Goal: Task Accomplishment & Management: Manage account settings

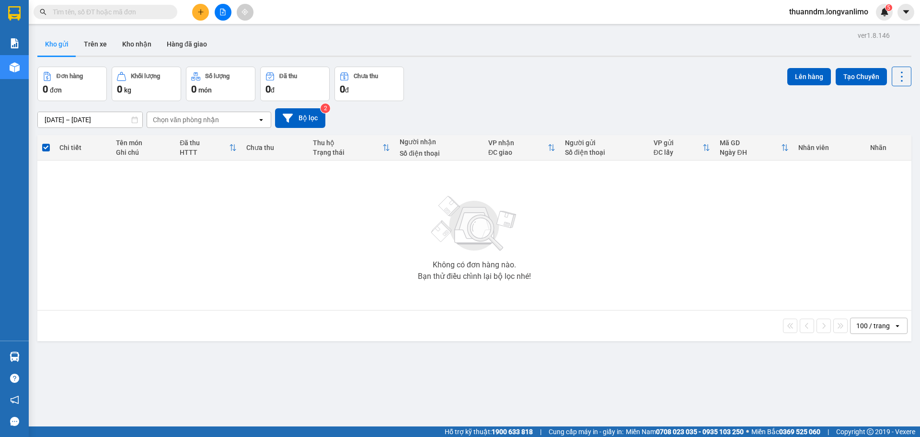
click at [93, 8] on input "text" at bounding box center [109, 12] width 113 height 11
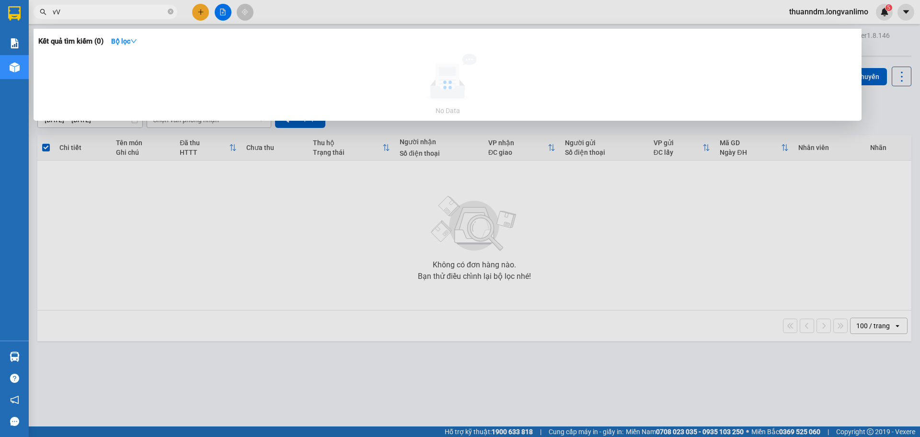
type input "v"
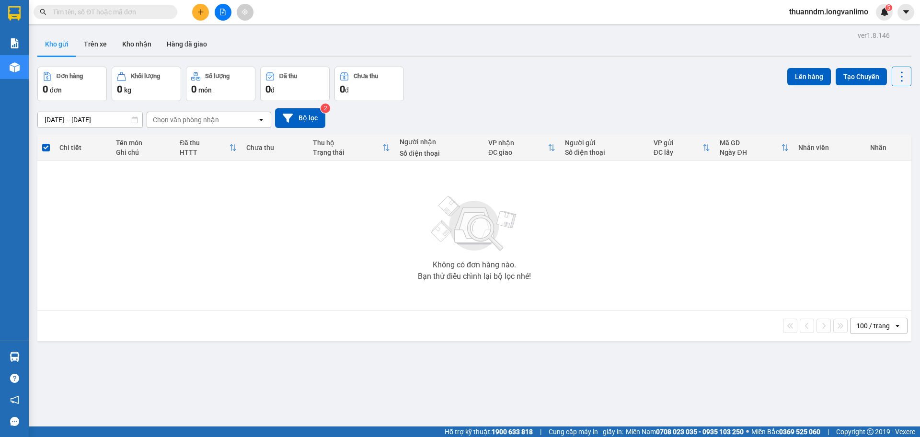
type input "v"
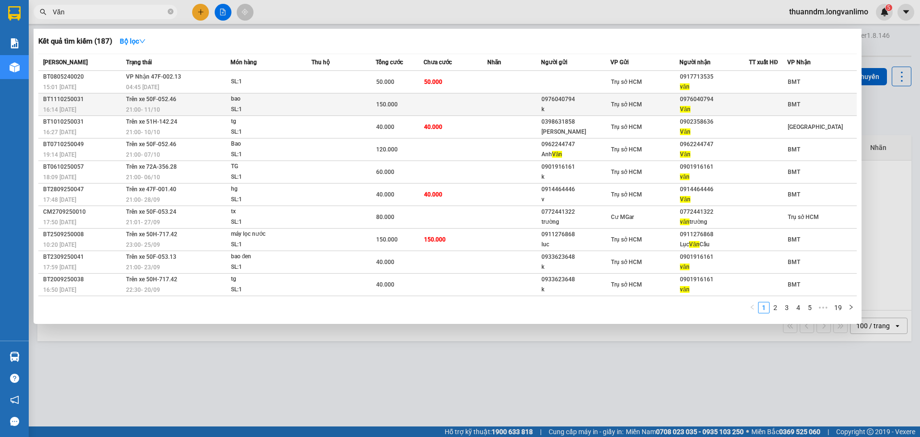
type input "Văn"
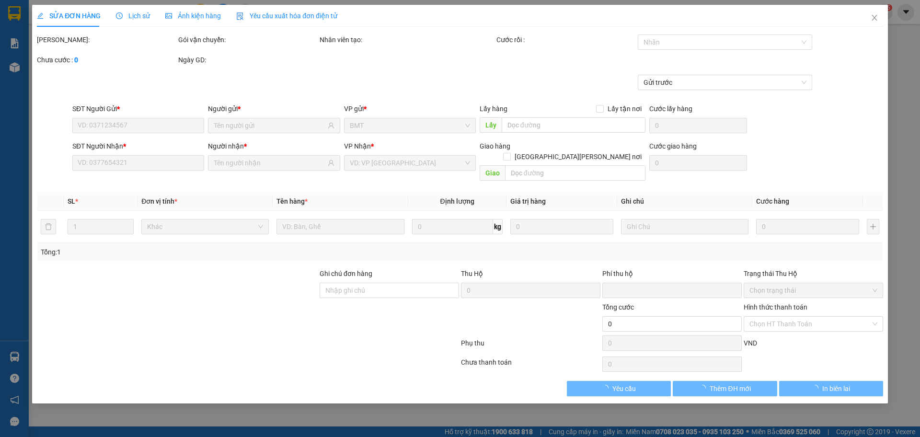
type input "0976040794"
type input "k"
type input "0976040794"
type input "Văn"
type input "0"
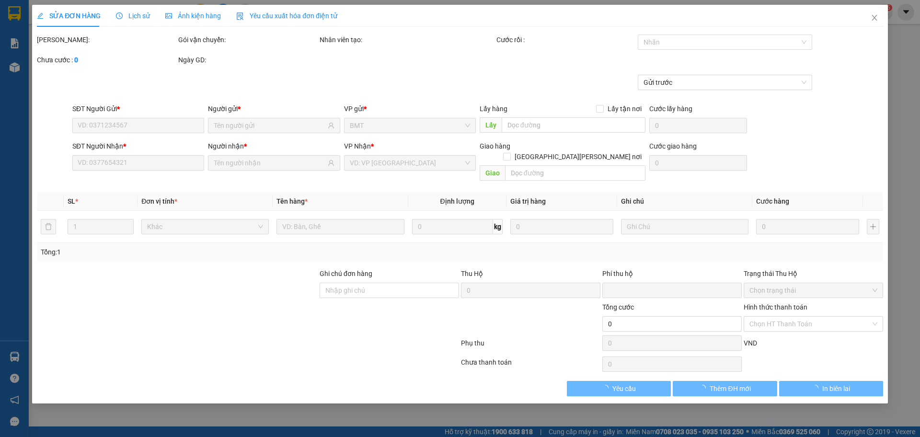
type input "150.000"
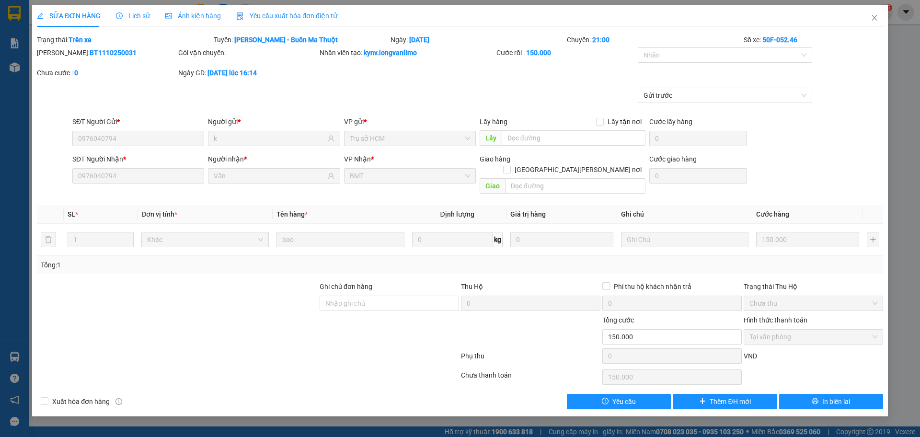
click at [191, 19] on span "Ảnh kiện hàng" at bounding box center [193, 16] width 56 height 8
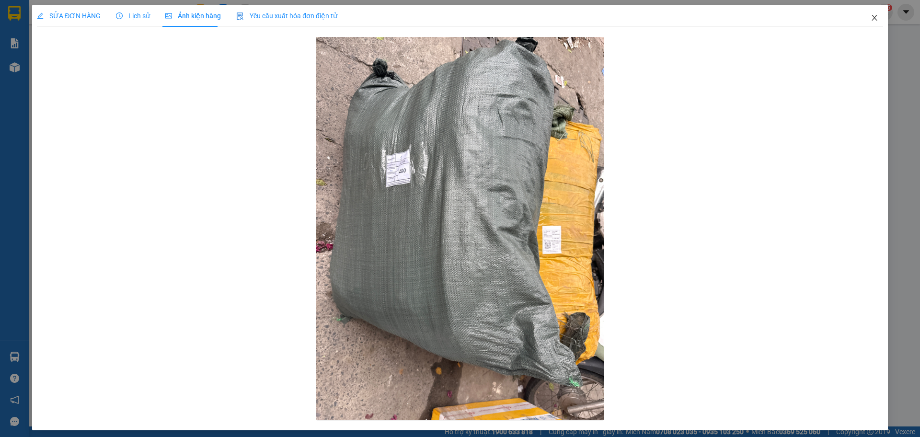
click at [869, 12] on span "Close" at bounding box center [874, 18] width 27 height 27
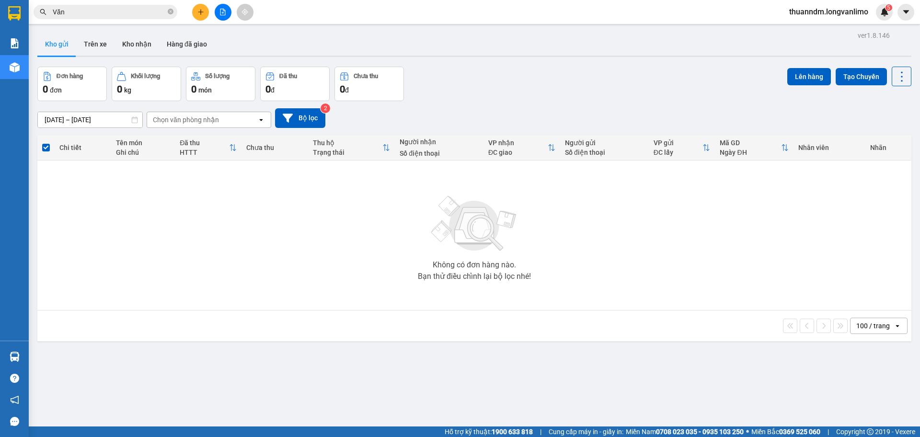
click at [598, 90] on div "Đơn hàng 0 đơn Khối lượng 0 kg Số lượng 0 món Đã thu 0 đ Chưa thu 0 đ Lên hàng …" at bounding box center [474, 84] width 874 height 35
click at [65, 15] on input "Văn" at bounding box center [109, 12] width 113 height 11
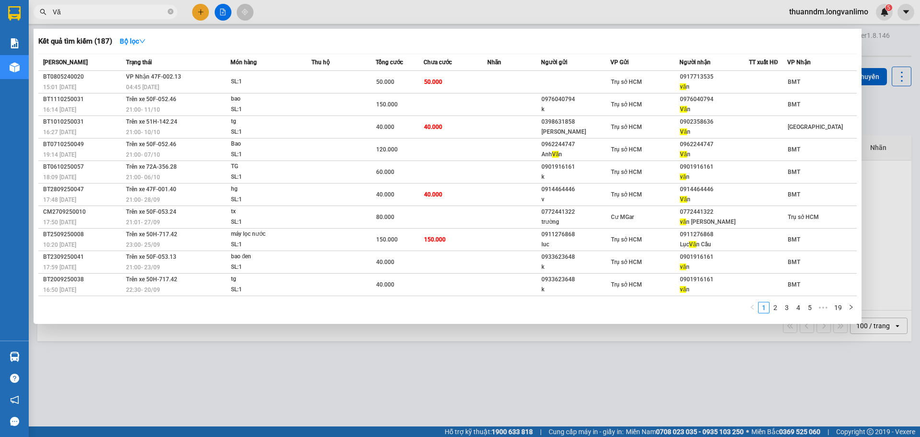
type input "V"
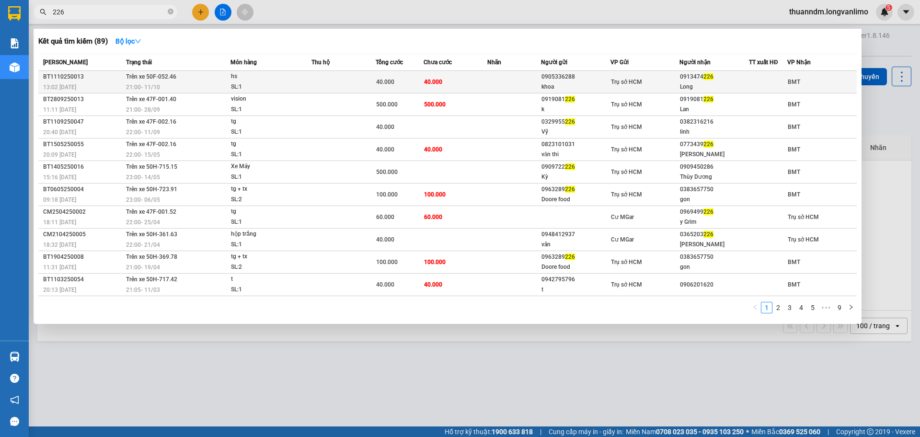
type input "226"
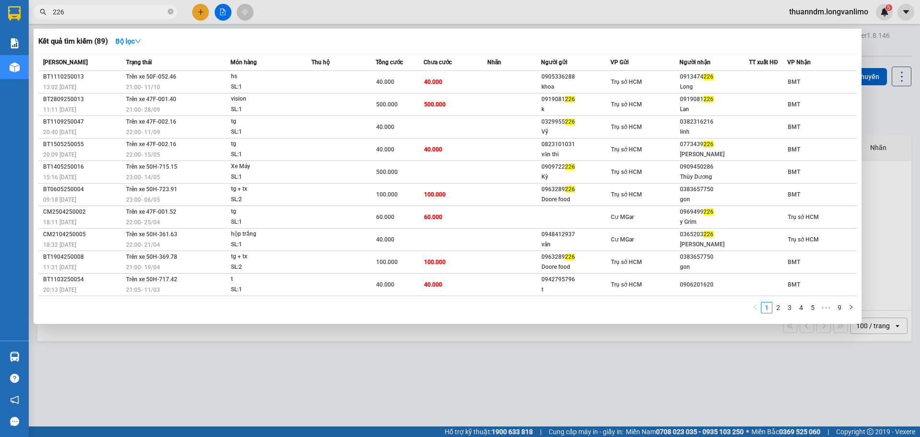
click at [637, 80] on span "Trụ sở HCM" at bounding box center [626, 82] width 31 height 7
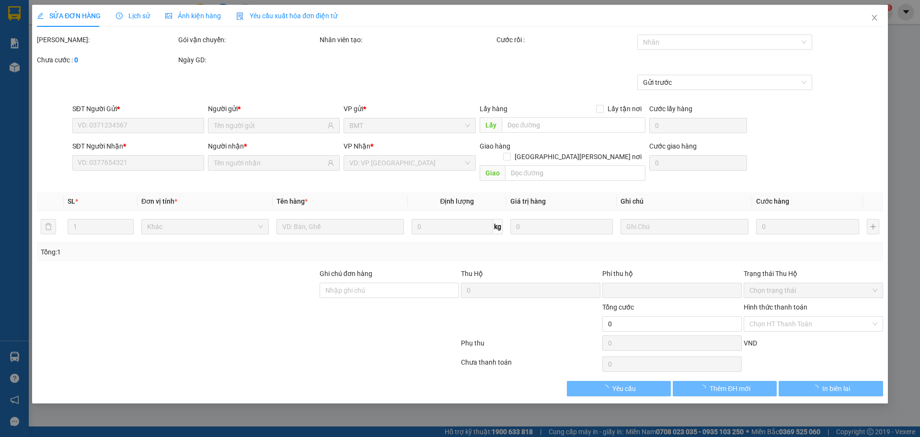
type input "0905336288"
type input "khoa"
type input "0913474226"
type input "Long"
type input "0"
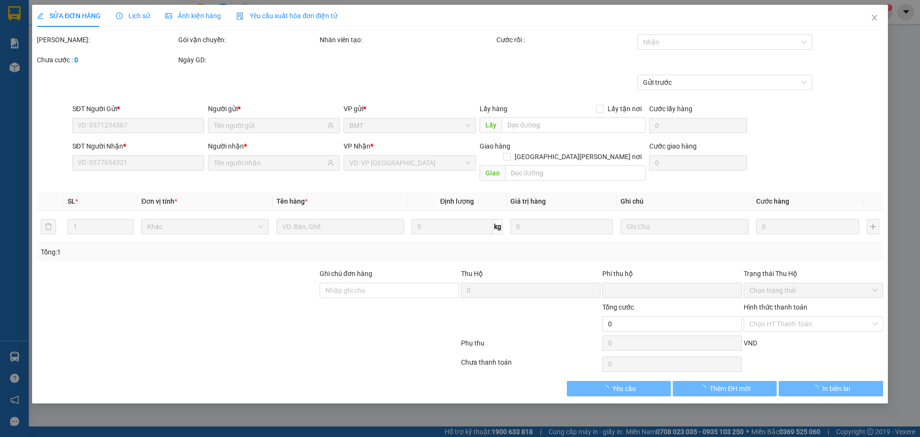
type input "40.000"
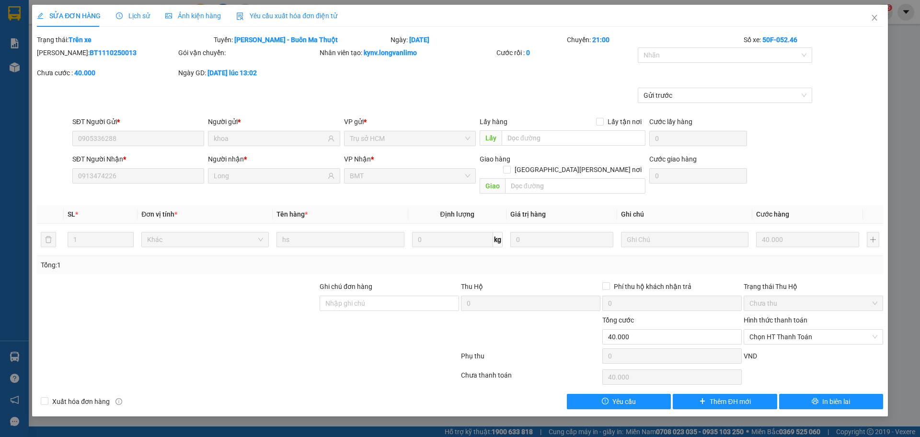
click at [181, 16] on span "Ảnh kiện hàng" at bounding box center [193, 16] width 56 height 8
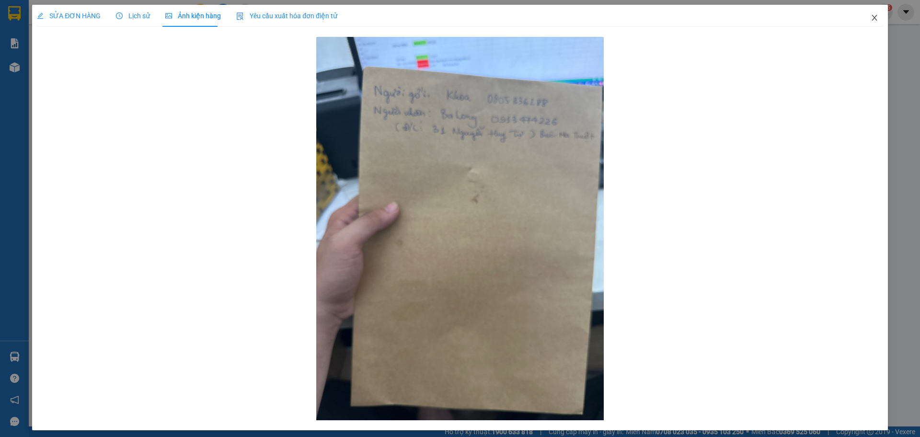
click at [871, 14] on icon "close" at bounding box center [875, 18] width 8 height 8
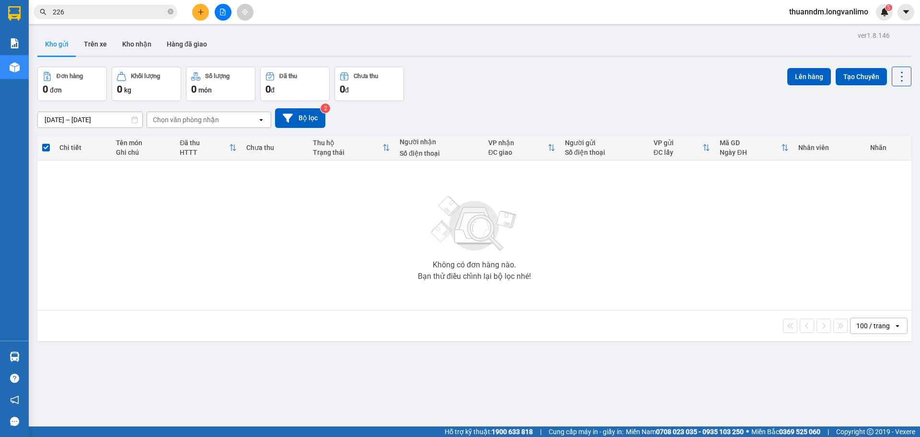
click at [127, 18] on span "226" at bounding box center [106, 12] width 144 height 14
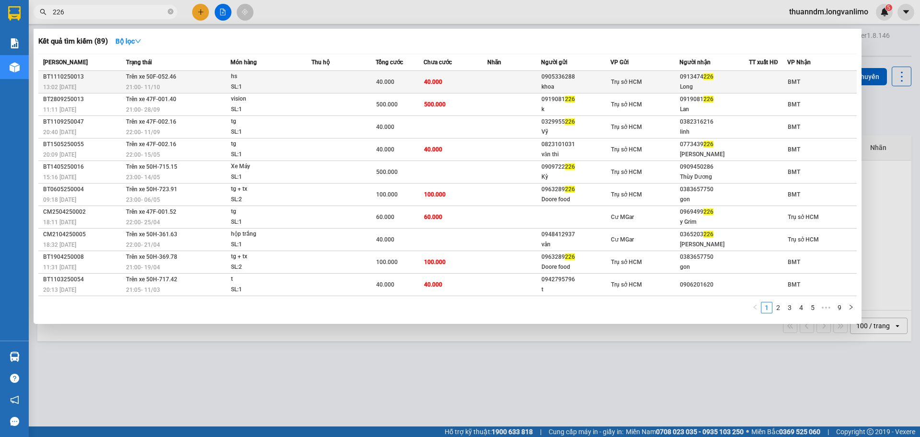
click at [486, 84] on td "40.000" at bounding box center [456, 82] width 64 height 23
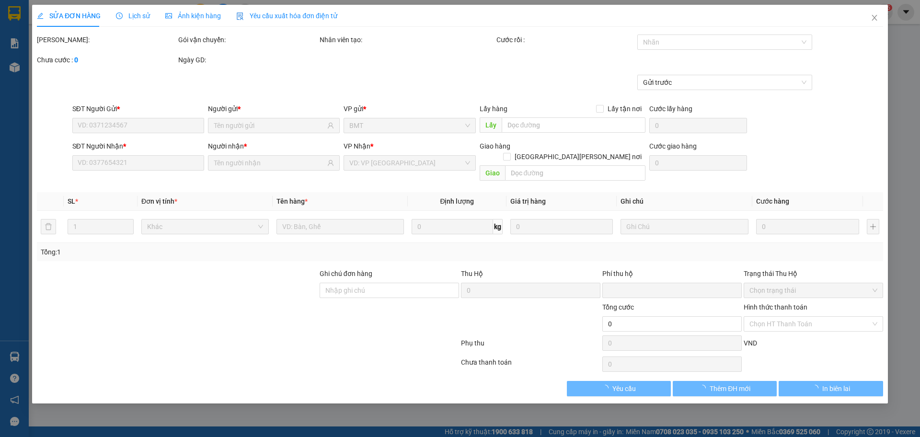
type input "0905336288"
type input "khoa"
type input "0913474226"
type input "Long"
type input "0"
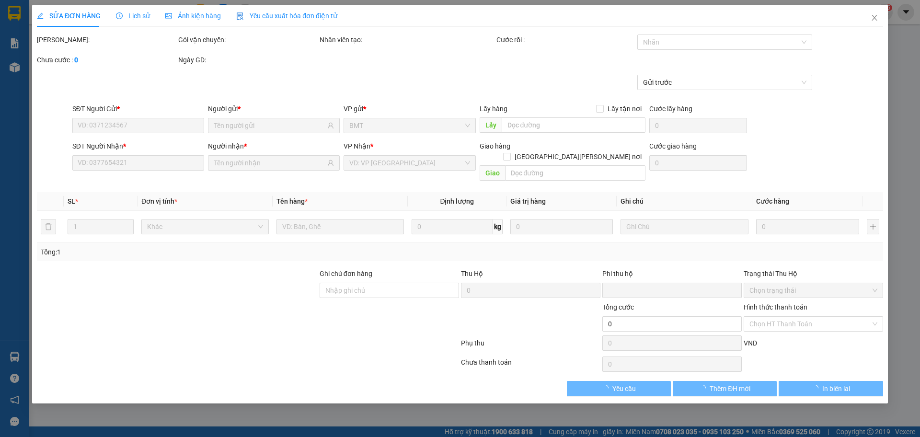
type input "40.000"
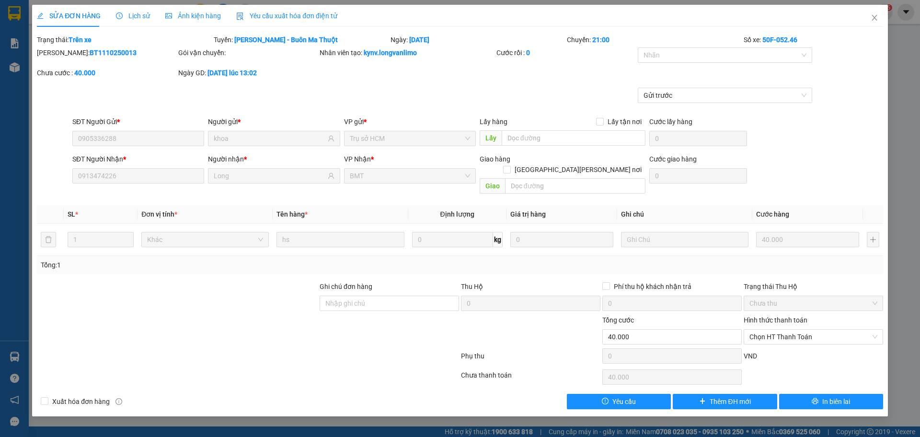
click at [188, 18] on span "Ảnh kiện hàng" at bounding box center [193, 16] width 56 height 8
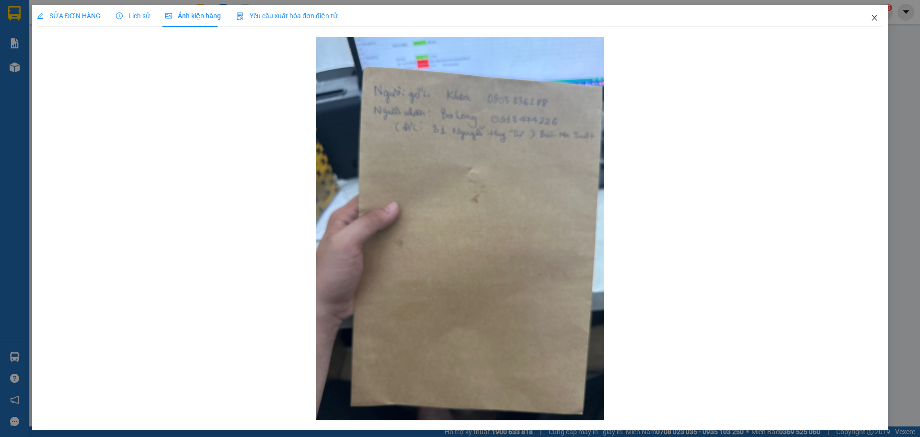
click at [871, 18] on icon "close" at bounding box center [875, 18] width 8 height 8
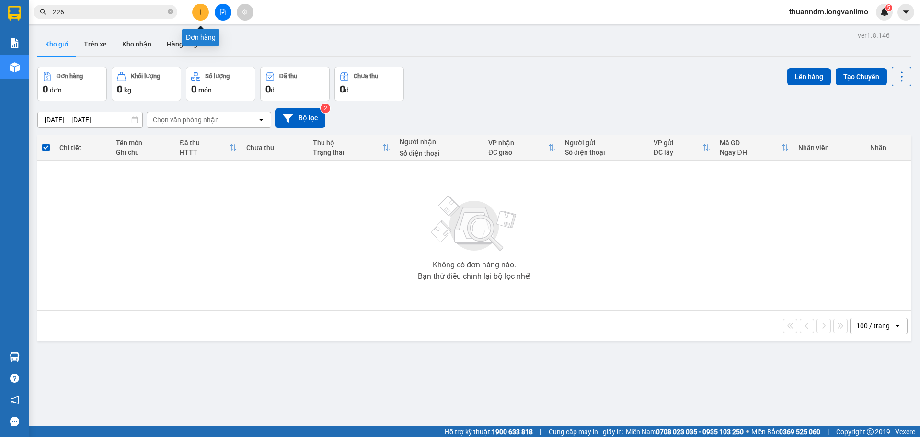
click at [197, 13] on icon "plus" at bounding box center [200, 12] width 7 height 7
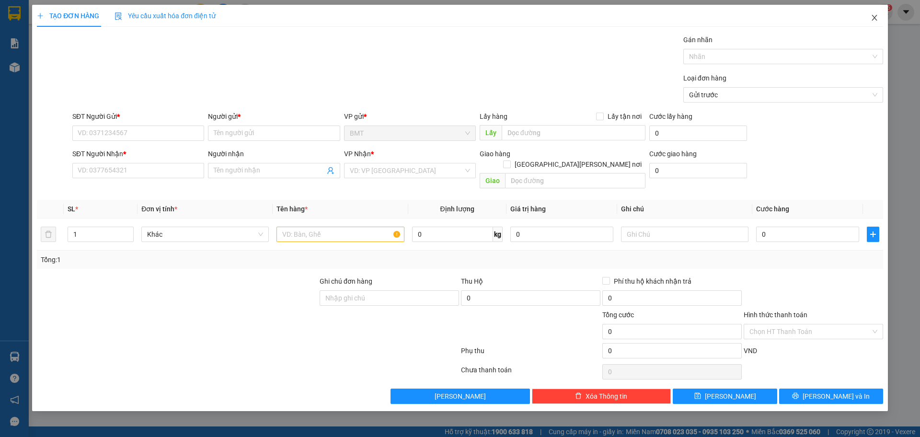
click at [872, 12] on span "Close" at bounding box center [874, 18] width 27 height 27
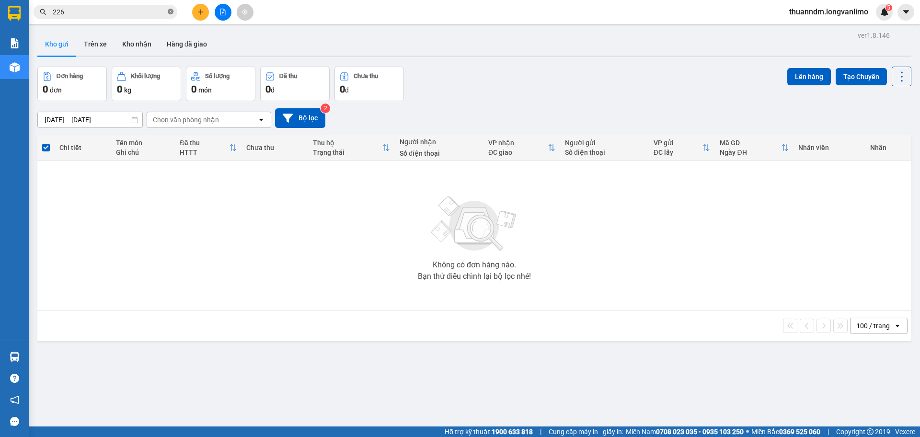
click at [170, 10] on icon "close-circle" at bounding box center [171, 12] width 6 height 6
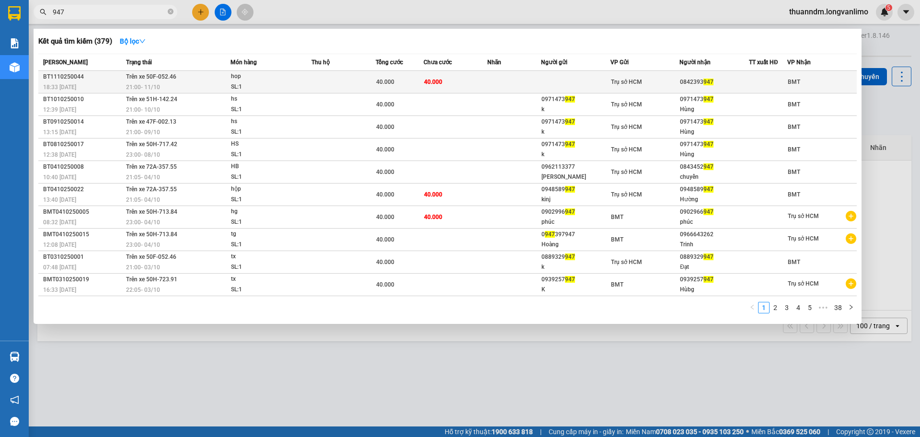
type input "947"
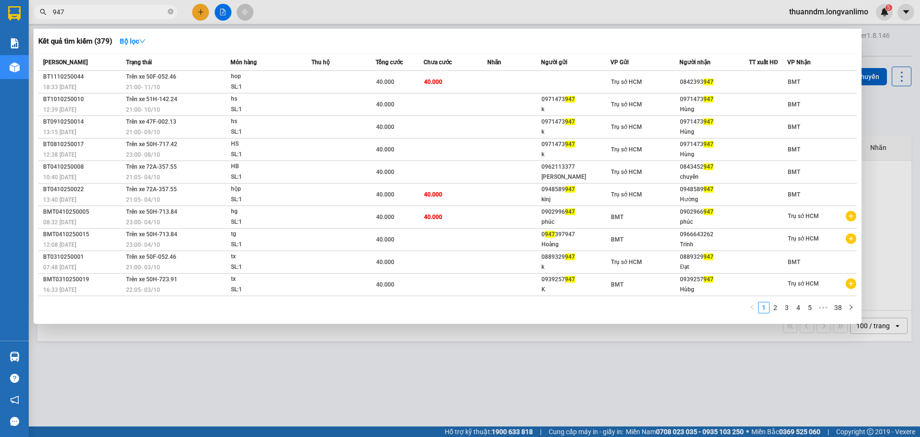
click at [469, 78] on td "40.000" at bounding box center [456, 82] width 64 height 23
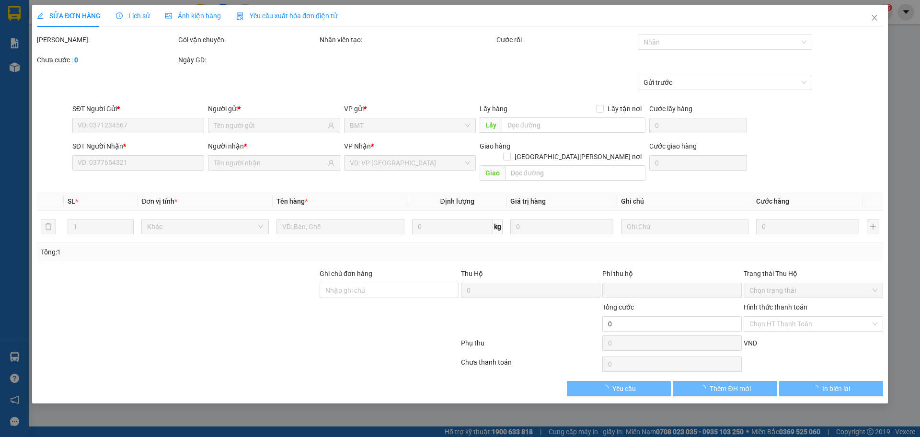
type input "0842393947"
type input "0"
type input "40.000"
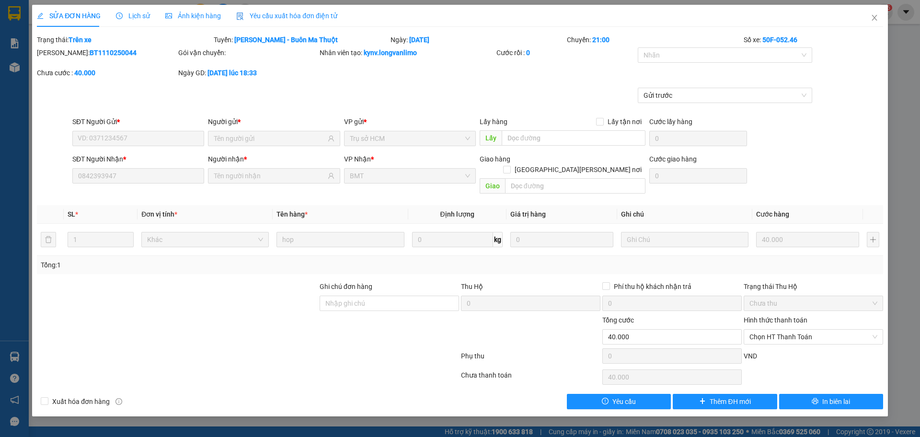
click at [191, 17] on span "Ảnh kiện hàng" at bounding box center [193, 16] width 56 height 8
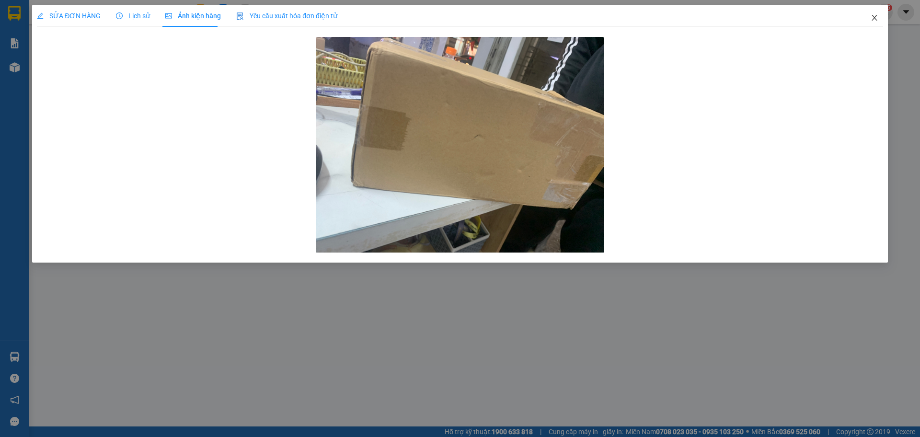
click at [870, 16] on span "Close" at bounding box center [874, 18] width 27 height 27
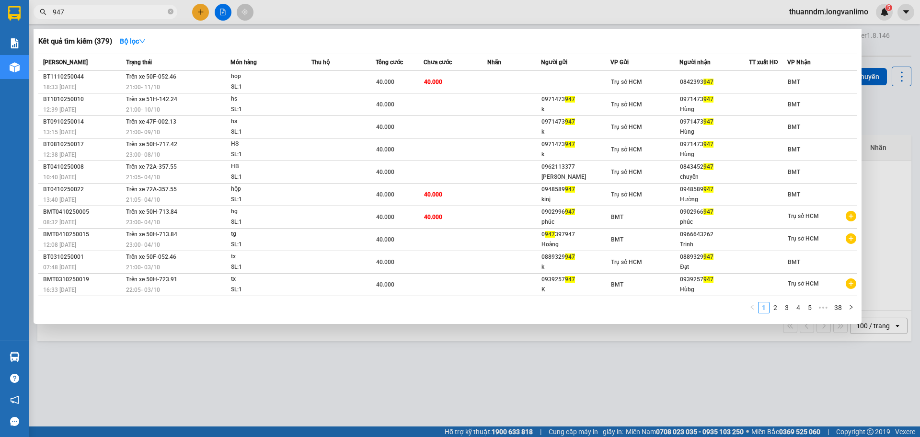
click at [159, 13] on input "947" at bounding box center [109, 12] width 113 height 11
type input "9"
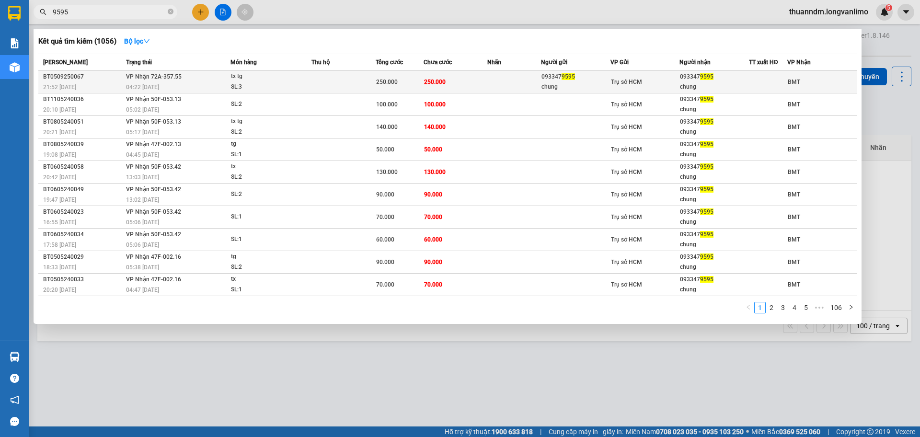
type input "9595"
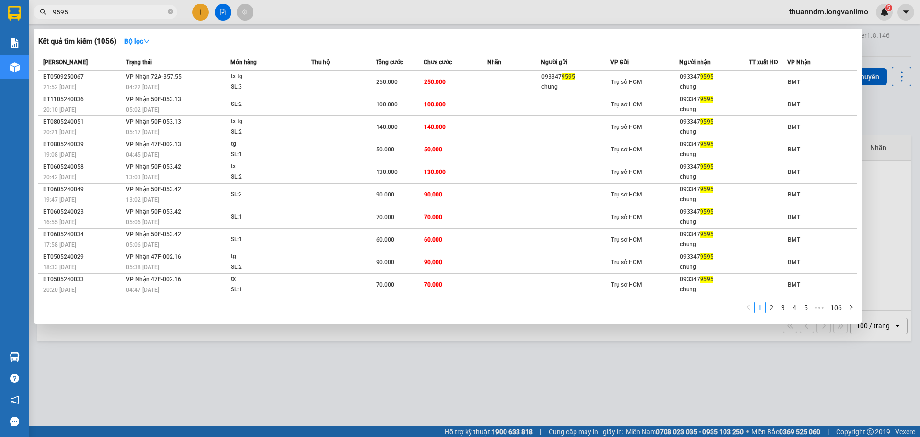
click at [490, 81] on td at bounding box center [513, 82] width 53 height 23
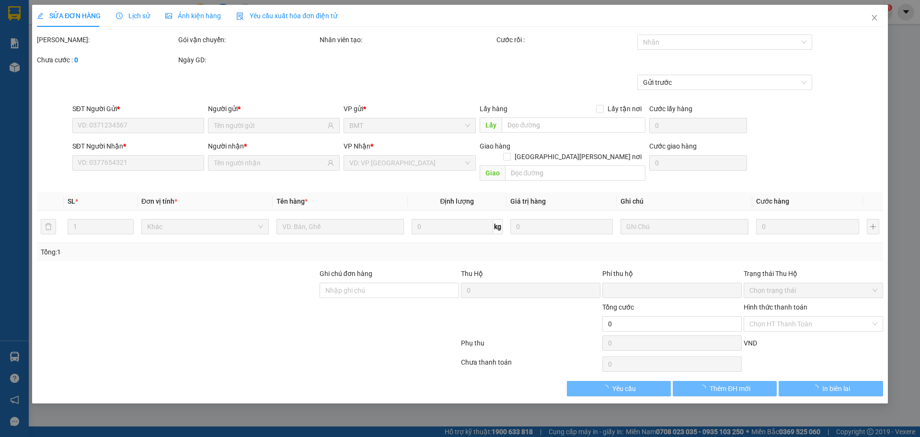
type input "0933479595"
type input "chung"
type input "0933479595"
type input "chung"
type input "0"
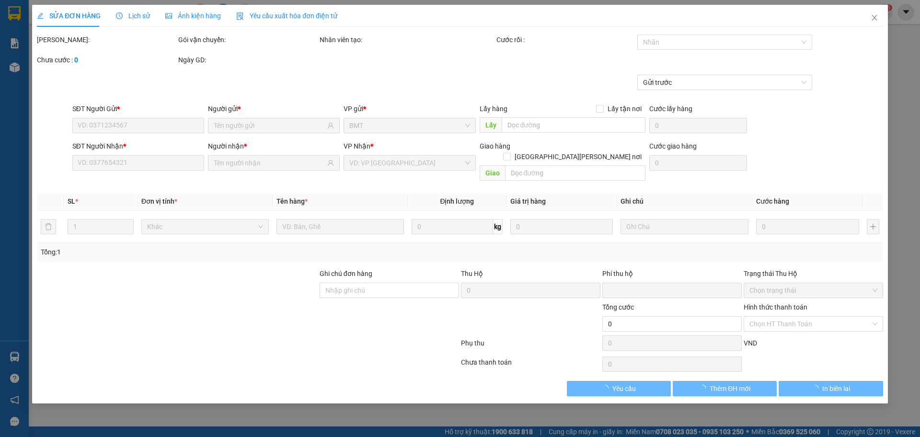
type input "250.000"
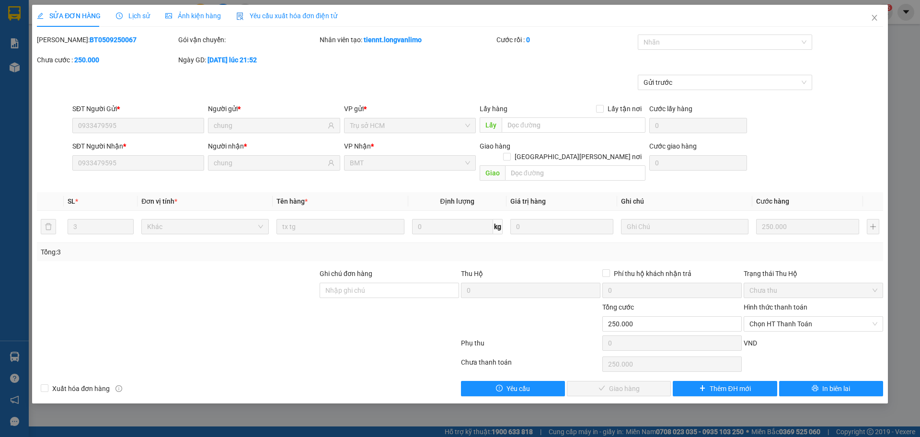
click at [205, 15] on span "Ảnh kiện hàng" at bounding box center [193, 16] width 56 height 8
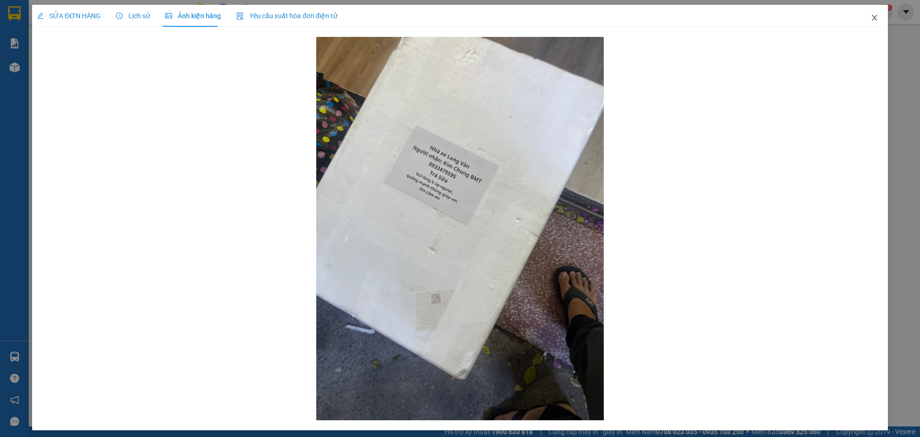
click at [863, 18] on span "Close" at bounding box center [874, 18] width 27 height 27
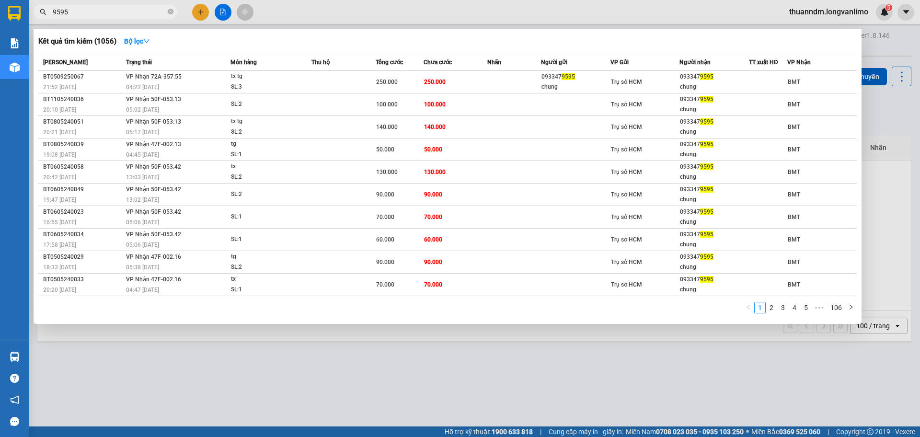
click at [137, 16] on input "9595" at bounding box center [109, 12] width 113 height 11
click at [881, 115] on div at bounding box center [460, 218] width 920 height 437
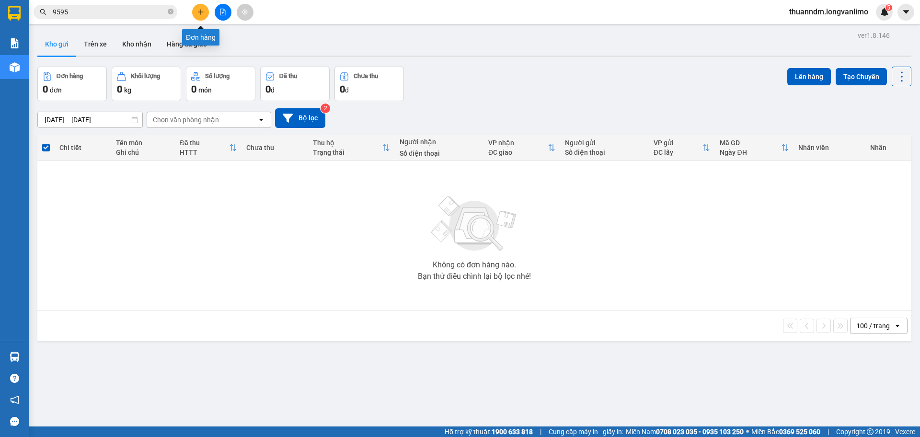
click at [206, 12] on button at bounding box center [200, 12] width 17 height 17
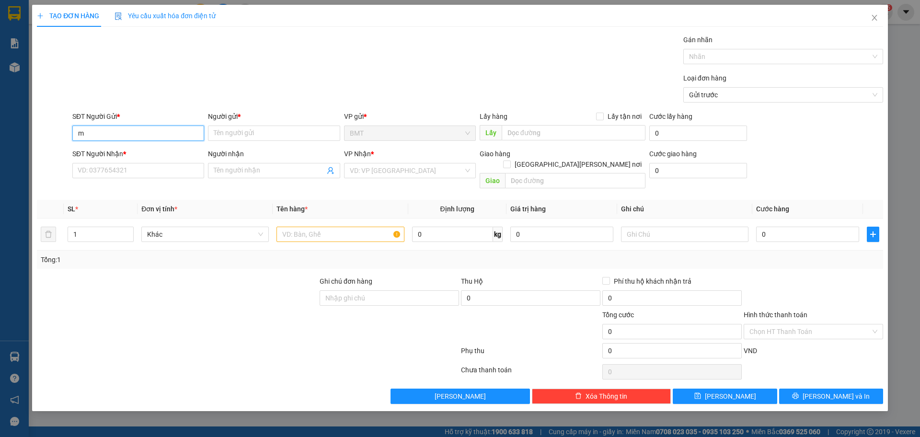
type input "m"
click at [191, 134] on input "m" at bounding box center [138, 133] width 132 height 15
type input "0358653160"
click at [265, 141] on div "Người gửi * Tên người gửi" at bounding box center [274, 128] width 132 height 34
click at [274, 134] on input "Người gửi *" at bounding box center [274, 133] width 132 height 15
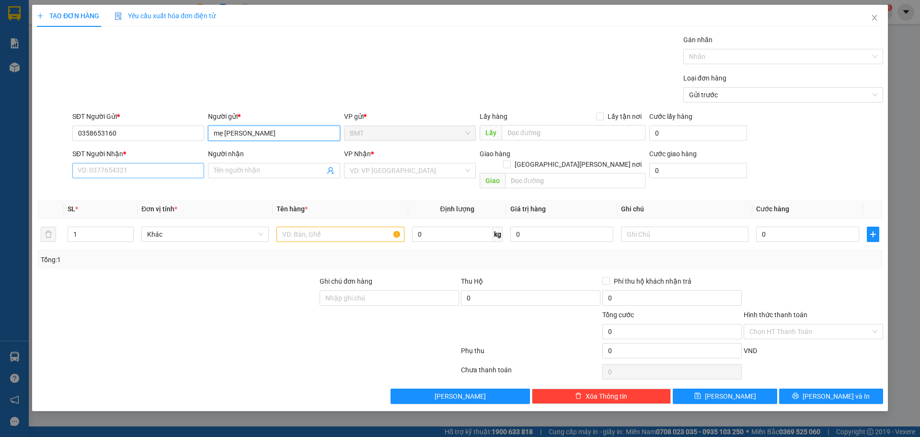
type input "mẹ [PERSON_NAME]"
click at [147, 165] on input "SĐT Người Nhận *" at bounding box center [138, 170] width 132 height 15
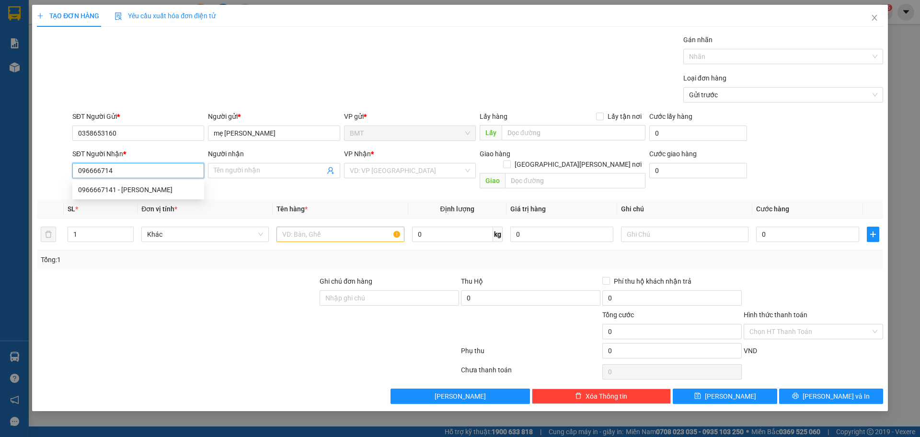
type input "0966667141"
click at [129, 192] on div "0966667141 - [PERSON_NAME]" at bounding box center [138, 189] width 120 height 11
type input "hoài"
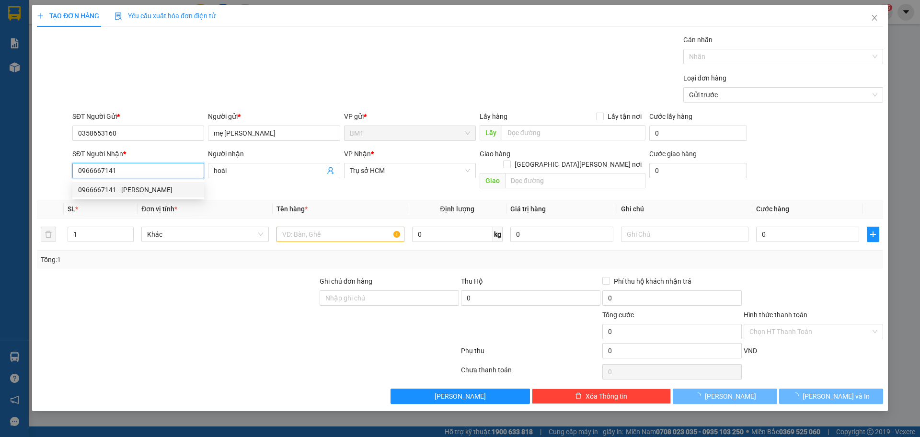
type input "60.000"
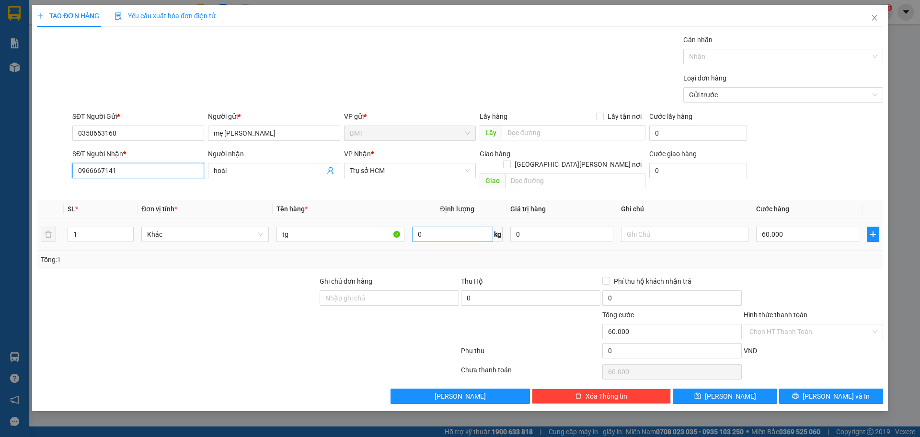
type input "0966667141"
click at [448, 227] on input "0" at bounding box center [452, 234] width 81 height 15
type input "4"
click at [539, 227] on input "0" at bounding box center [561, 234] width 103 height 15
click at [795, 324] on input "Hình thức thanh toán" at bounding box center [809, 331] width 121 height 14
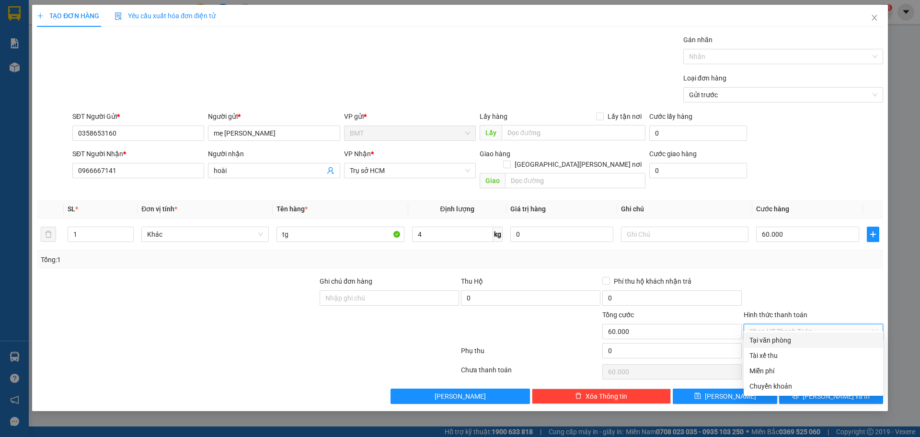
click at [780, 341] on div "Tại văn phòng" at bounding box center [813, 340] width 128 height 11
type input "0"
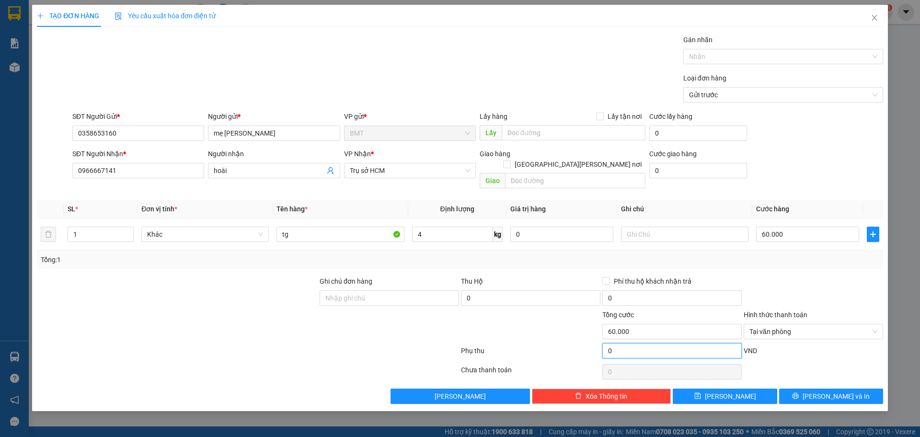
click at [701, 343] on input "0" at bounding box center [671, 350] width 139 height 15
click at [557, 310] on div at bounding box center [530, 327] width 141 height 34
click at [881, 17] on span "Close" at bounding box center [874, 18] width 27 height 27
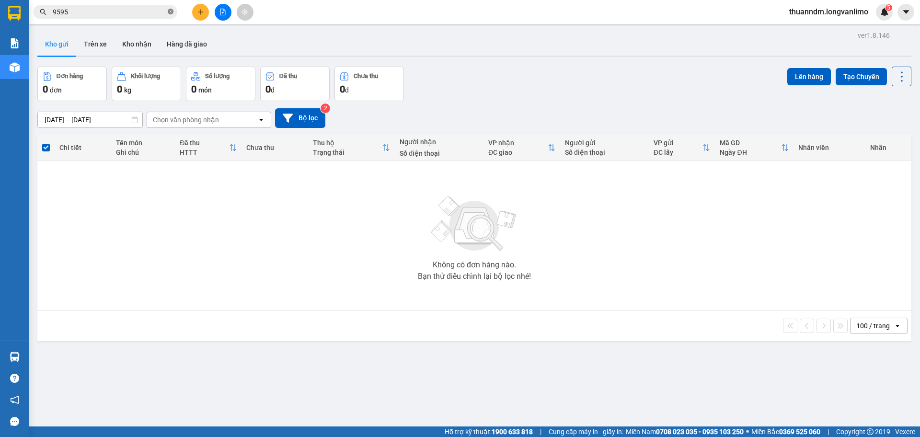
click at [172, 13] on icon "close-circle" at bounding box center [171, 12] width 6 height 6
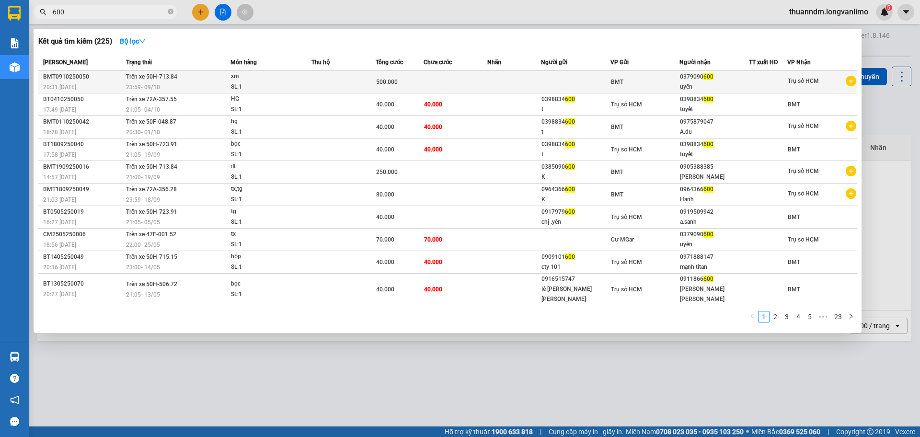
type input "600"
click at [446, 77] on td at bounding box center [456, 82] width 64 height 23
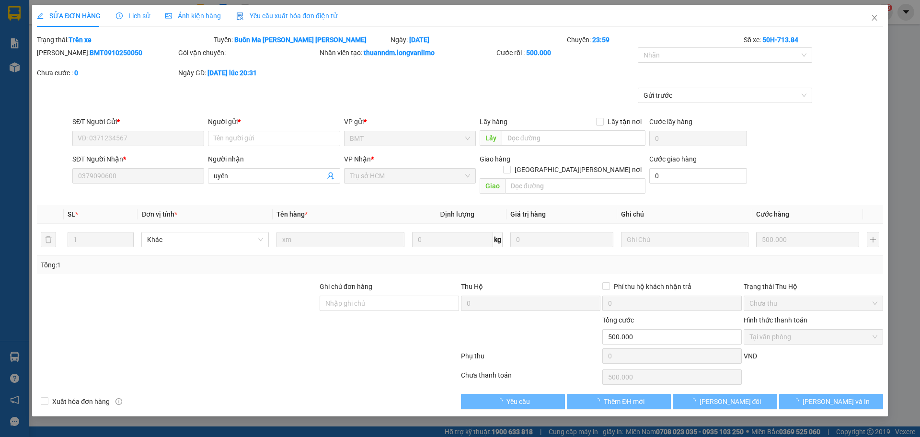
type input "0379090600"
type input "0"
type input "500.000"
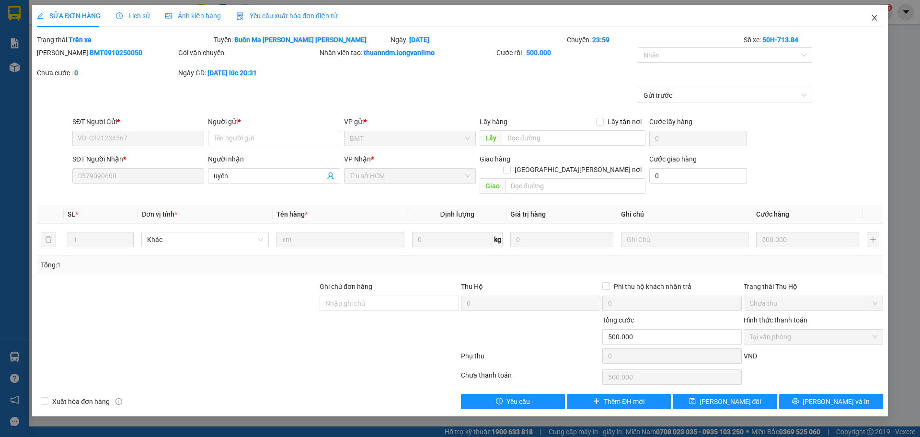
drag, startPoint x: 873, startPoint y: 15, endPoint x: 668, endPoint y: 0, distance: 204.6
click at [871, 15] on icon "close" at bounding box center [875, 18] width 8 height 8
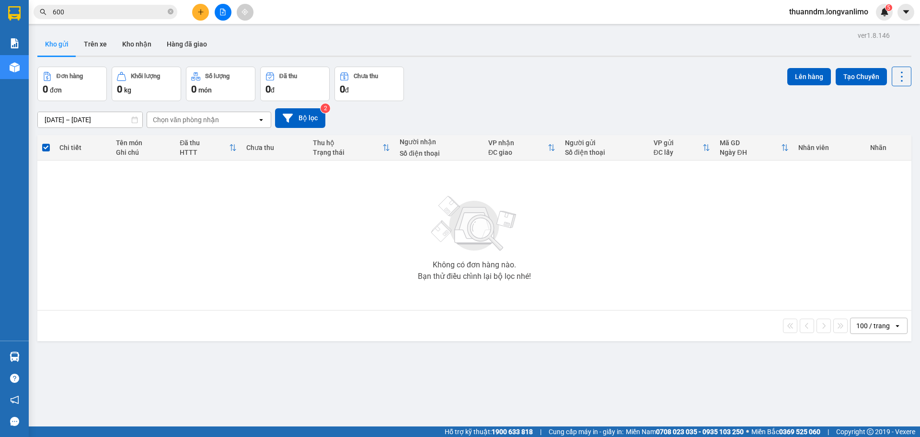
click at [88, 17] on input "600" at bounding box center [109, 12] width 113 height 11
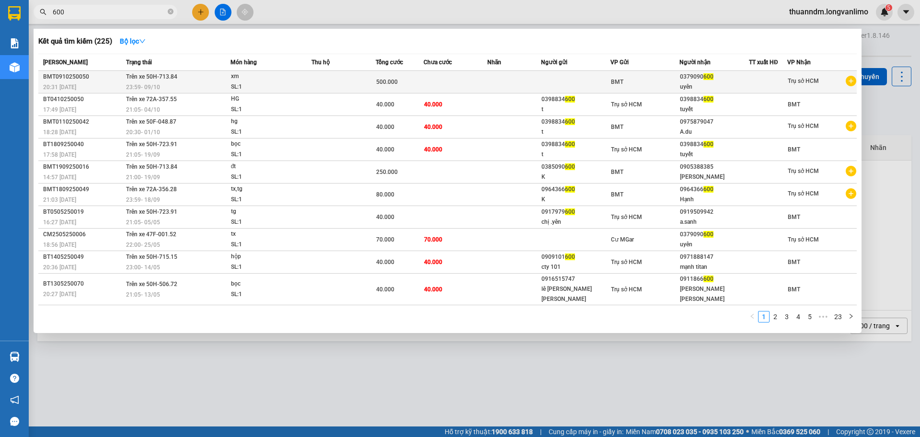
click at [691, 82] on div "uyên" at bounding box center [714, 87] width 69 height 10
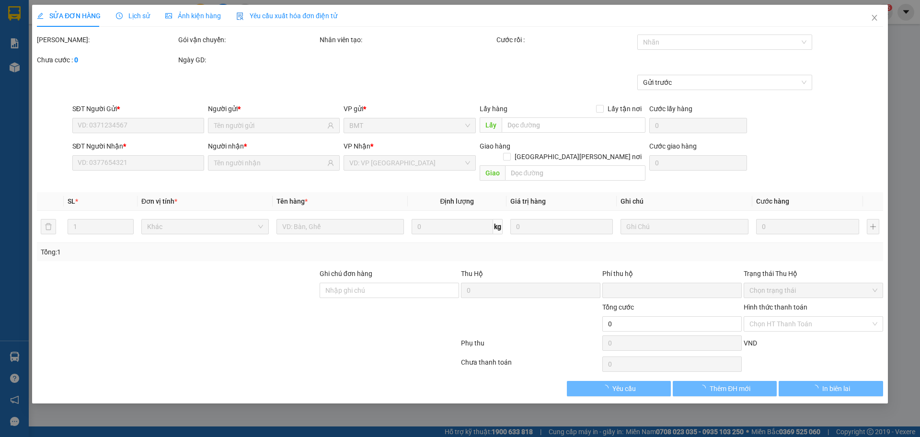
type input "0379090600"
type input "0"
type input "500.000"
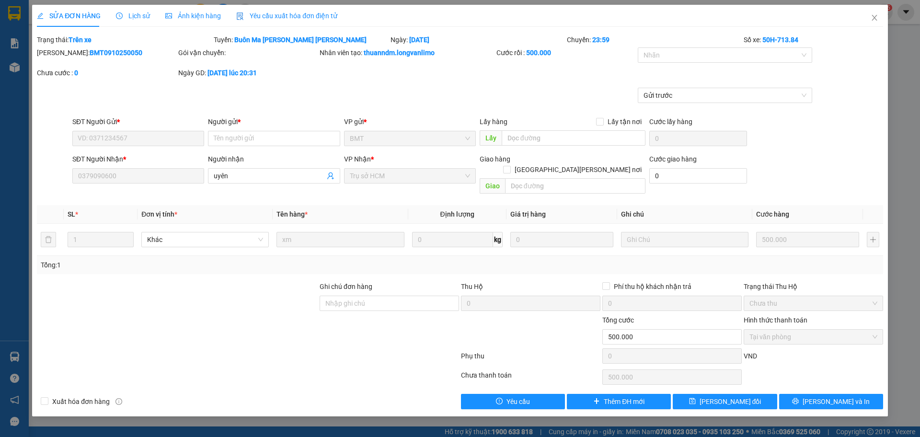
click at [179, 16] on span "Ảnh kiện hàng" at bounding box center [193, 16] width 56 height 8
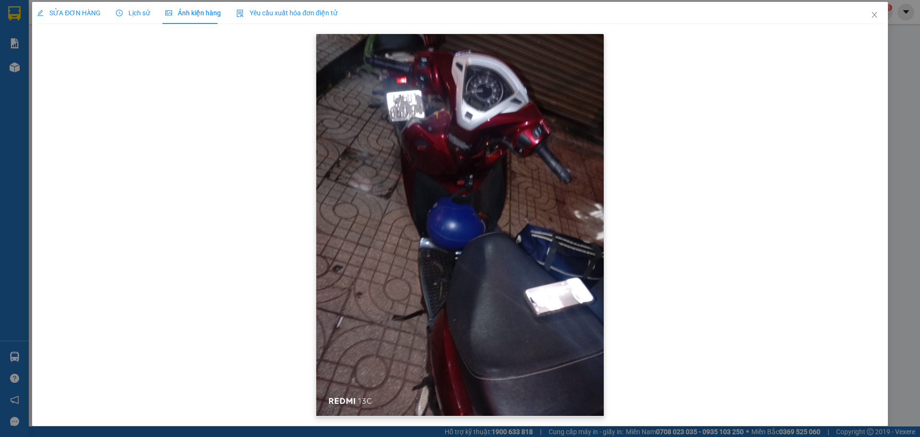
scroll to position [3, 0]
click at [861, 11] on span "Close" at bounding box center [874, 14] width 27 height 27
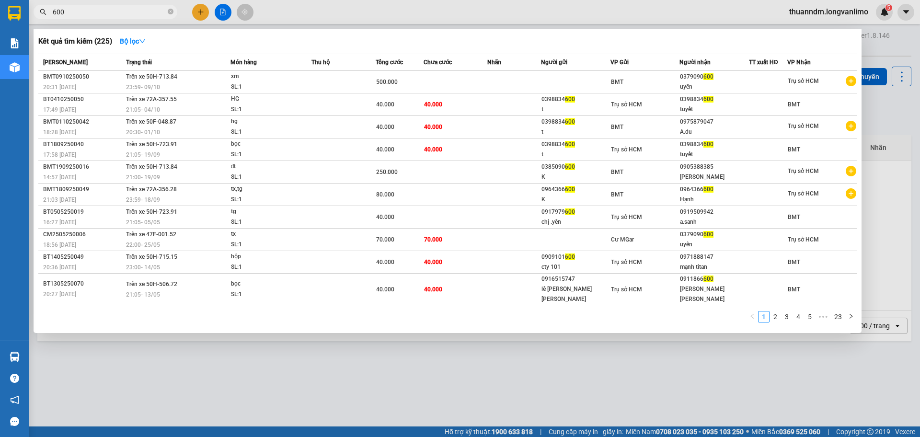
click at [96, 5] on span "600" at bounding box center [106, 12] width 144 height 14
click at [90, 17] on input "600" at bounding box center [109, 12] width 113 height 11
type input "6"
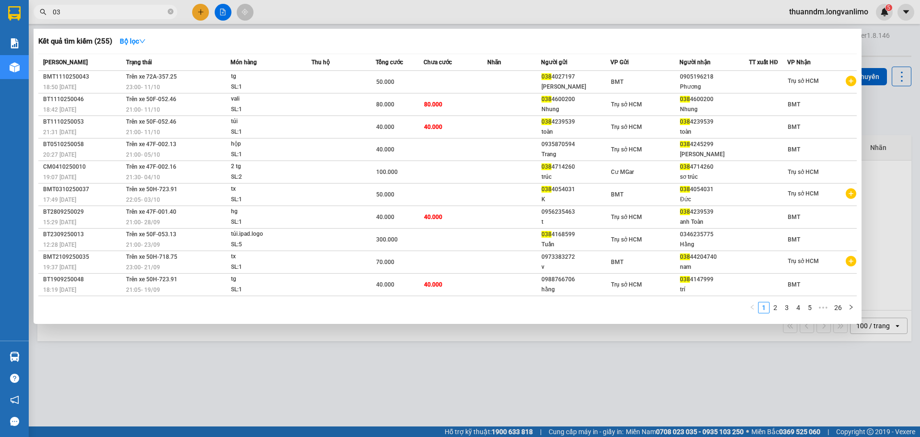
type input "0"
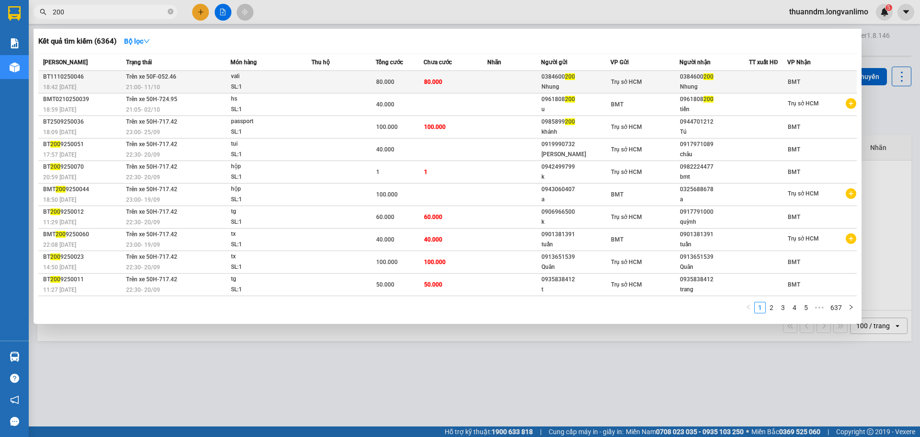
type input "200"
click at [633, 81] on span "Trụ sở HCM" at bounding box center [626, 82] width 31 height 7
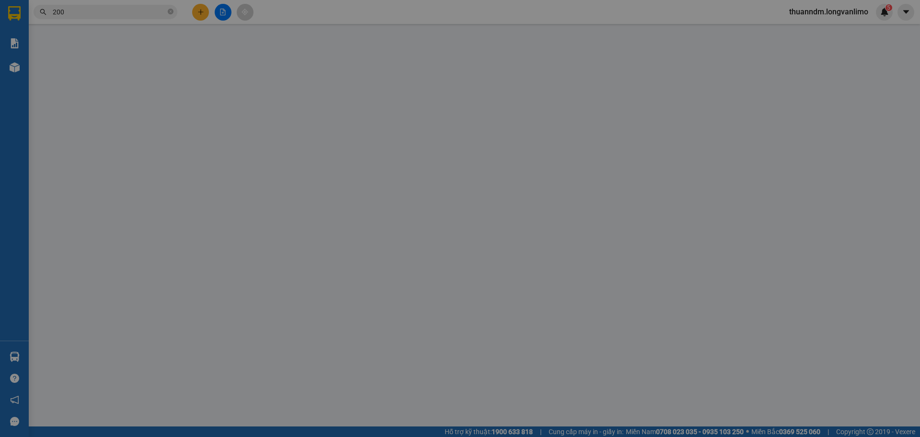
type input "0384600200"
type input "Nhung"
type input "0384600200"
type input "Nhung"
type input "0"
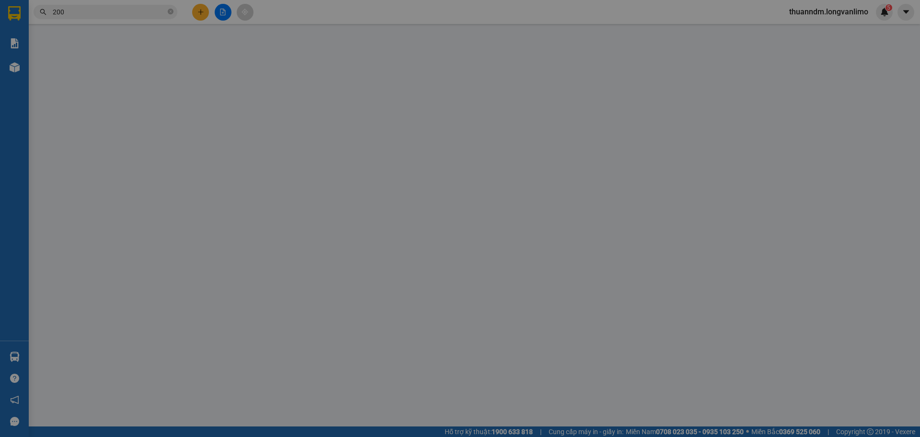
type input "80.000"
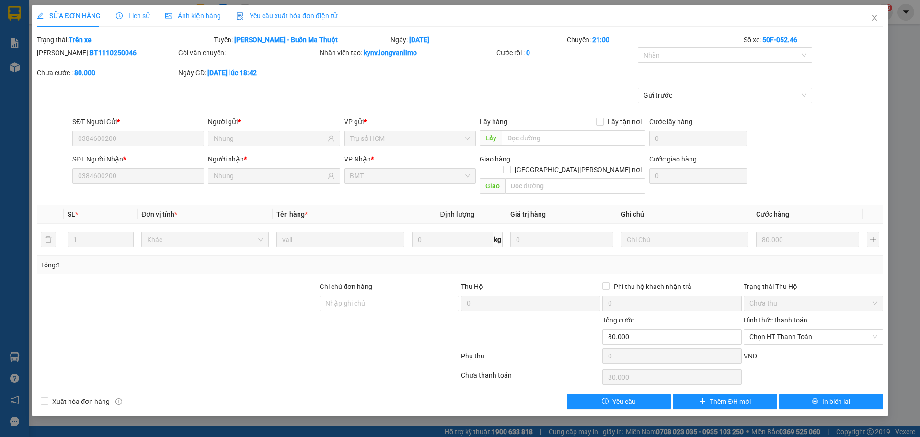
click at [207, 18] on span "Ảnh kiện hàng" at bounding box center [193, 16] width 56 height 8
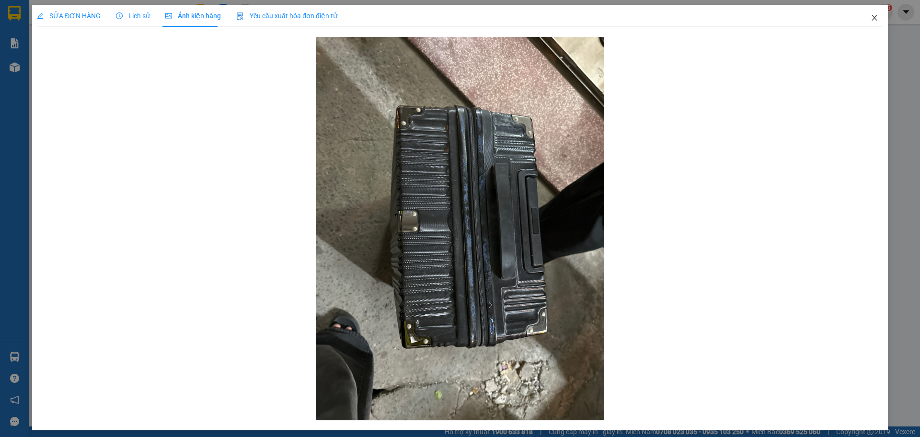
click at [871, 17] on icon "close" at bounding box center [875, 18] width 8 height 8
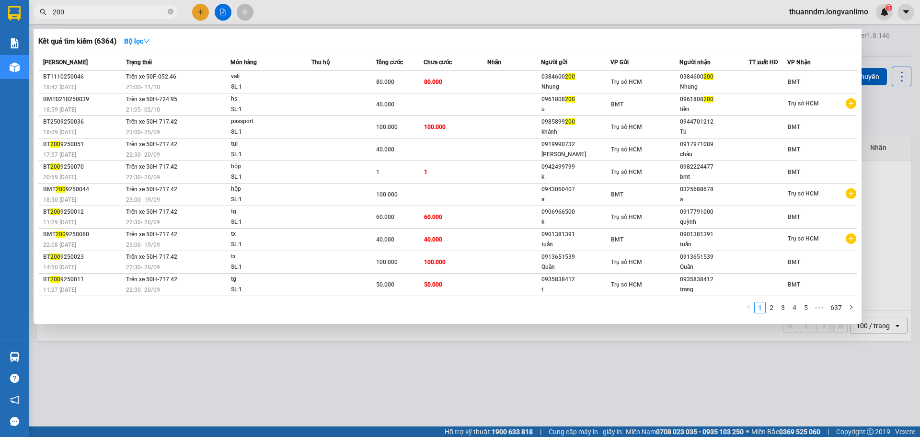
click at [133, 10] on input "200" at bounding box center [109, 12] width 113 height 11
type input "2"
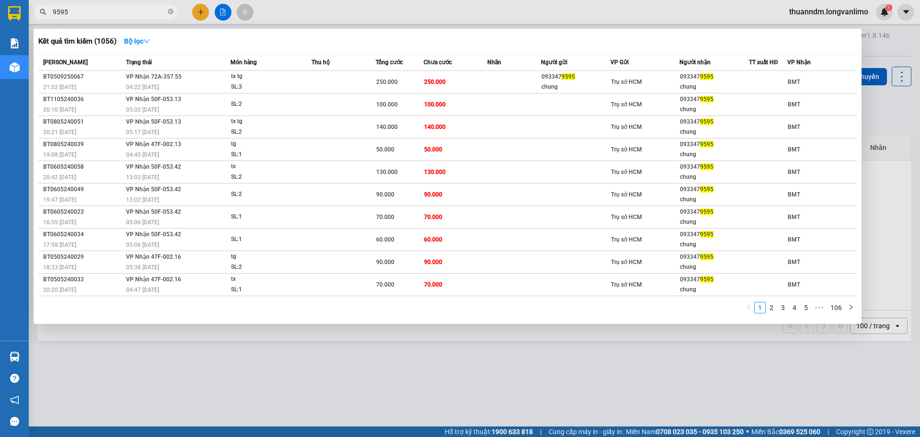
type input "9595"
click at [117, 12] on input "9595" at bounding box center [109, 12] width 113 height 11
click at [138, 43] on strong "Bộ lọc" at bounding box center [137, 41] width 26 height 8
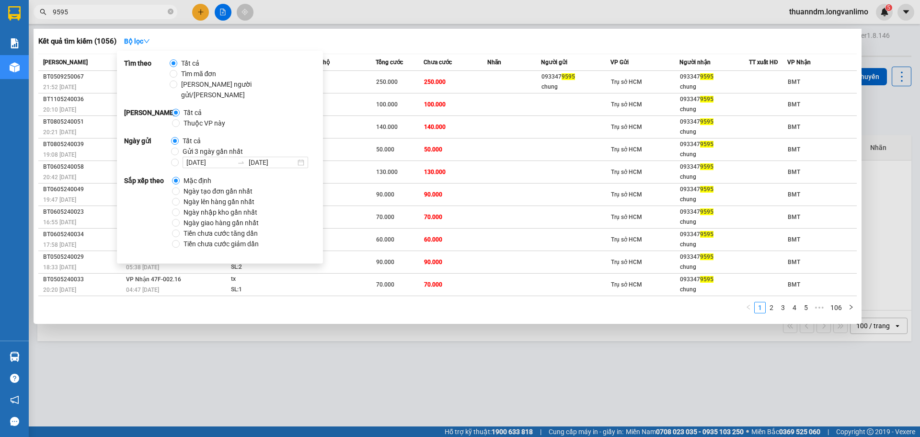
click at [205, 146] on span "Gửi 3 ngày gần nhất" at bounding box center [213, 151] width 68 height 11
click at [179, 148] on input "Gửi 3 ngày gần nhất" at bounding box center [175, 152] width 8 height 8
radio input "true"
radio input "false"
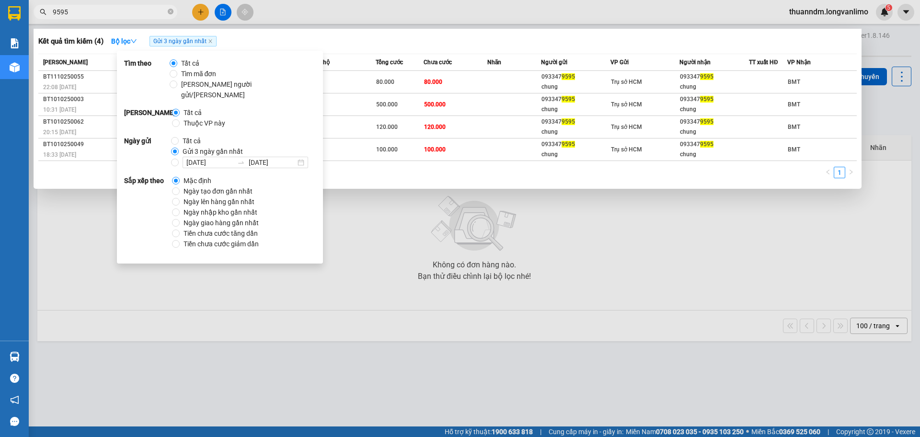
click at [438, 38] on div "Kết quả tìm kiếm ( 4 ) Bộ lọc Gửi 3 ngày gần nhất" at bounding box center [447, 41] width 818 height 15
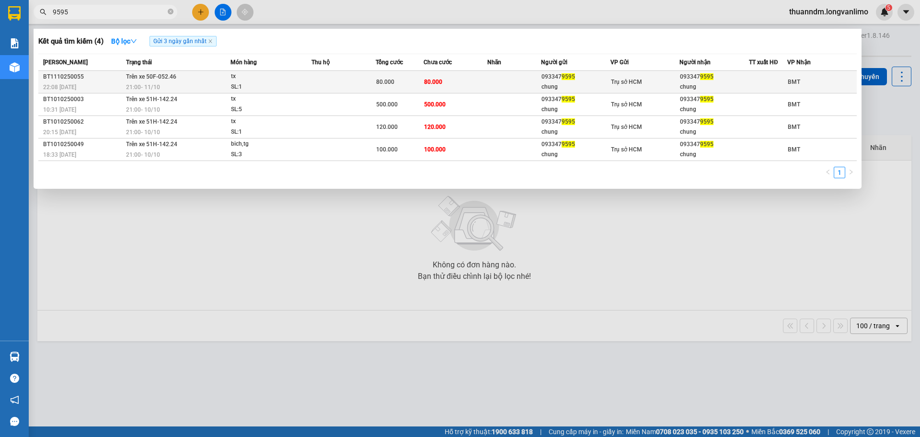
click at [414, 79] on div "80.000" at bounding box center [399, 82] width 47 height 11
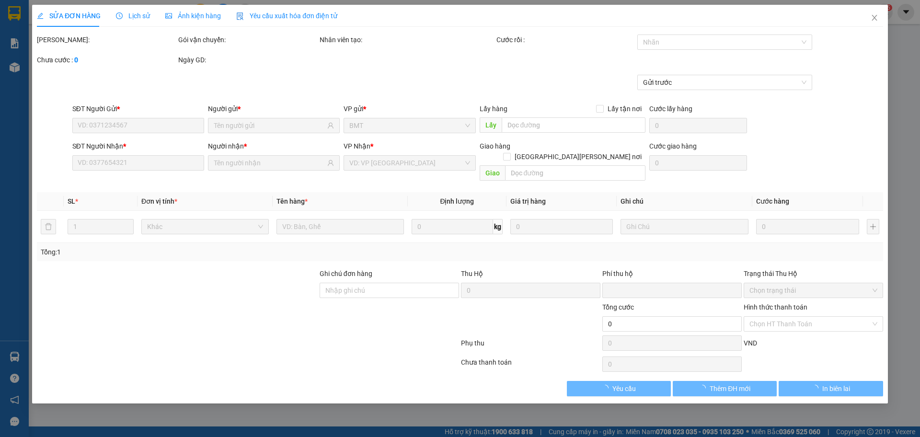
type input "0933479595"
type input "chung"
type input "0933479595"
type input "chung"
type input "0"
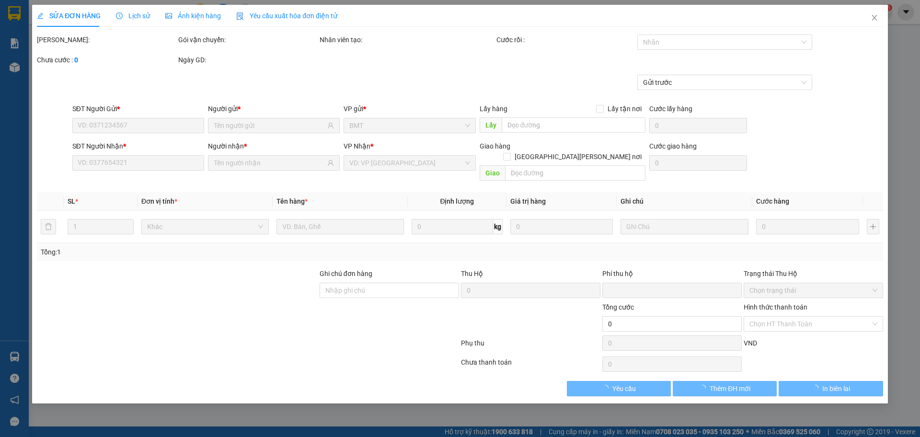
type input "80.000"
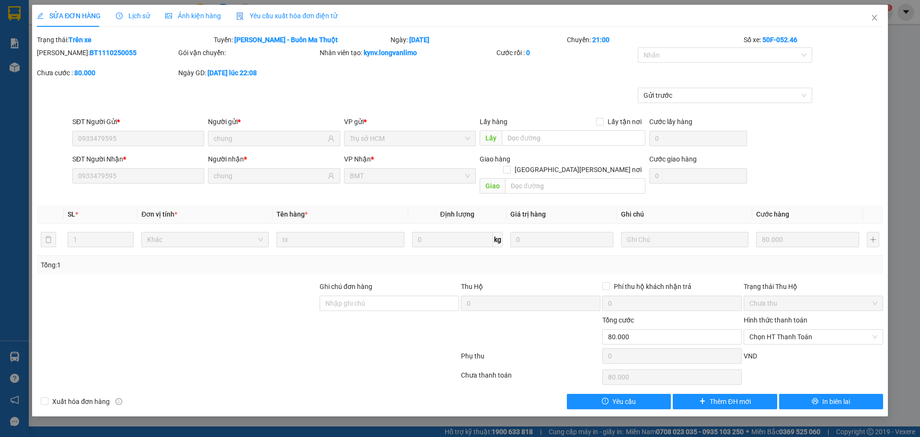
click at [204, 12] on span "Ảnh kiện hàng" at bounding box center [193, 16] width 56 height 8
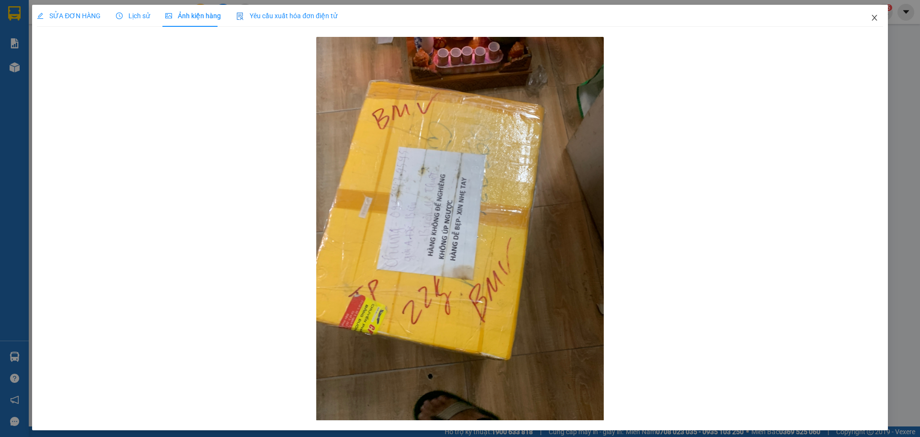
click at [871, 21] on icon "close" at bounding box center [875, 18] width 8 height 8
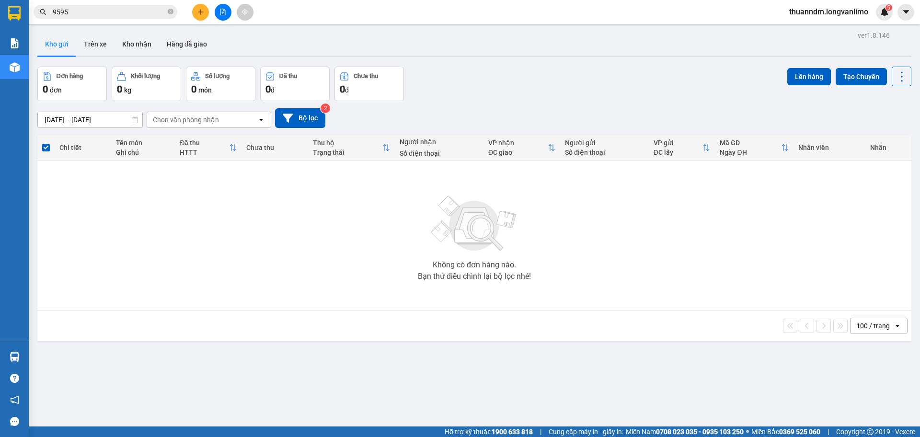
click at [135, 12] on input "9595" at bounding box center [109, 12] width 113 height 11
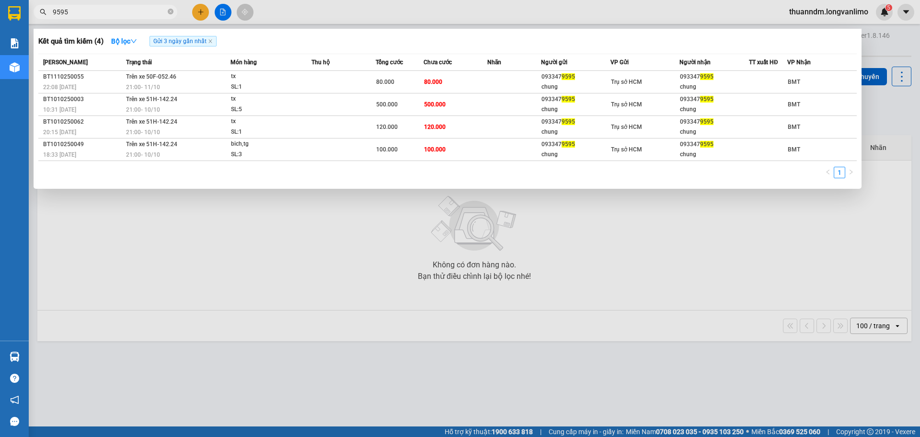
click at [173, 10] on span "9595" at bounding box center [106, 12] width 144 height 14
click at [170, 12] on icon "close-circle" at bounding box center [171, 12] width 6 height 6
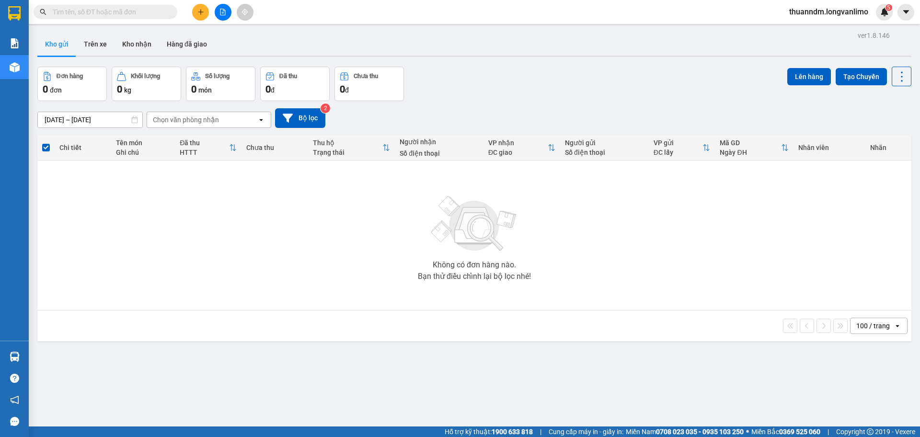
click at [118, 16] on input "text" at bounding box center [109, 12] width 113 height 11
click at [92, 10] on input "text" at bounding box center [109, 12] width 113 height 11
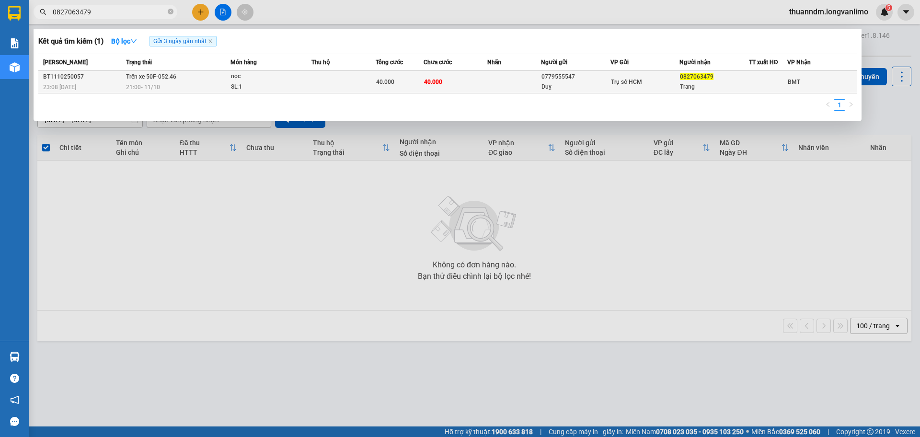
click at [277, 73] on div "nọc" at bounding box center [267, 76] width 72 height 11
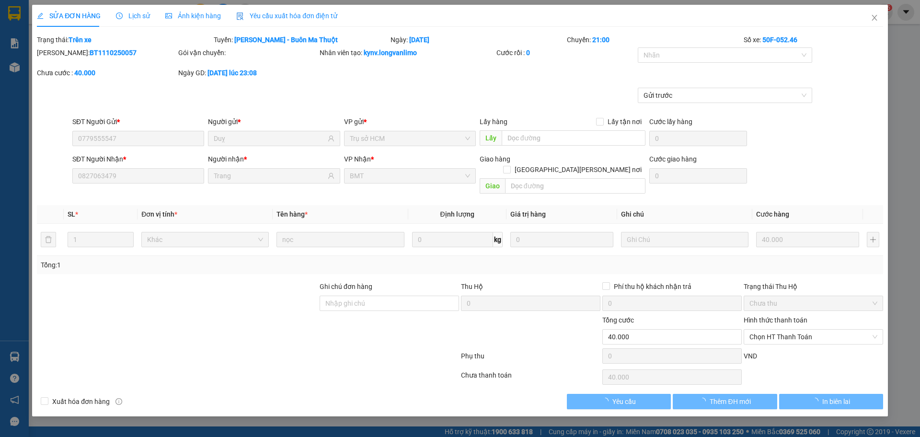
click at [198, 12] on span "Ảnh kiện hàng" at bounding box center [193, 16] width 56 height 8
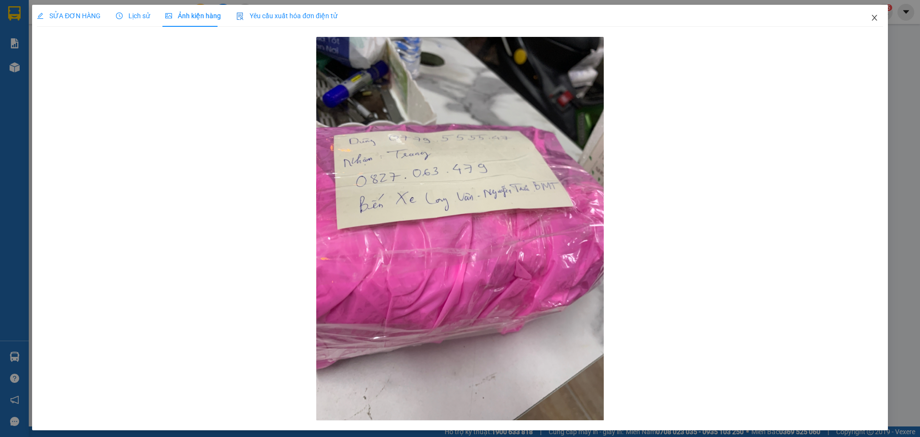
click at [871, 14] on icon "close" at bounding box center [875, 18] width 8 height 8
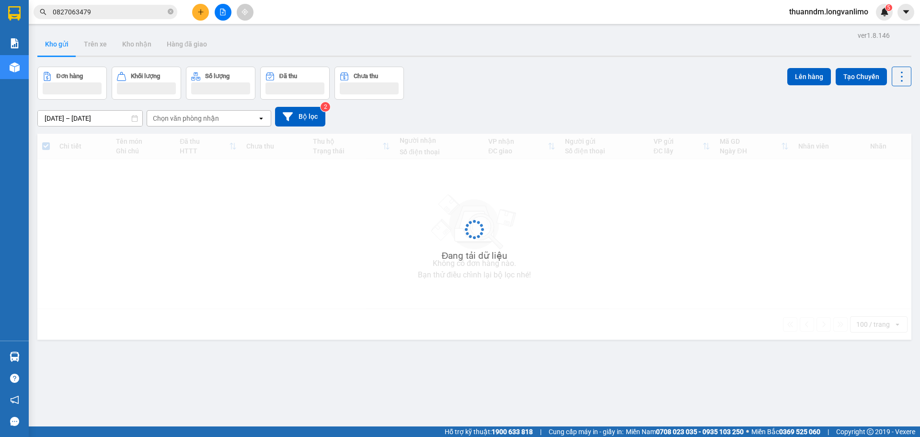
click at [133, 9] on input "0827063479" at bounding box center [109, 12] width 113 height 11
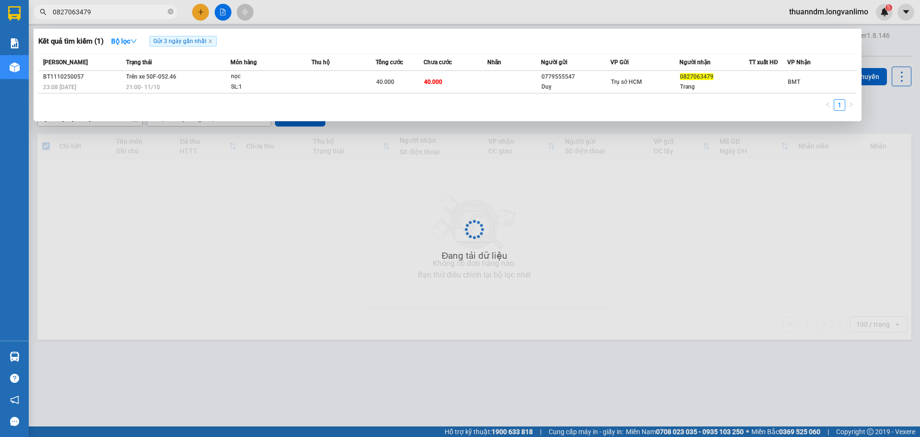
click at [133, 11] on input "0827063479" at bounding box center [109, 12] width 113 height 11
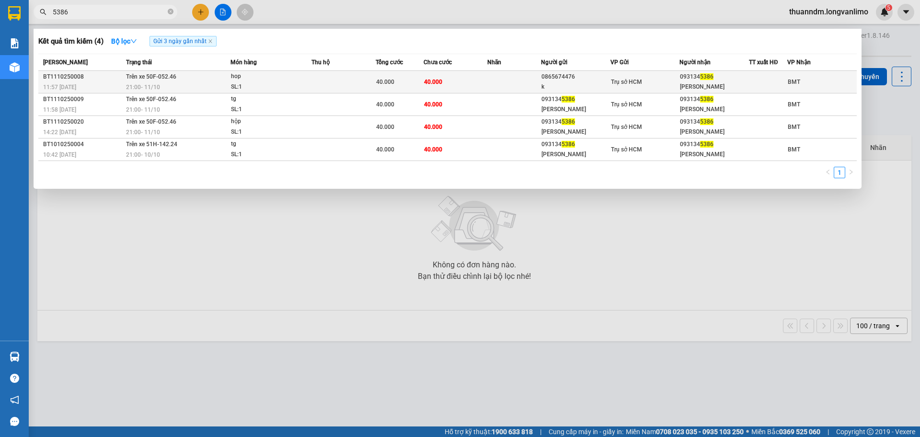
type input "5386"
click at [354, 85] on td at bounding box center [343, 82] width 64 height 23
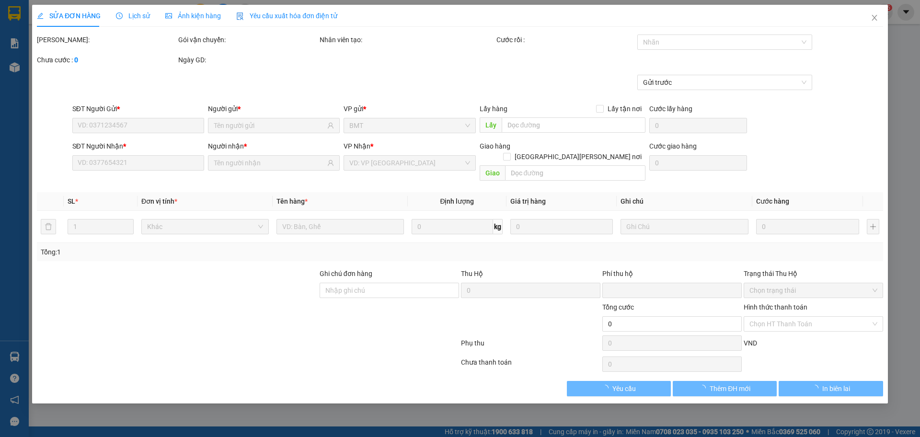
type input "0865674476"
type input "k"
type input "0931345386"
type input "[PERSON_NAME]"
type input "0"
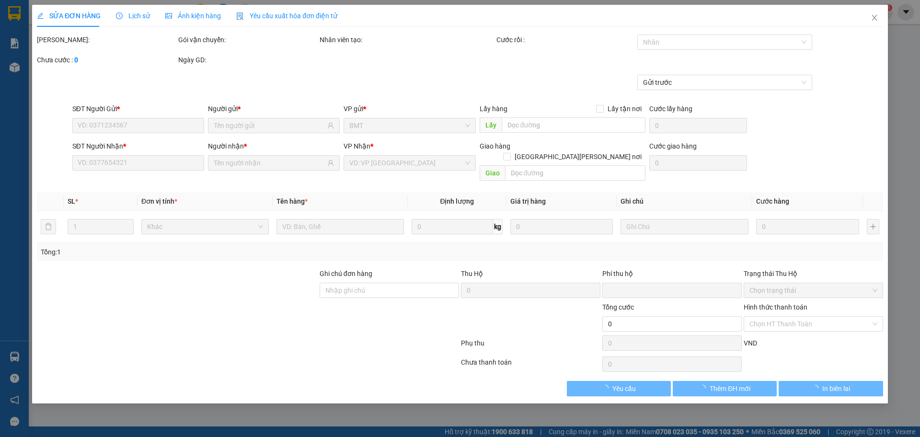
type input "40.000"
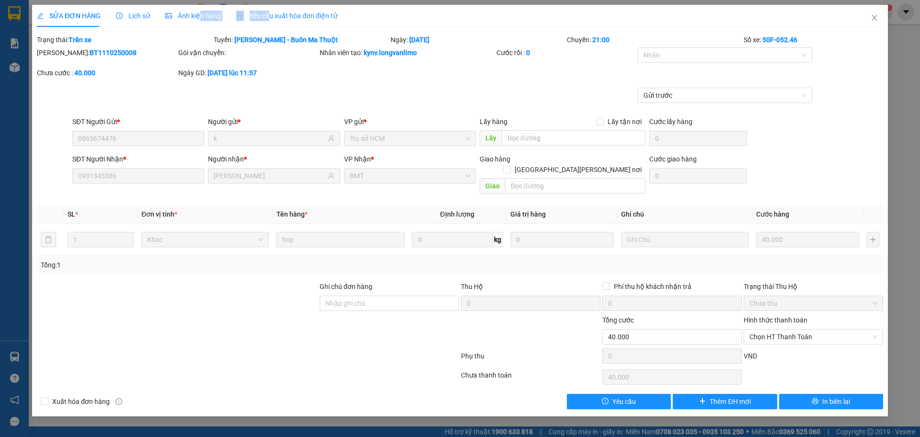
drag, startPoint x: 196, startPoint y: 17, endPoint x: 266, endPoint y: 15, distance: 70.0
click at [266, 15] on div "SỬA ĐƠN HÀNG Lịch sử Ảnh kiện hàng Yêu cầu xuất hóa đơn điện tử" at bounding box center [187, 16] width 300 height 22
click at [818, 394] on button "In biên lai" at bounding box center [831, 401] width 104 height 15
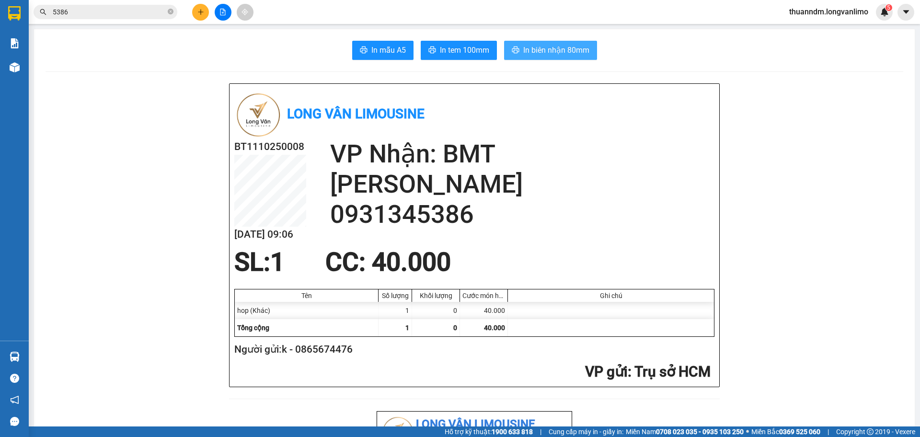
click at [536, 48] on span "In biên nhận 80mm" at bounding box center [556, 50] width 66 height 12
click at [118, 16] on input "5386" at bounding box center [109, 12] width 113 height 11
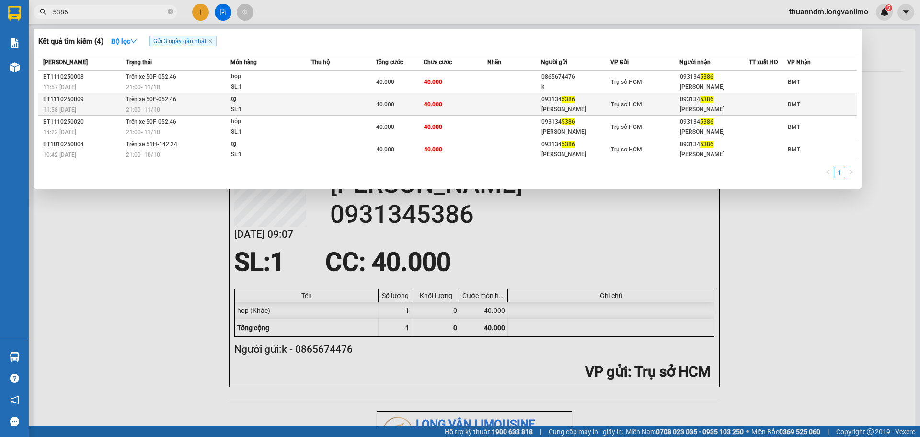
click at [316, 108] on td at bounding box center [343, 104] width 64 height 23
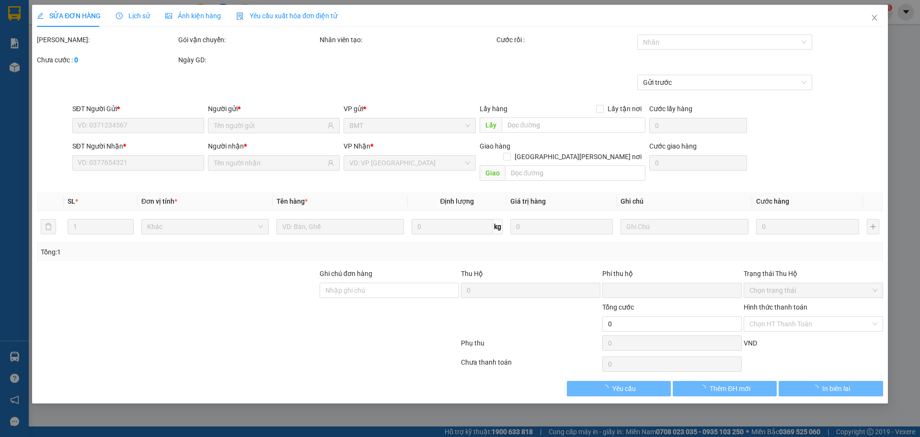
type input "0931345386"
type input "[PERSON_NAME]"
type input "0931345386"
type input "[PERSON_NAME]"
type input "0"
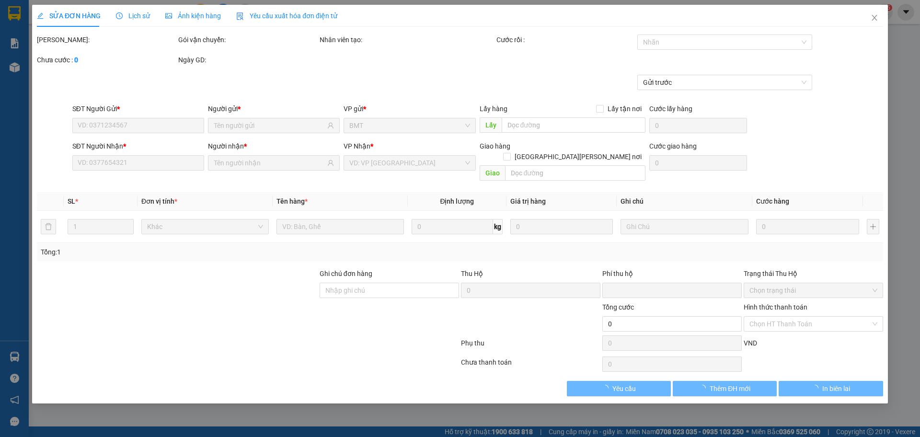
type input "40.000"
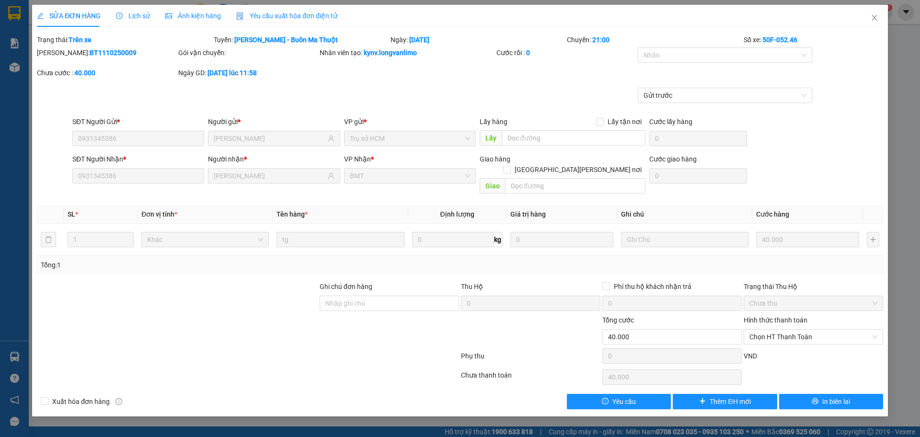
click at [274, 16] on span "Yêu cầu xuất hóa đơn điện tử" at bounding box center [286, 16] width 101 height 8
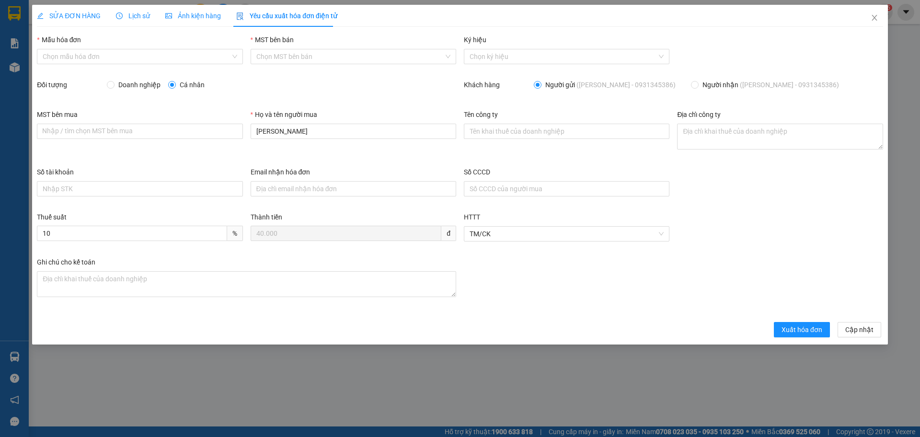
click at [198, 20] on span "Ảnh kiện hàng" at bounding box center [193, 16] width 56 height 8
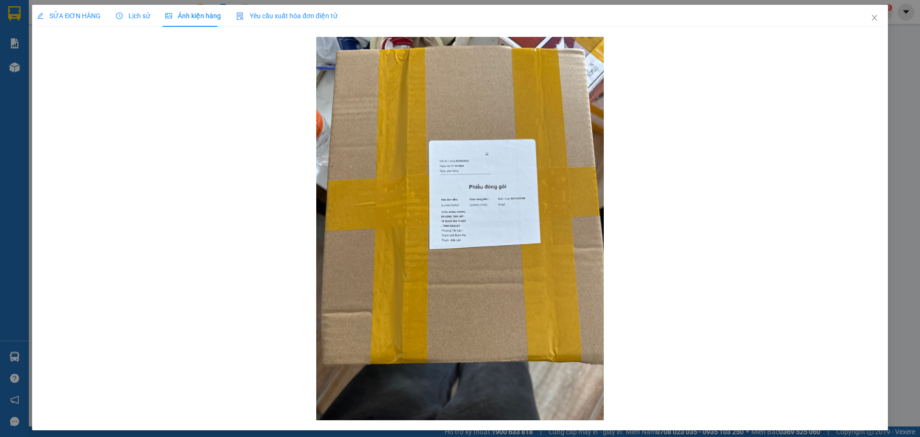
click at [265, 10] on div "Yêu cầu xuất hóa đơn điện tử" at bounding box center [286, 16] width 101 height 22
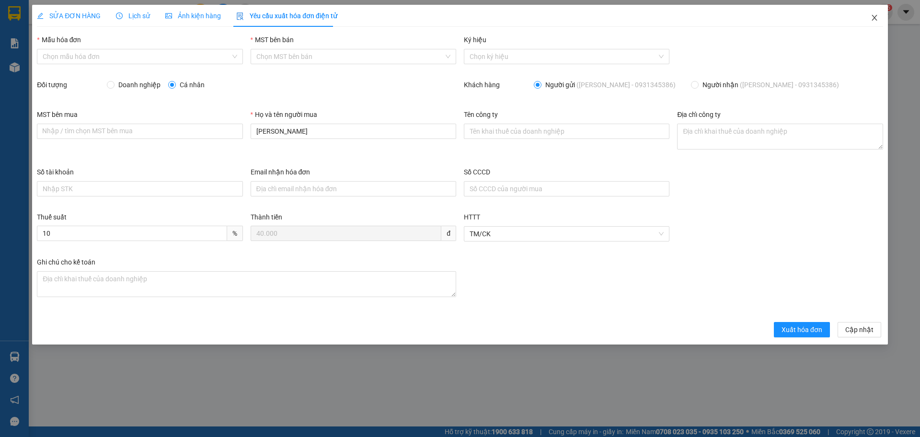
click at [873, 18] on icon "close" at bounding box center [875, 18] width 8 height 8
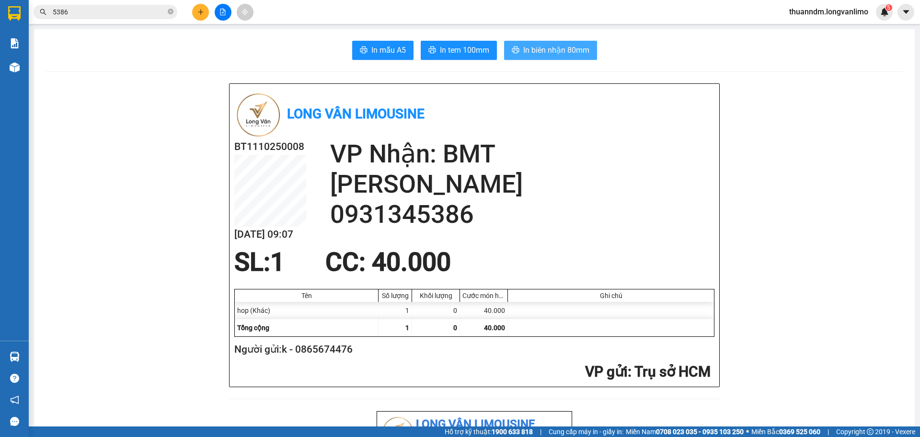
click at [538, 53] on span "In biên nhận 80mm" at bounding box center [556, 50] width 66 height 12
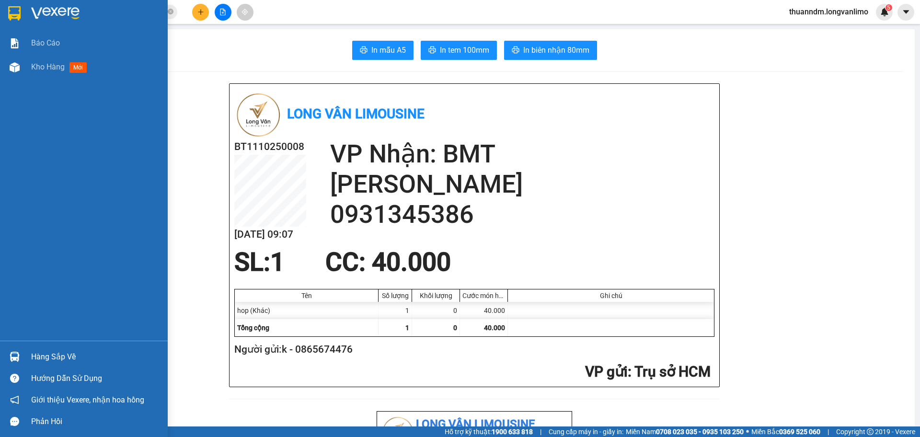
click at [20, 11] on img at bounding box center [14, 13] width 12 height 14
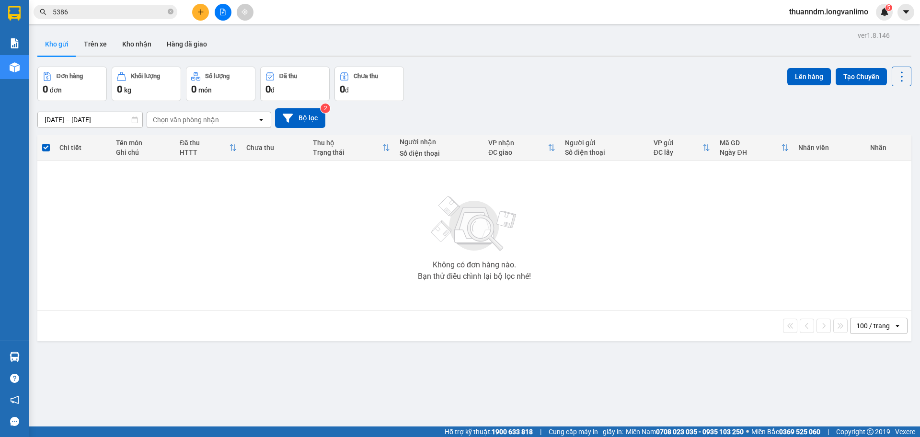
click at [98, 8] on input "5386" at bounding box center [109, 12] width 113 height 11
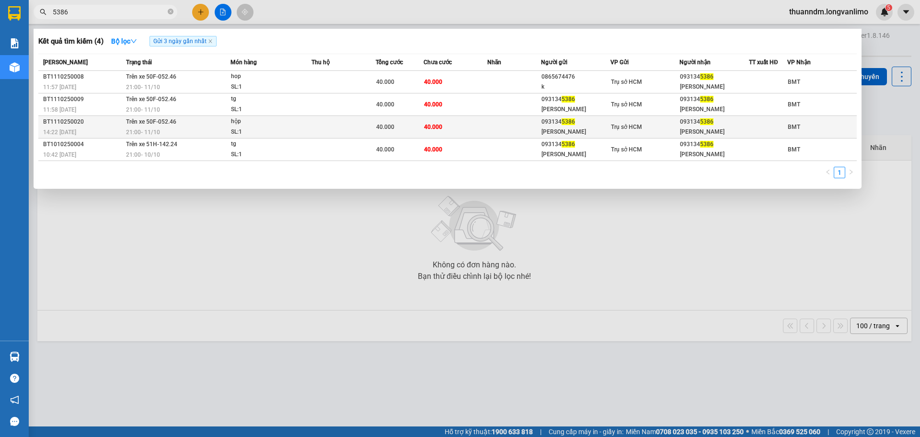
click at [286, 128] on div "SL: 1" at bounding box center [267, 132] width 72 height 11
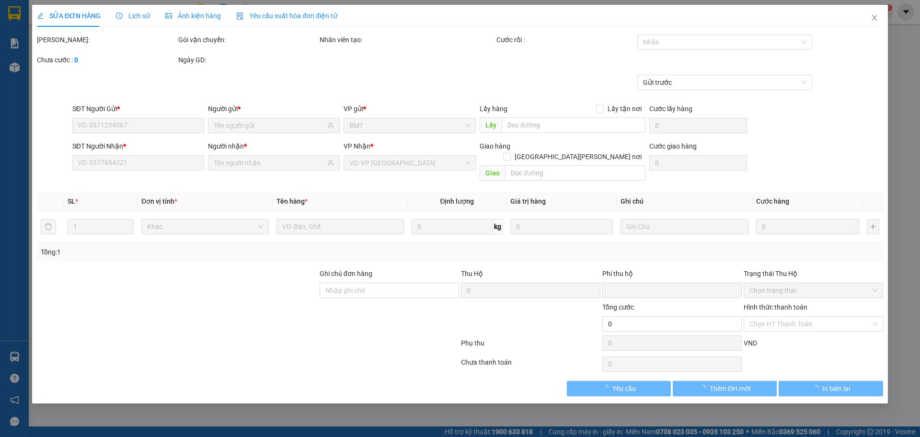
type input "0931345386"
type input "[PERSON_NAME]"
type input "0931345386"
type input "[PERSON_NAME]"
type input "0"
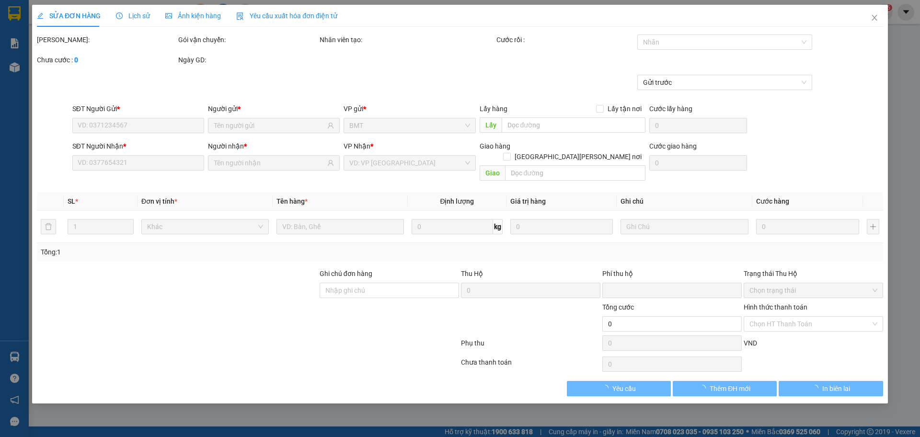
type input "40.000"
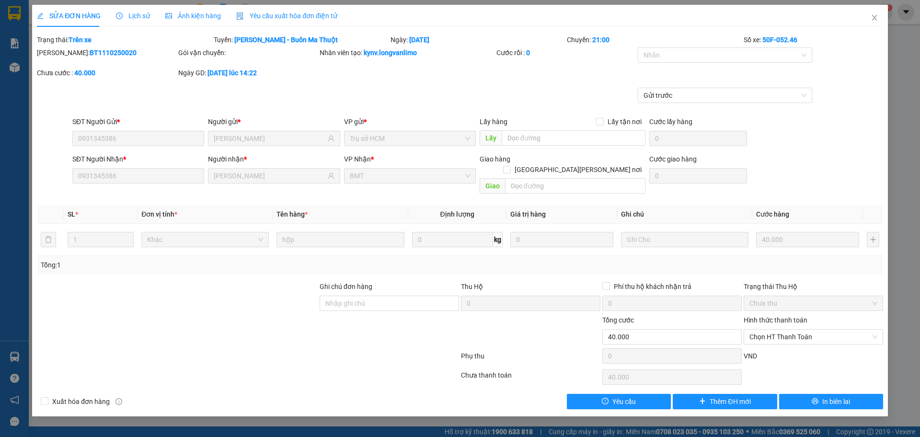
click at [198, 16] on span "Ảnh kiện hàng" at bounding box center [193, 16] width 56 height 8
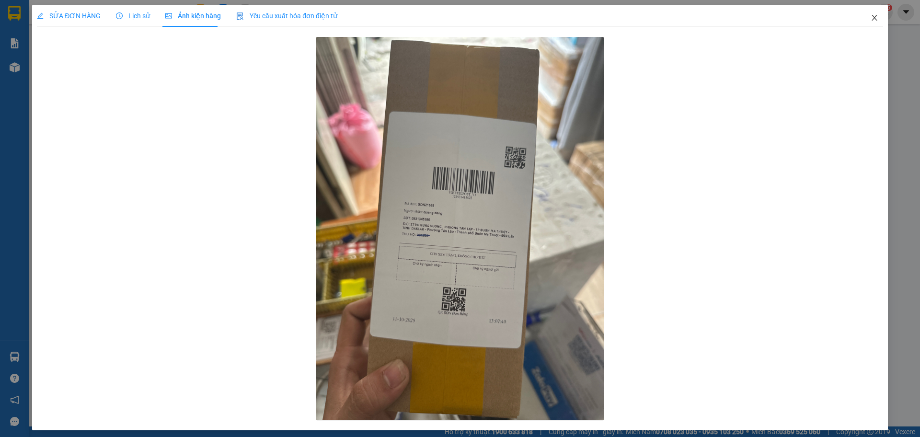
click at [871, 20] on icon "close" at bounding box center [875, 18] width 8 height 8
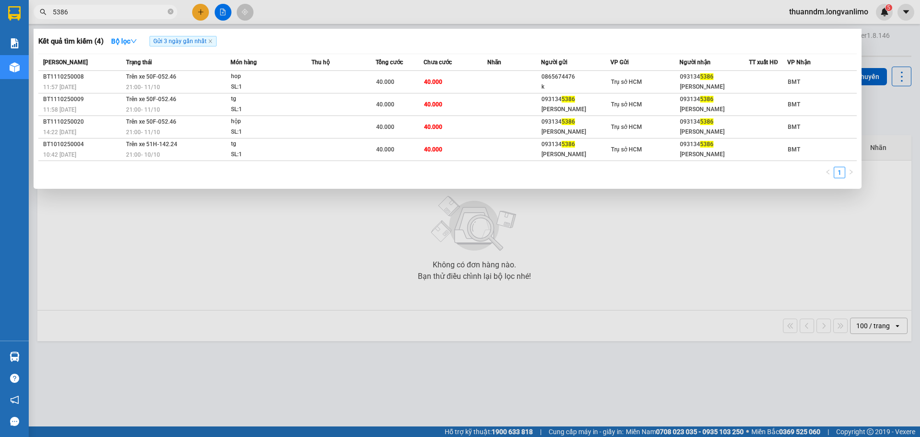
click at [143, 12] on input "5386" at bounding box center [109, 12] width 113 height 11
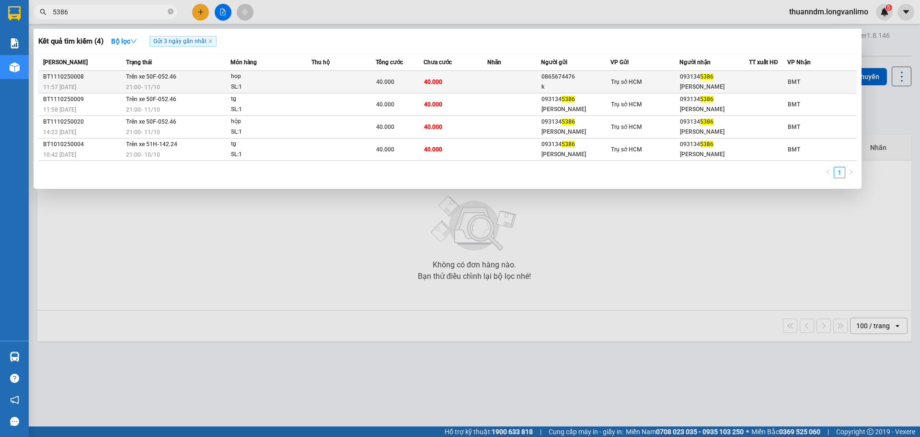
click at [269, 80] on div "hop" at bounding box center [267, 76] width 72 height 11
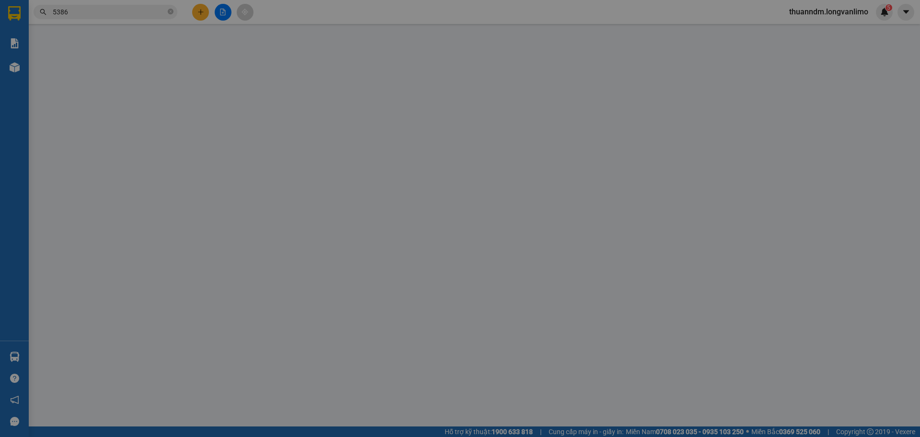
type input "0865674476"
type input "k"
type input "0931345386"
type input "[PERSON_NAME]"
type input "0"
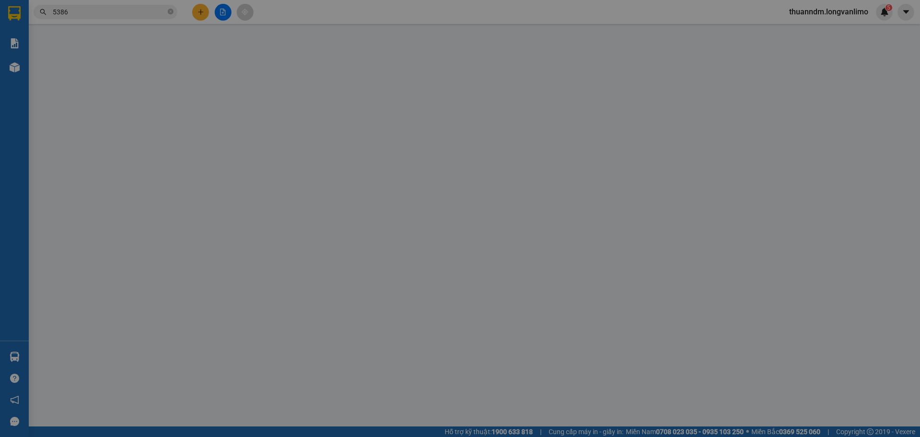
type input "40.000"
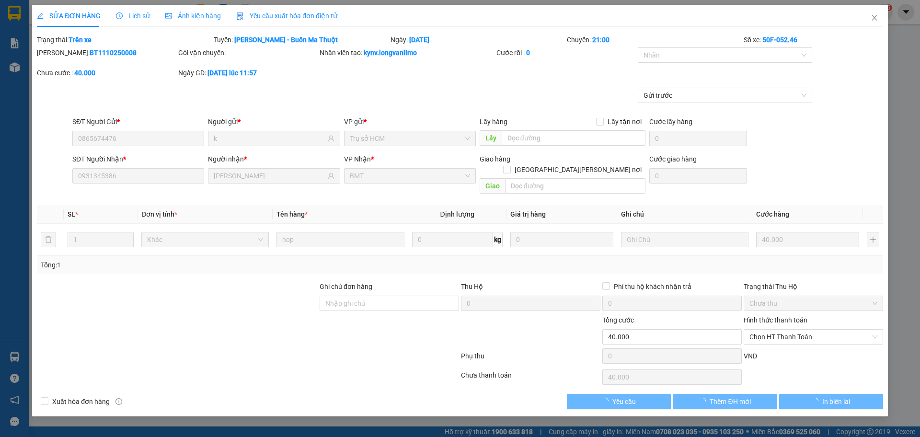
click at [196, 23] on div "Ảnh kiện hàng" at bounding box center [193, 16] width 56 height 22
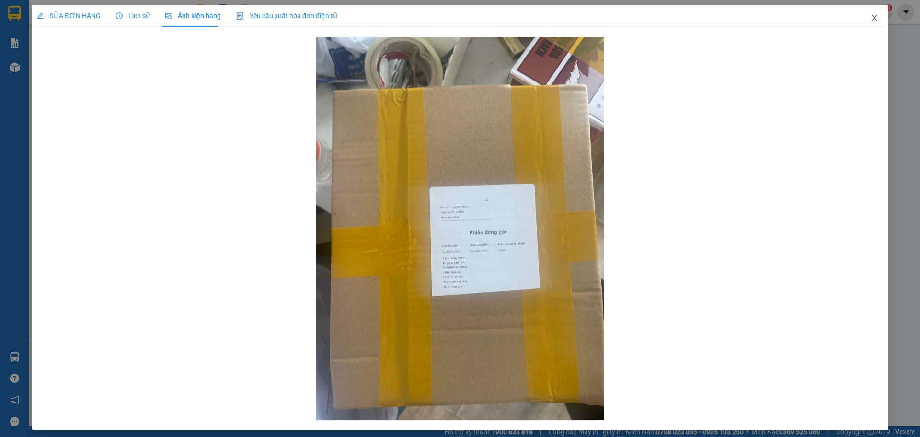
click at [874, 17] on span "Close" at bounding box center [874, 18] width 27 height 27
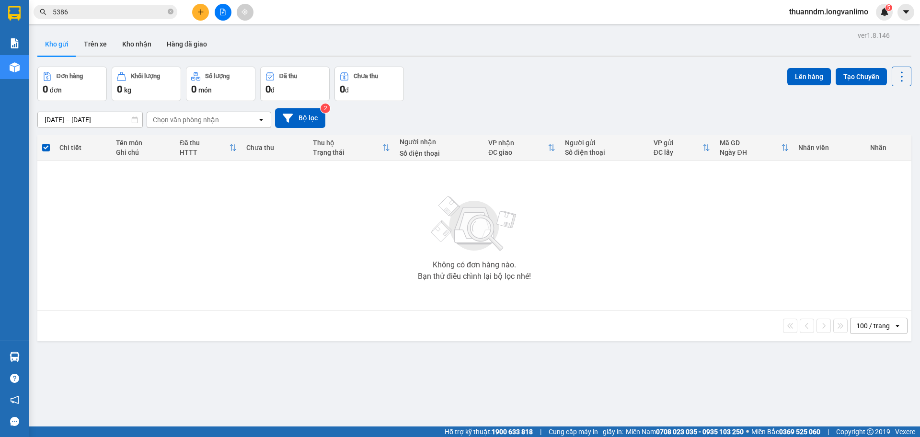
click at [113, 12] on input "5386" at bounding box center [109, 12] width 113 height 11
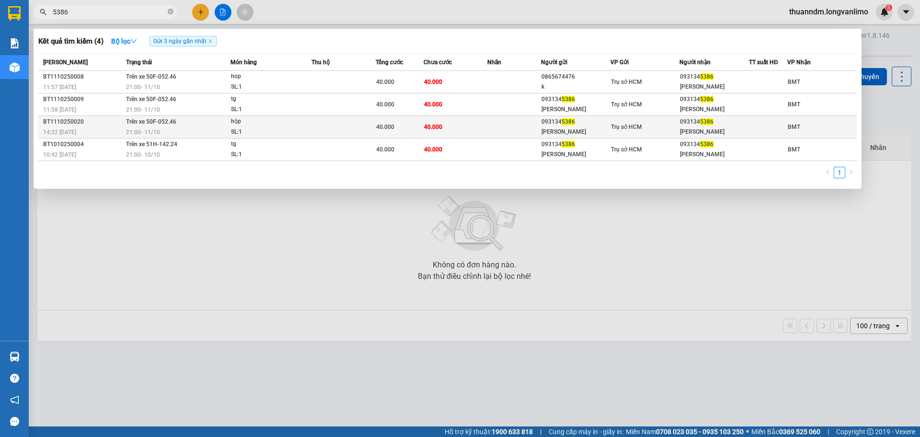
click at [285, 133] on div "SL: 1" at bounding box center [267, 132] width 72 height 11
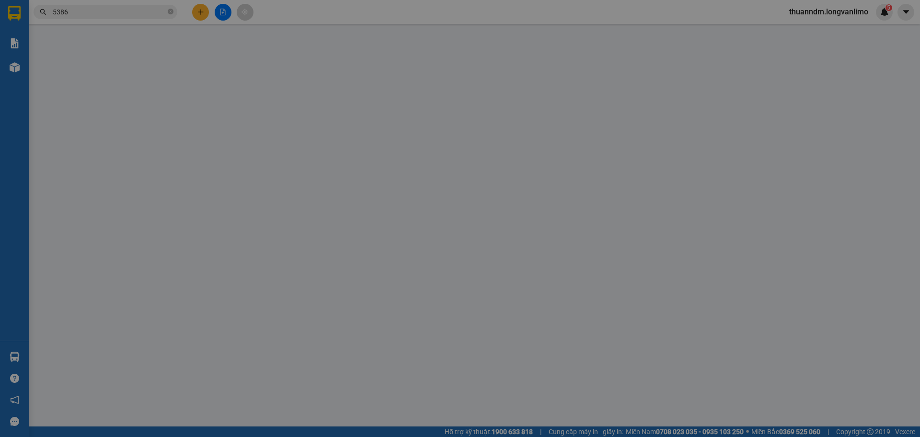
type input "0931345386"
type input "[PERSON_NAME]"
type input "0931345386"
type input "[PERSON_NAME]"
type input "0"
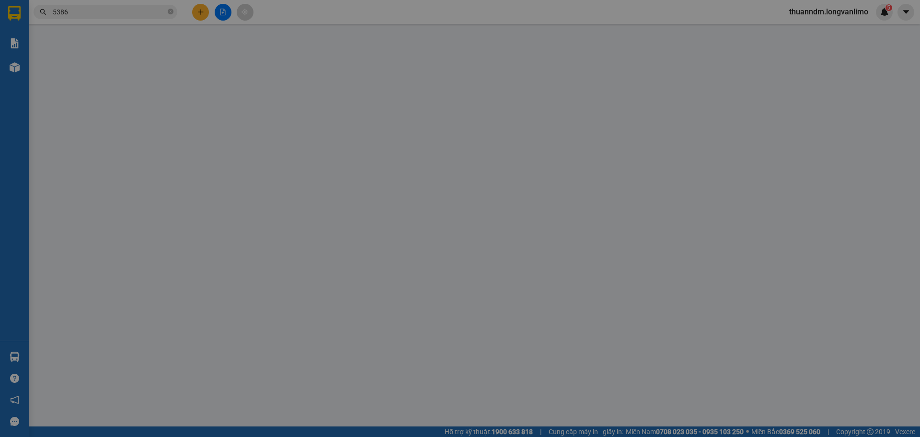
type input "40.000"
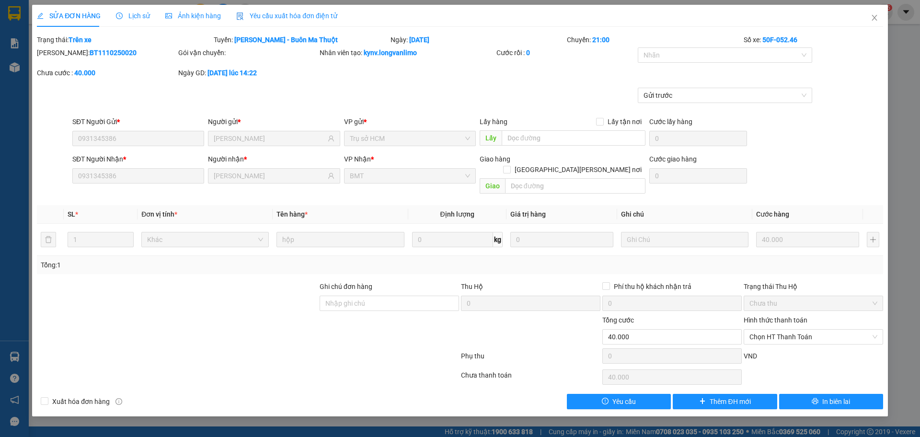
click at [196, 15] on span "Ảnh kiện hàng" at bounding box center [193, 16] width 56 height 8
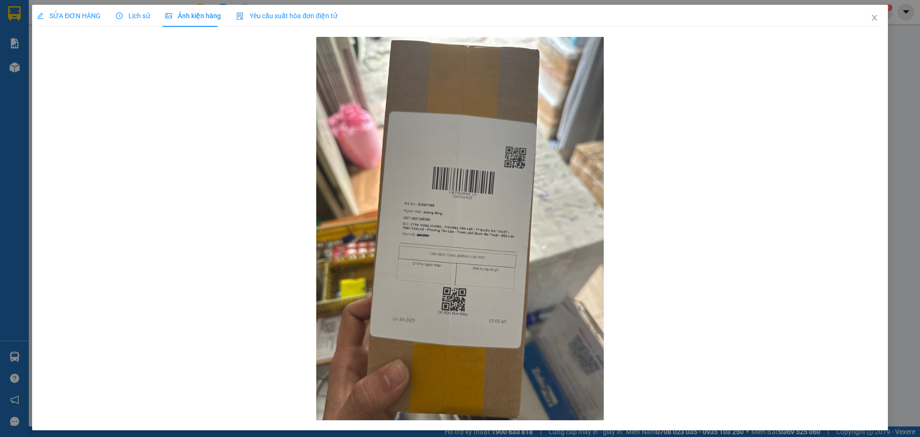
click at [138, 18] on span "Lịch sử" at bounding box center [133, 16] width 34 height 8
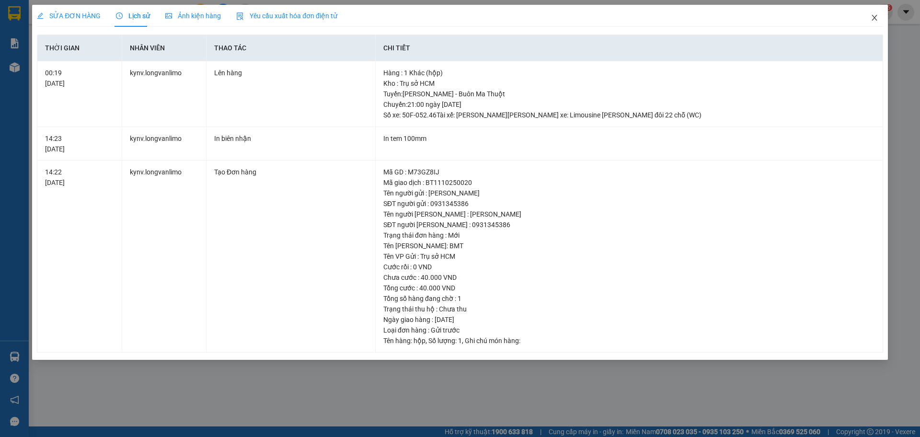
click at [870, 20] on span "Close" at bounding box center [874, 18] width 27 height 27
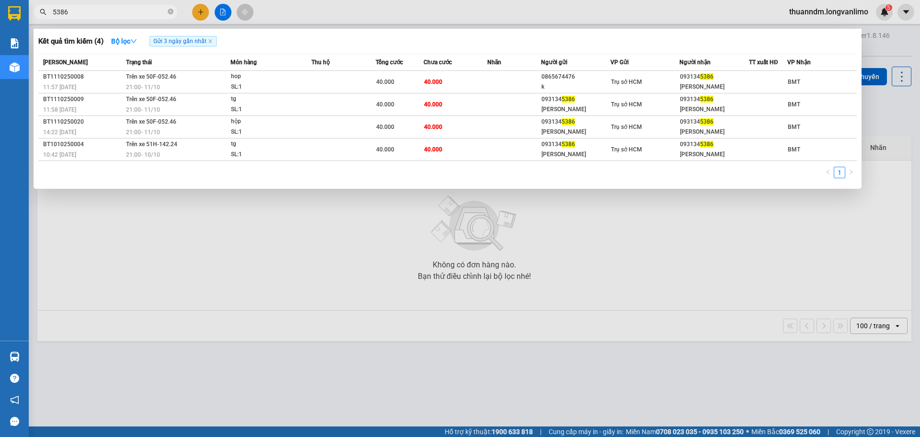
click at [110, 12] on input "5386" at bounding box center [109, 12] width 113 height 11
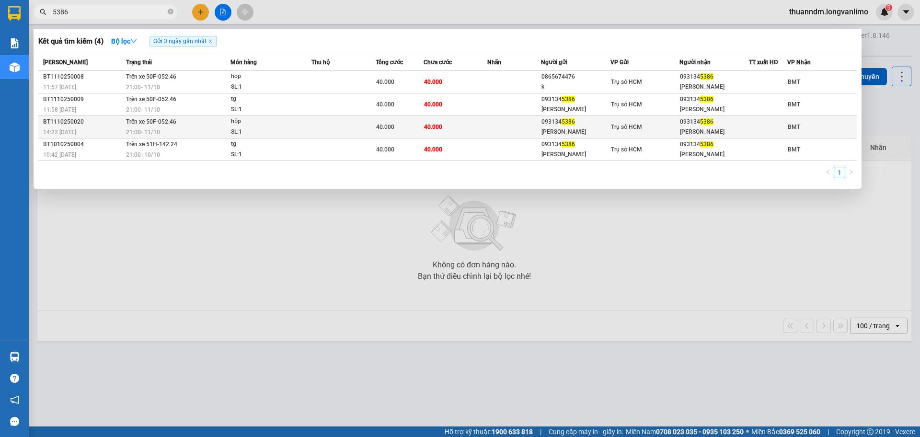
click at [434, 130] on span "40.000" at bounding box center [433, 127] width 18 height 7
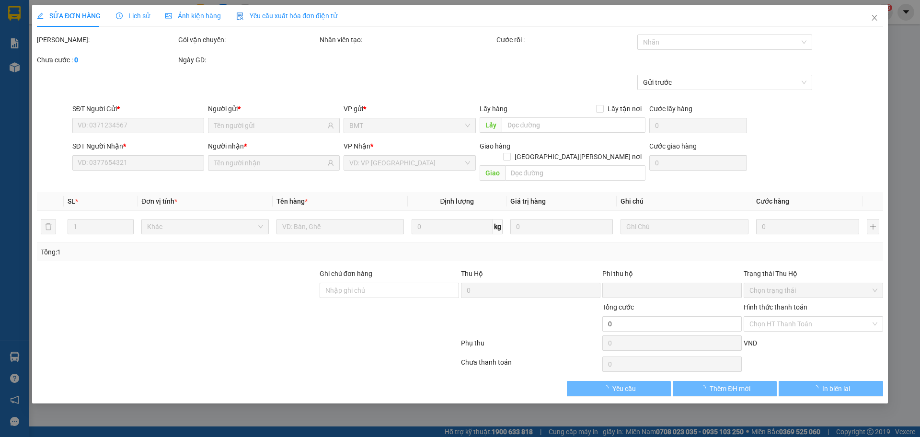
type input "0931345386"
type input "[PERSON_NAME]"
type input "0931345386"
type input "[PERSON_NAME]"
type input "0"
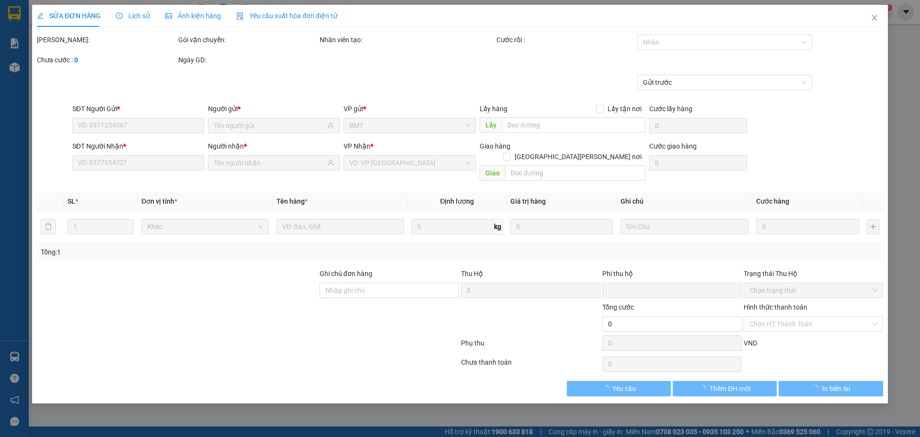
type input "40.000"
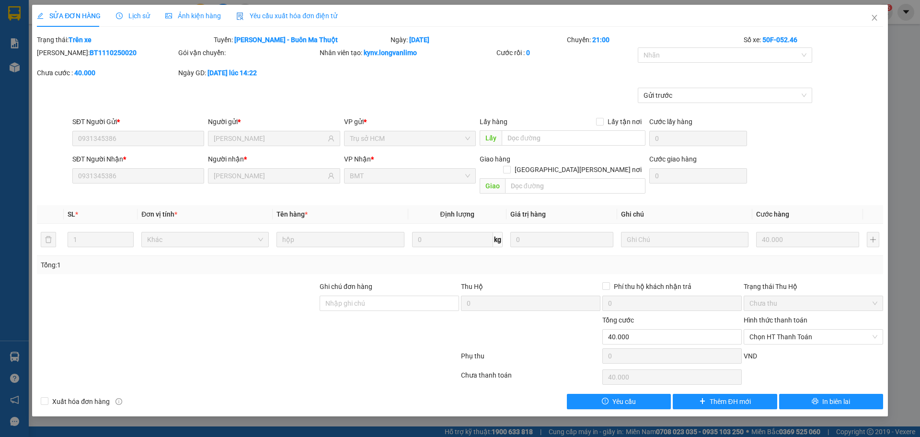
click at [292, 19] on span "Yêu cầu xuất hóa đơn điện tử" at bounding box center [286, 16] width 101 height 8
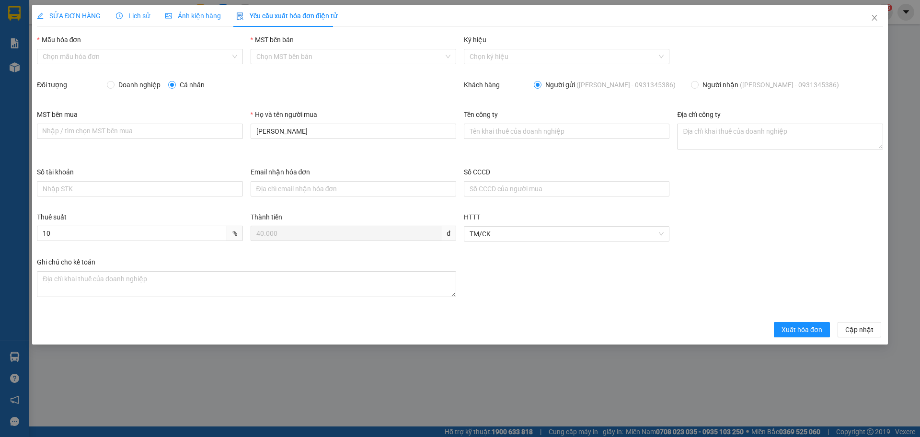
click at [182, 18] on span "Ảnh kiện hàng" at bounding box center [193, 16] width 56 height 8
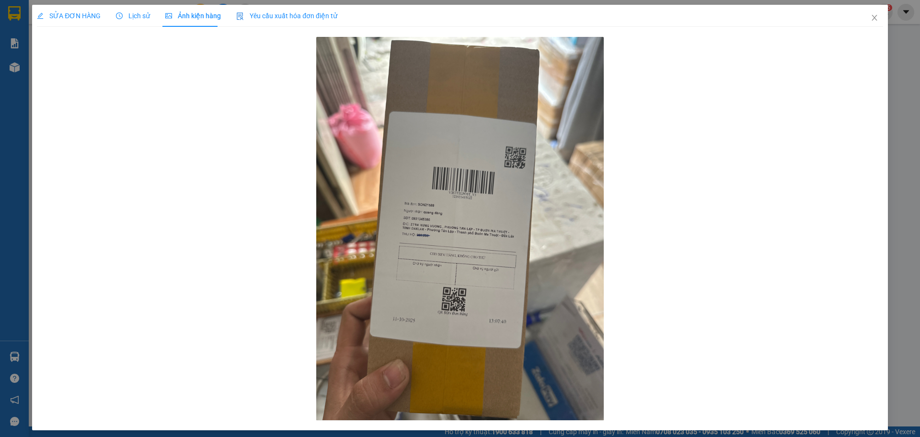
click at [137, 23] on div "Lịch sử" at bounding box center [133, 16] width 34 height 22
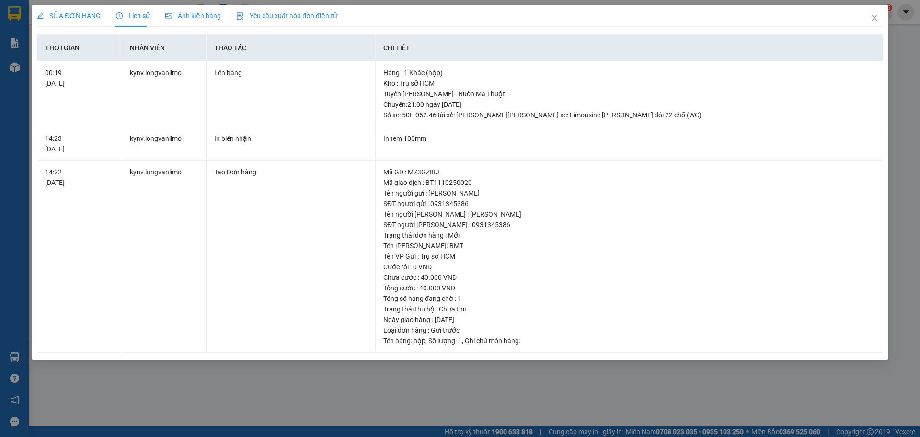
click at [70, 10] on div "SỬA ĐƠN HÀNG" at bounding box center [69, 16] width 64 height 22
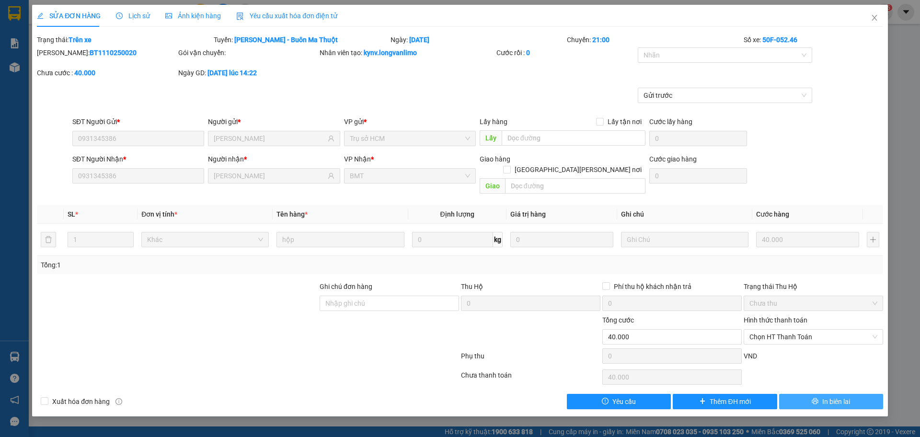
click at [810, 394] on button "In biên lai" at bounding box center [831, 401] width 104 height 15
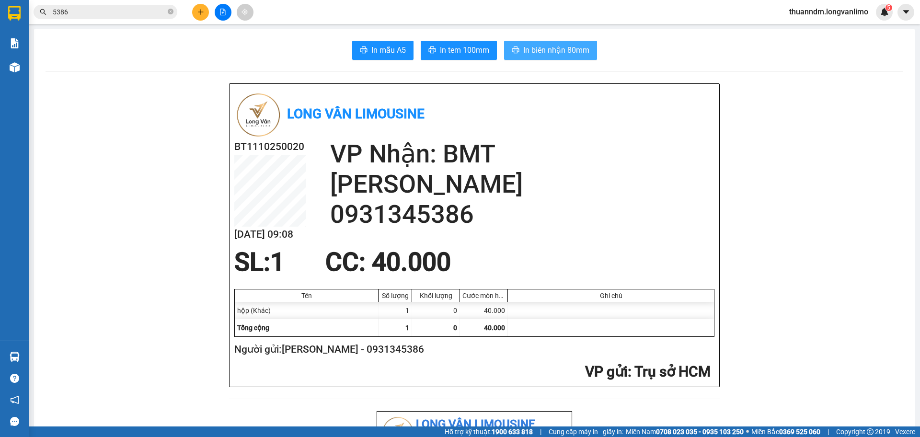
click at [514, 53] on icon "printer" at bounding box center [515, 49] width 7 height 7
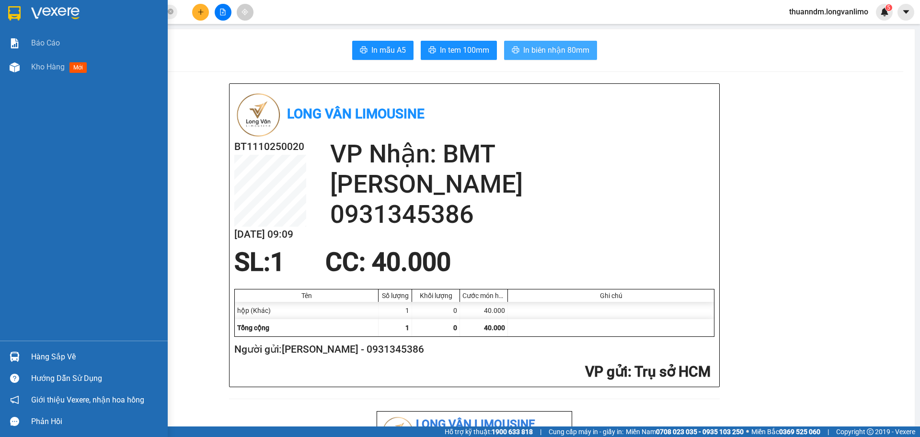
click at [17, 13] on img at bounding box center [14, 13] width 12 height 14
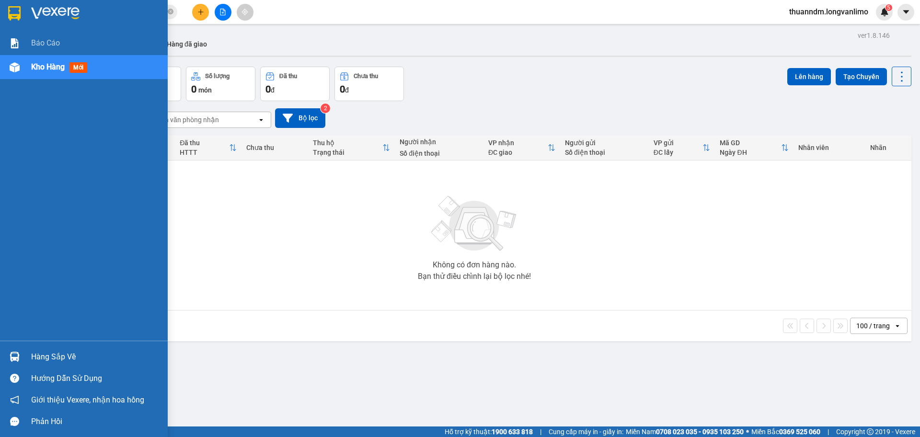
click at [22, 12] on div at bounding box center [14, 13] width 17 height 17
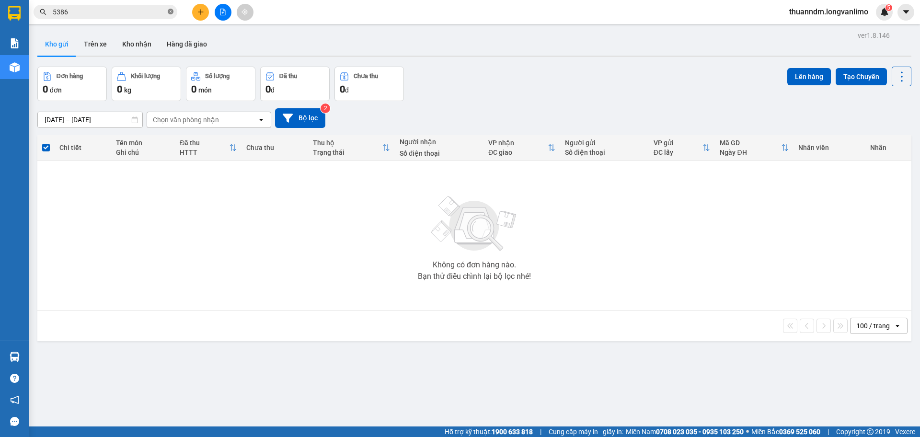
click at [169, 9] on icon "close-circle" at bounding box center [171, 12] width 6 height 6
click at [110, 121] on input "[DATE] – [DATE]" at bounding box center [90, 119] width 104 height 15
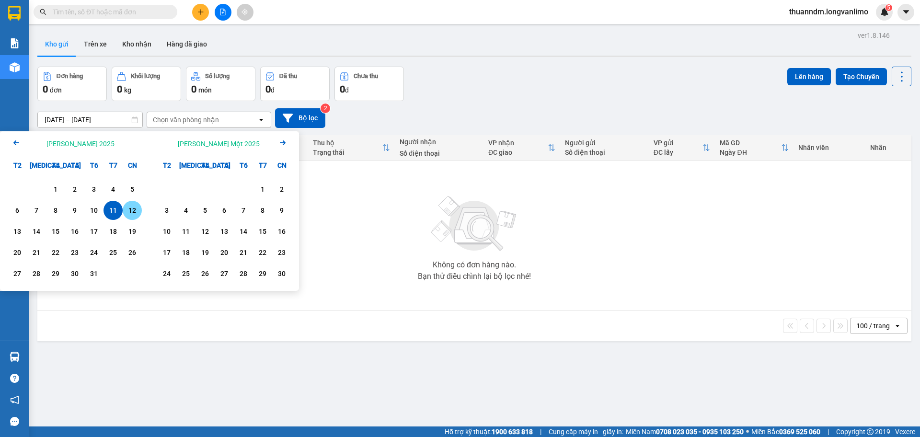
click at [133, 207] on div "12" at bounding box center [132, 211] width 13 height 12
type input "[DATE] – [DATE]"
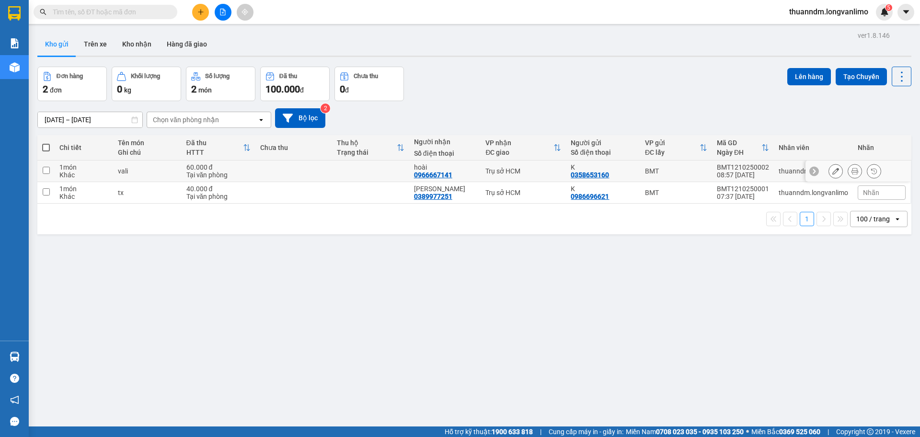
click at [208, 173] on div "Tại văn phòng" at bounding box center [218, 175] width 64 height 8
checkbox input "true"
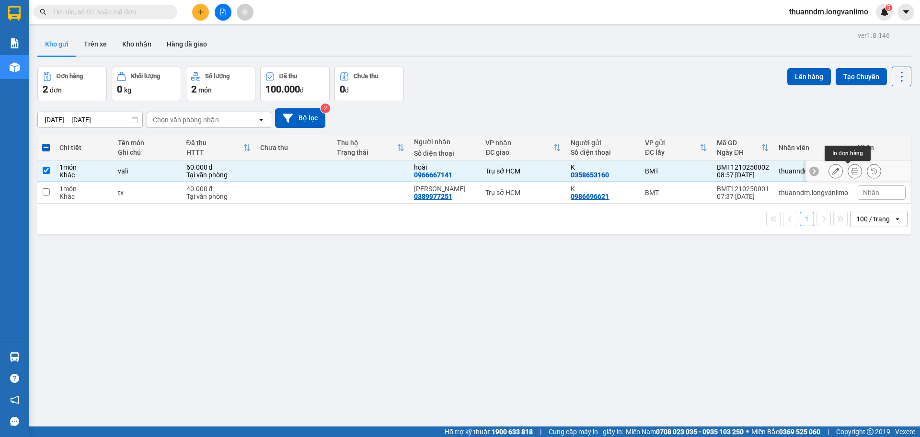
click at [851, 168] on icon at bounding box center [854, 171] width 7 height 7
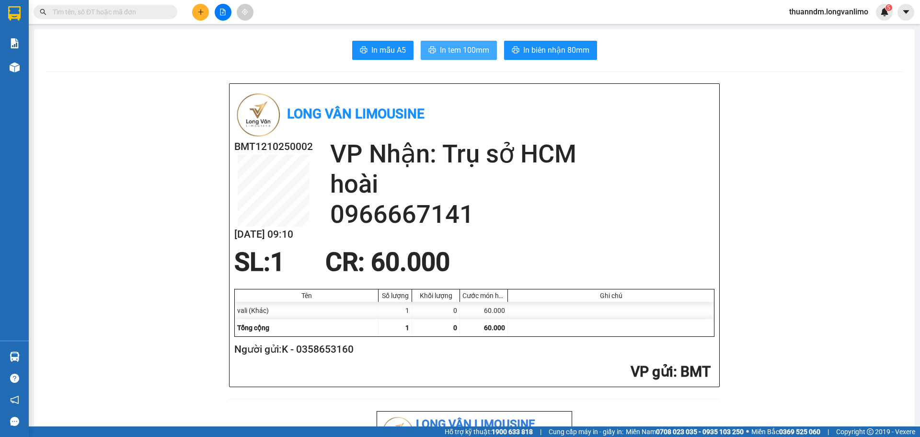
click at [458, 50] on span "In tem 100mm" at bounding box center [464, 50] width 49 height 12
click at [440, 56] on span "In tem 100mm" at bounding box center [464, 50] width 49 height 12
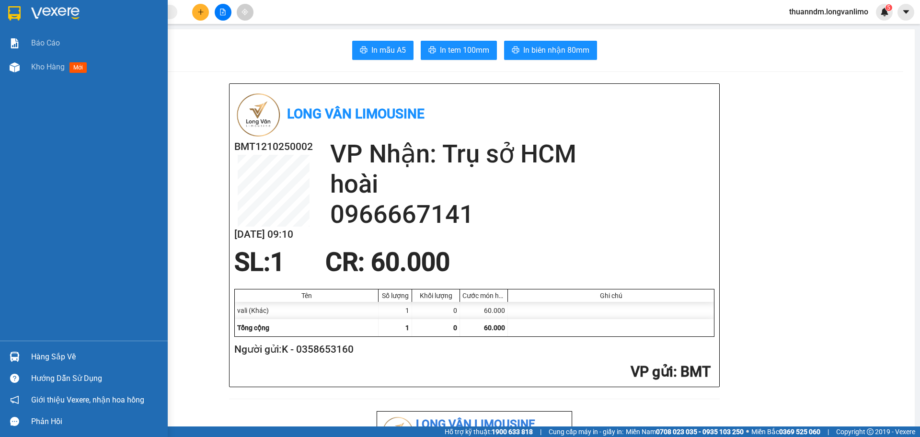
click at [17, 10] on img at bounding box center [14, 13] width 12 height 14
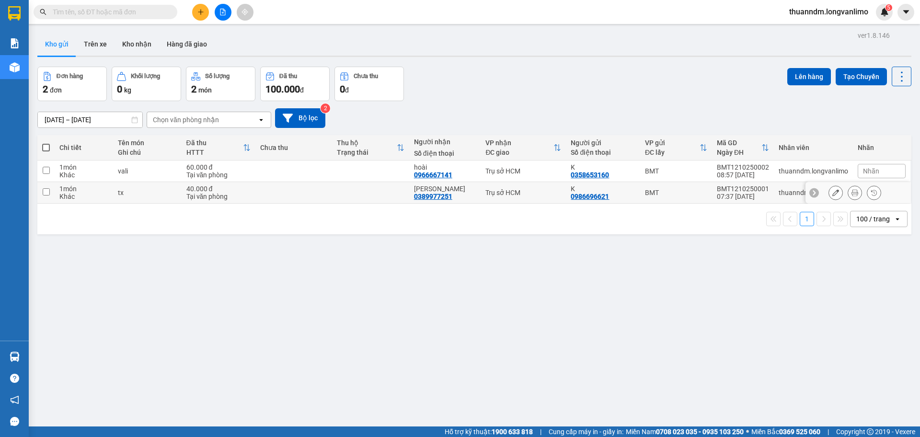
click at [237, 196] on div "Tại văn phòng" at bounding box center [218, 197] width 64 height 8
checkbox input "true"
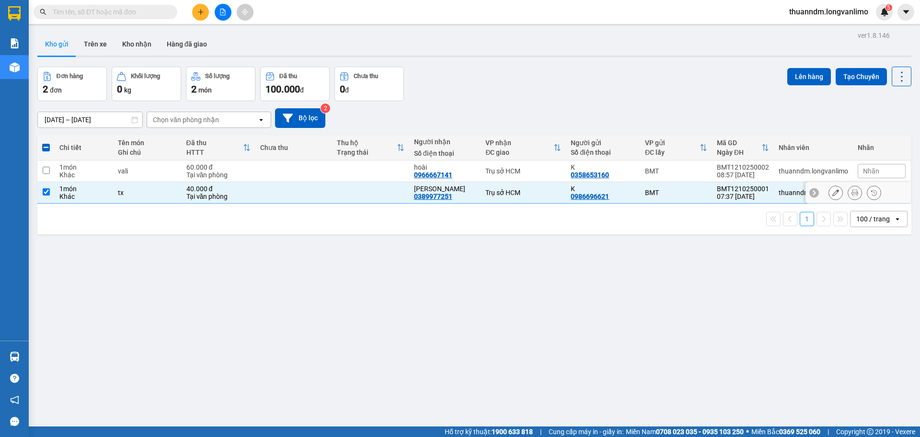
click at [851, 193] on icon at bounding box center [854, 192] width 7 height 7
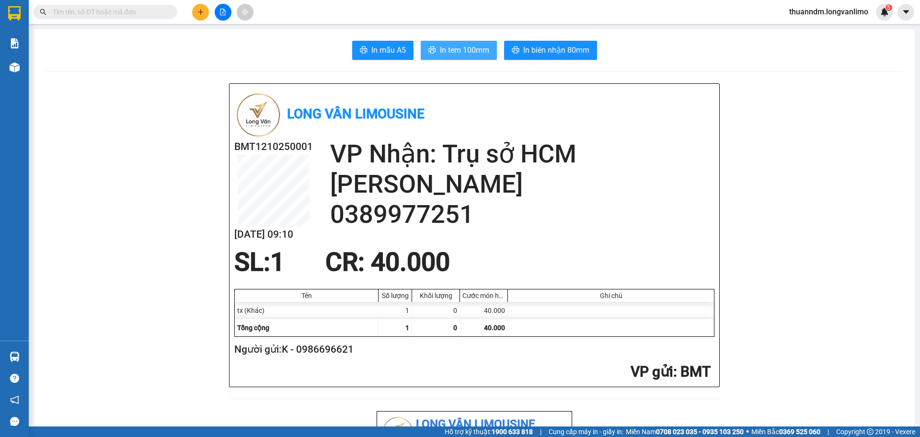
click at [481, 46] on span "In tem 100mm" at bounding box center [464, 50] width 49 height 12
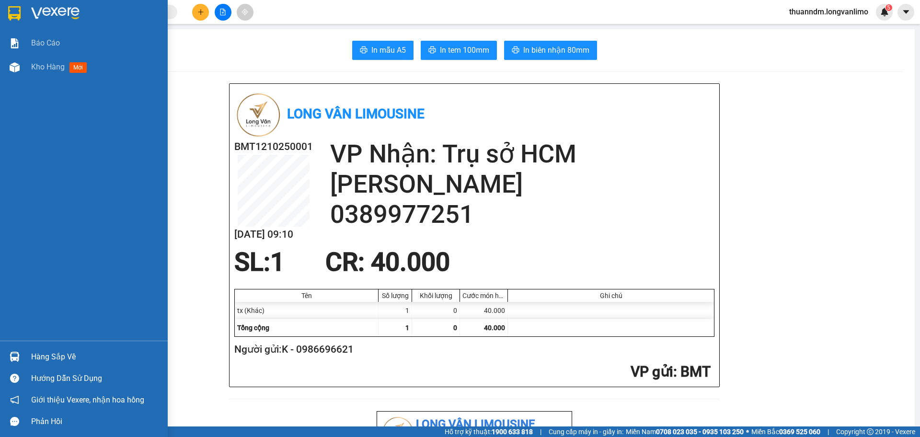
click at [20, 14] on img at bounding box center [14, 13] width 12 height 14
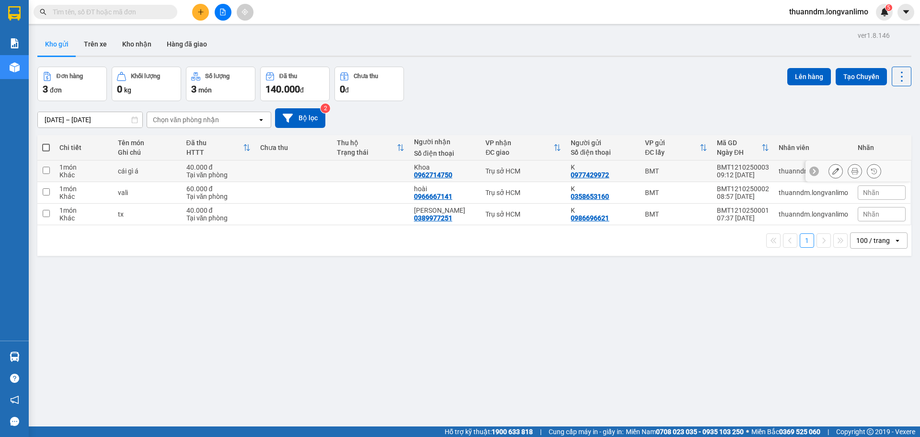
click at [310, 176] on td at bounding box center [293, 172] width 77 height 22
checkbox input "true"
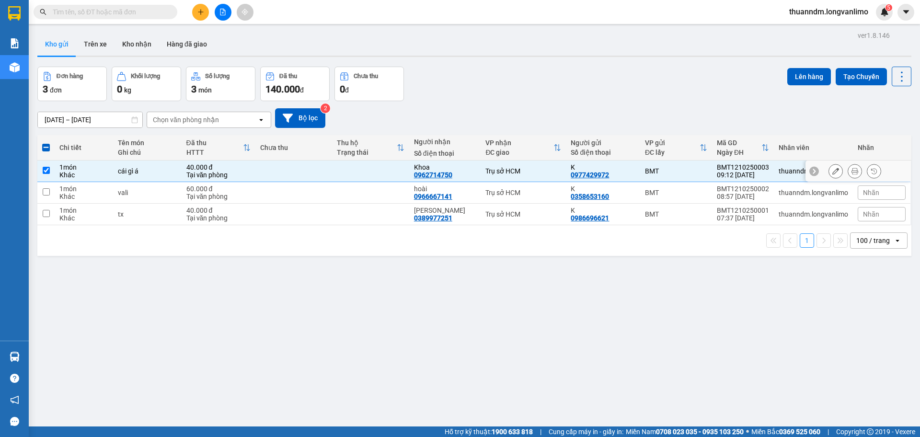
click at [851, 170] on icon at bounding box center [854, 171] width 7 height 7
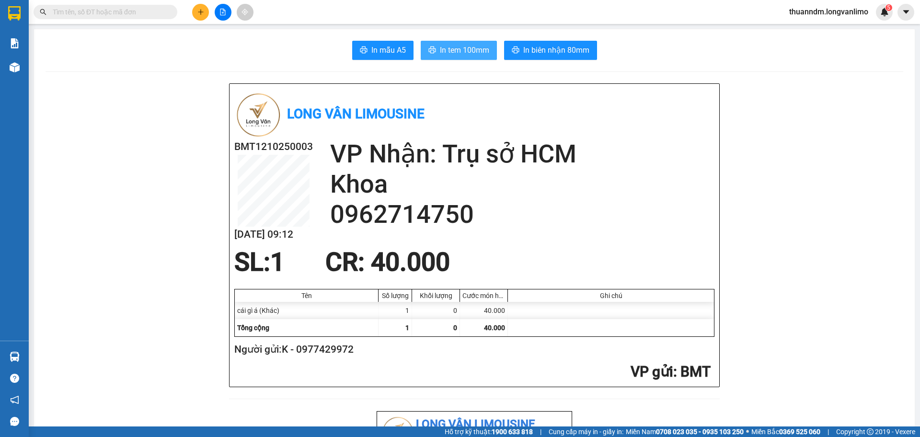
click at [442, 45] on span "In tem 100mm" at bounding box center [464, 50] width 49 height 12
click at [120, 16] on input "text" at bounding box center [109, 12] width 113 height 11
click at [89, 6] on span at bounding box center [106, 12] width 144 height 14
click at [90, 12] on input "text" at bounding box center [109, 12] width 113 height 11
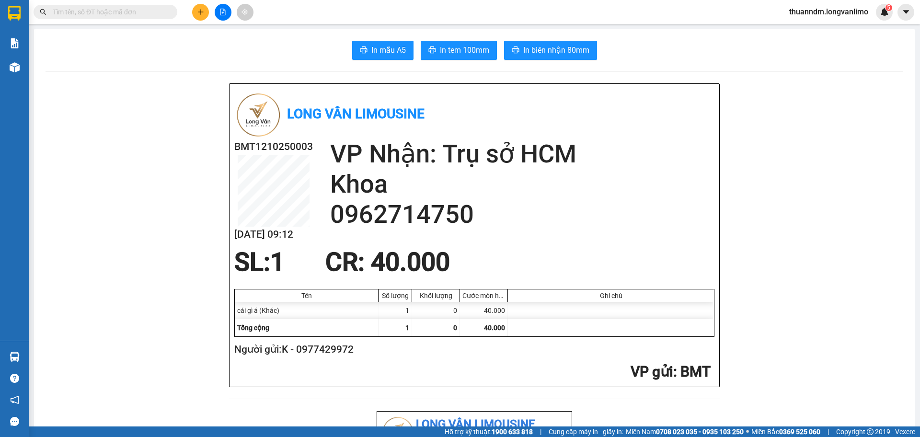
click at [90, 12] on input "text" at bounding box center [109, 12] width 113 height 11
drag, startPoint x: 90, startPoint y: 12, endPoint x: 66, endPoint y: 12, distance: 24.0
click at [66, 12] on input "text" at bounding box center [109, 12] width 113 height 11
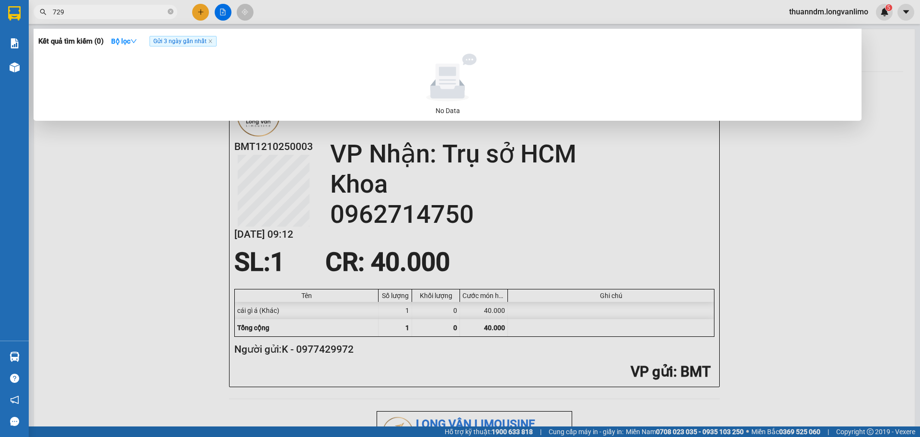
click at [189, 41] on span "Gửi 3 ngày gần nhất" at bounding box center [183, 41] width 67 height 11
click at [213, 42] on icon "close" at bounding box center [210, 41] width 5 height 5
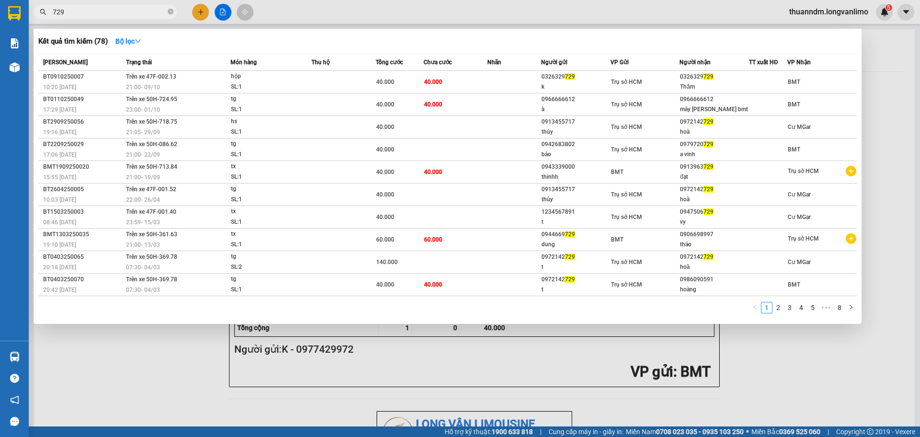
click at [135, 14] on input "729" at bounding box center [109, 12] width 113 height 11
click at [72, 12] on input "729" at bounding box center [109, 12] width 113 height 11
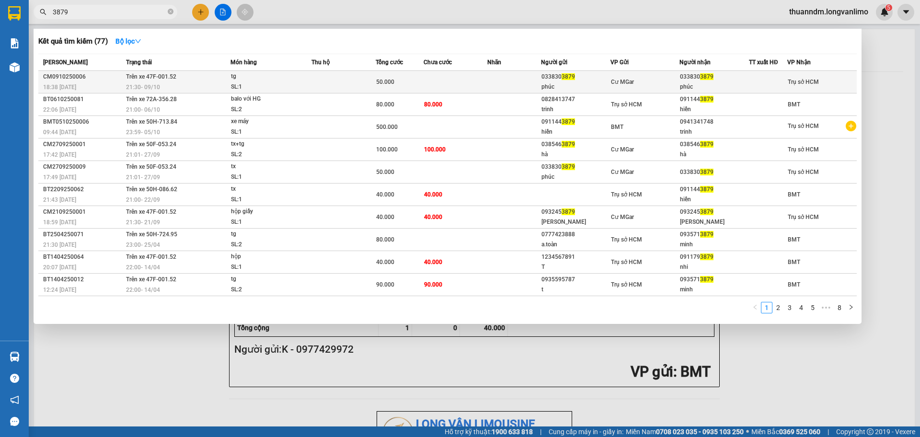
type input "3879"
click at [290, 84] on div "SL: 1" at bounding box center [267, 87] width 72 height 11
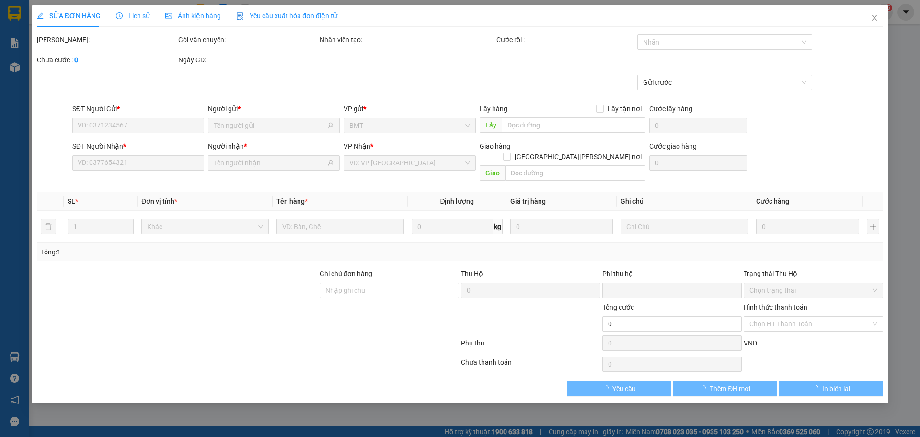
type input "0338303879"
type input "phúc"
type input "0338303879"
type input "phúc"
type input "0"
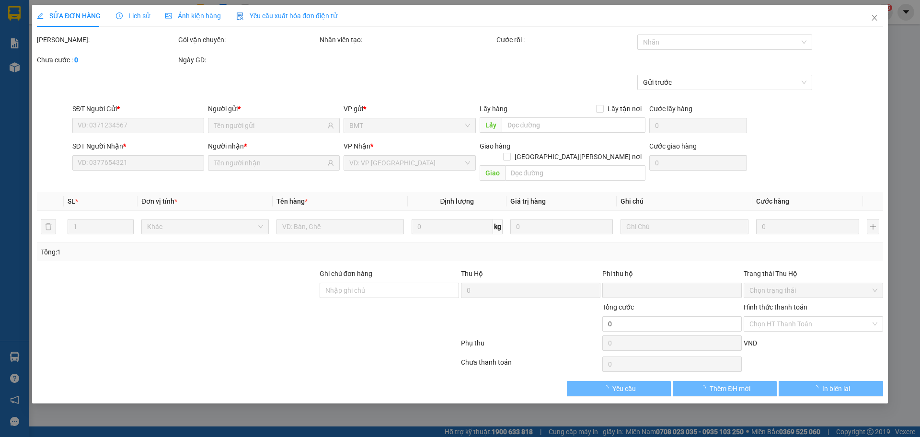
type input "50.000"
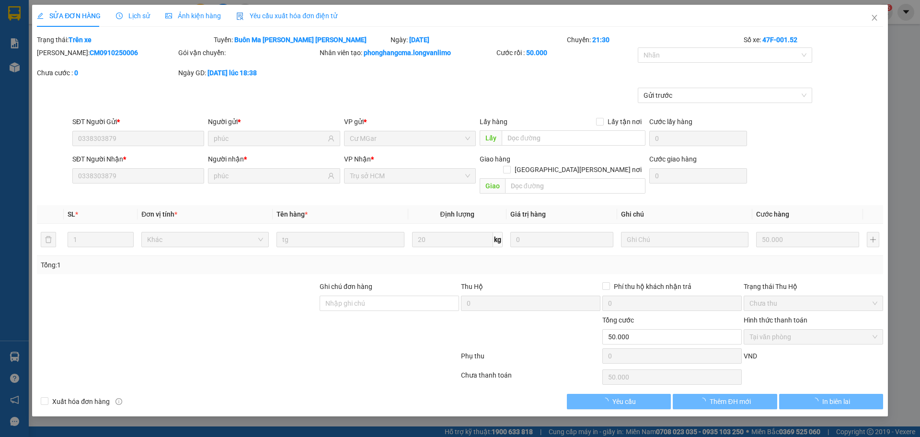
click at [196, 17] on span "Ảnh kiện hàng" at bounding box center [193, 16] width 56 height 8
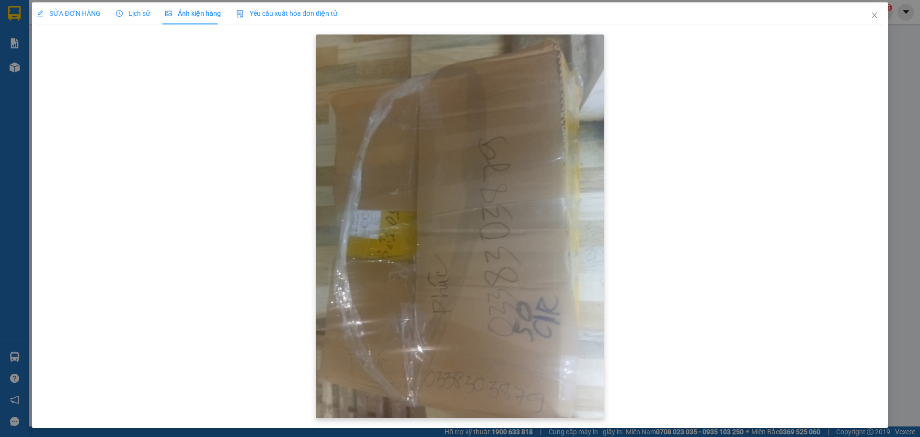
scroll to position [5, 0]
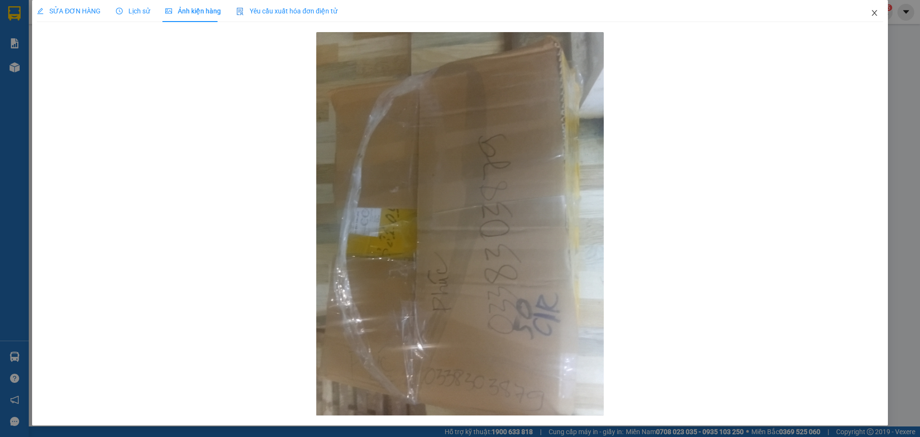
click at [872, 12] on icon "close" at bounding box center [874, 13] width 5 height 6
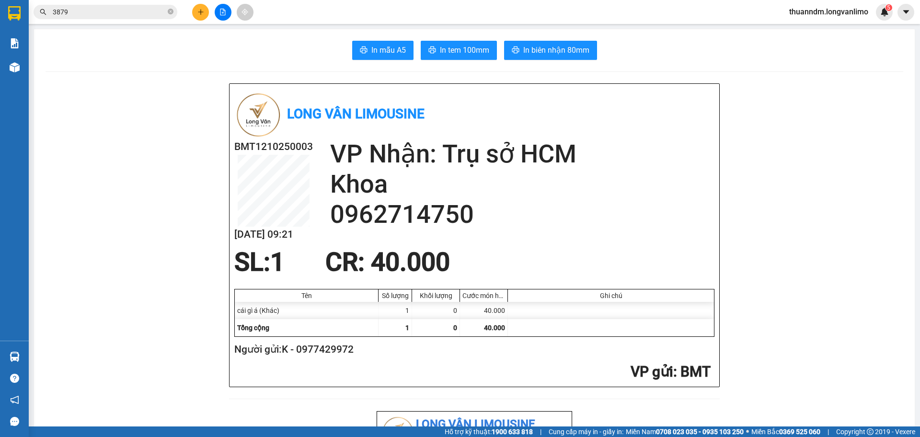
click at [156, 15] on input "3879" at bounding box center [109, 12] width 113 height 11
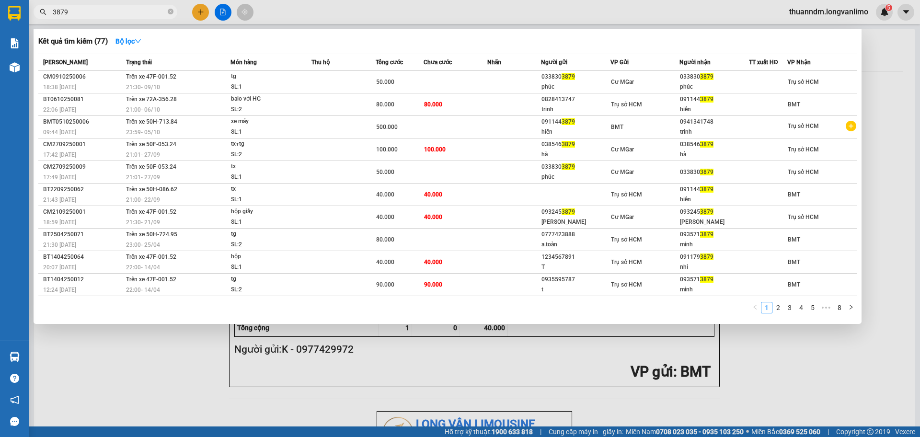
click at [101, 14] on input "3879" at bounding box center [109, 12] width 113 height 11
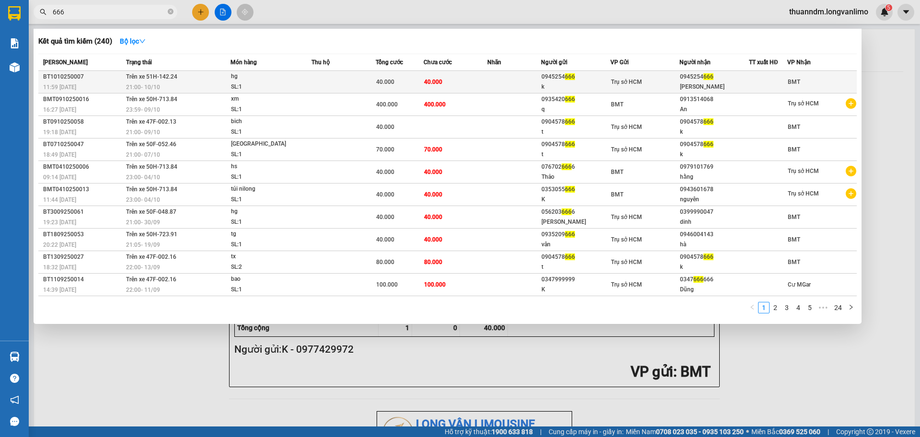
type input "666"
click at [356, 88] on td at bounding box center [343, 82] width 64 height 23
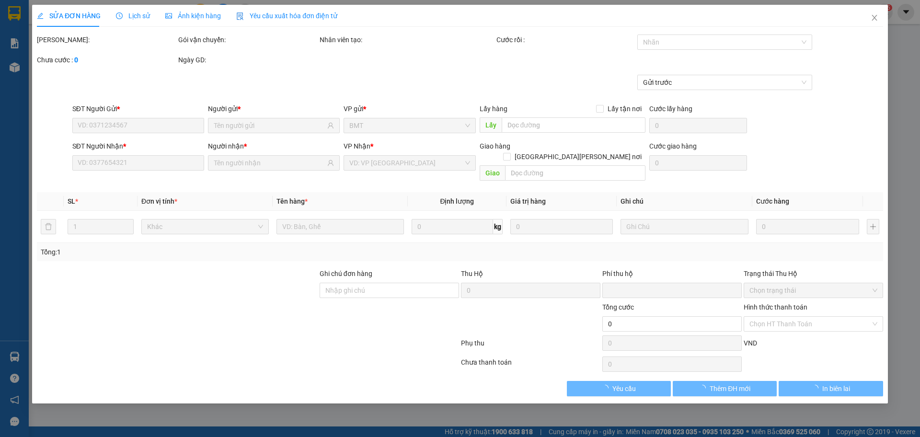
type input "0945254666"
type input "k"
type input "0945254666"
type input "[PERSON_NAME]"
type input "0"
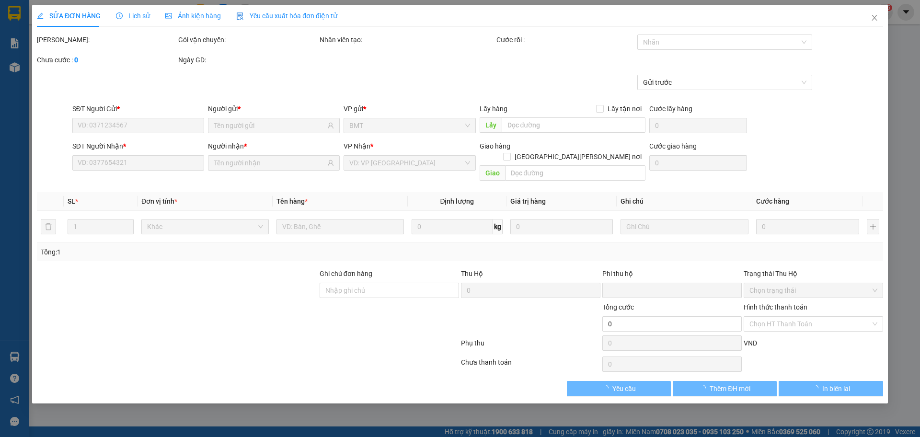
type input "40.000"
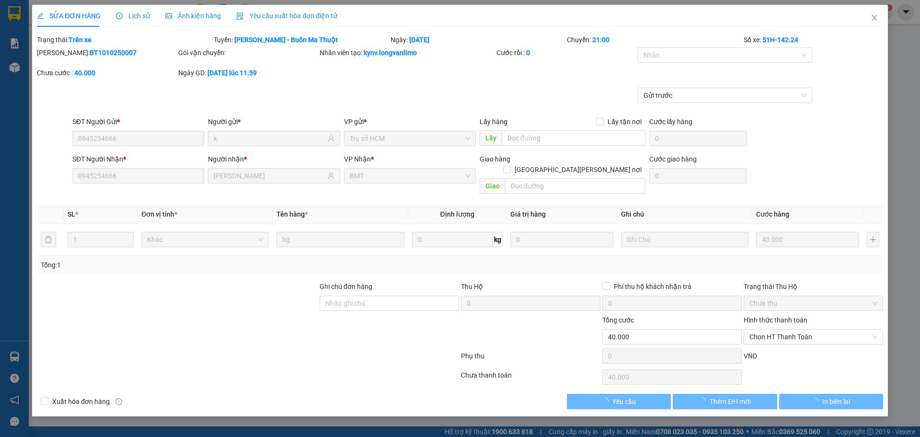
click at [210, 17] on span "Ảnh kiện hàng" at bounding box center [193, 16] width 56 height 8
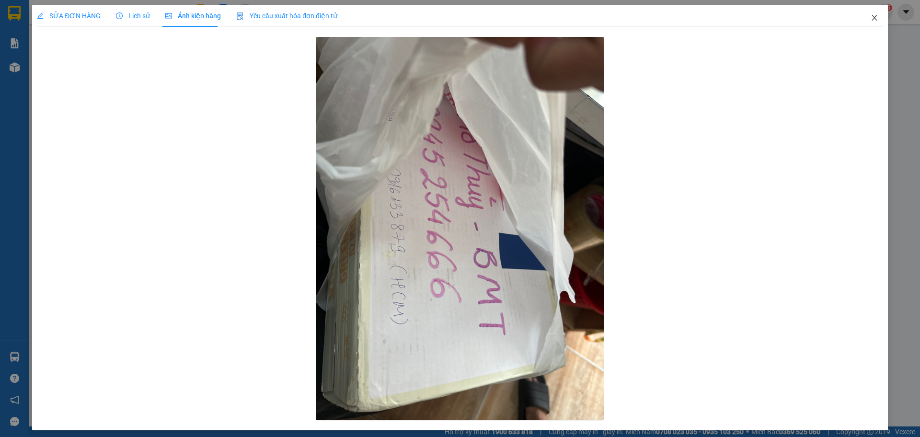
click at [871, 17] on icon "close" at bounding box center [875, 18] width 8 height 8
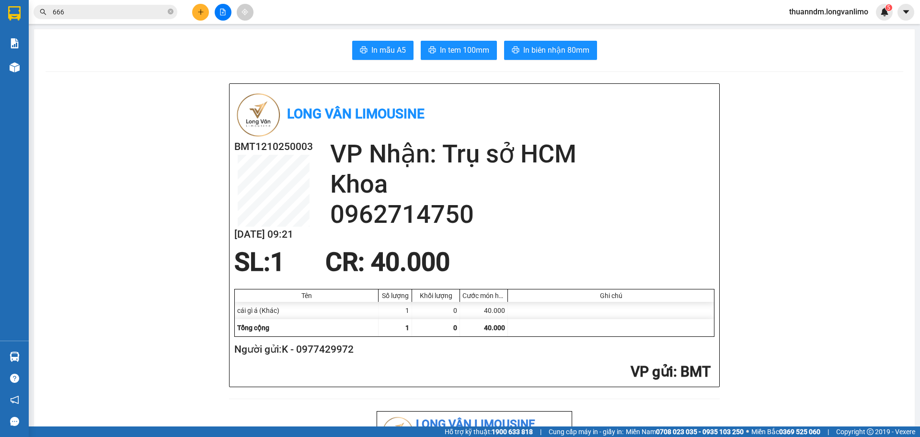
click at [98, 13] on input "666" at bounding box center [109, 12] width 113 height 11
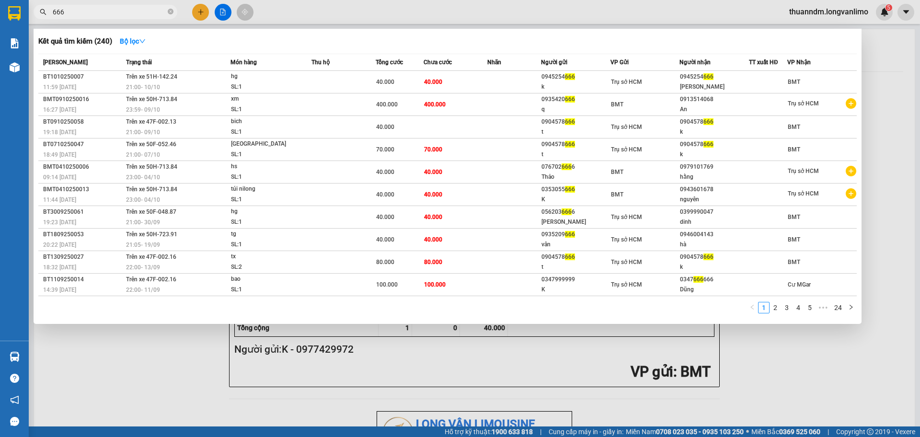
click at [53, 12] on input "666" at bounding box center [109, 12] width 113 height 11
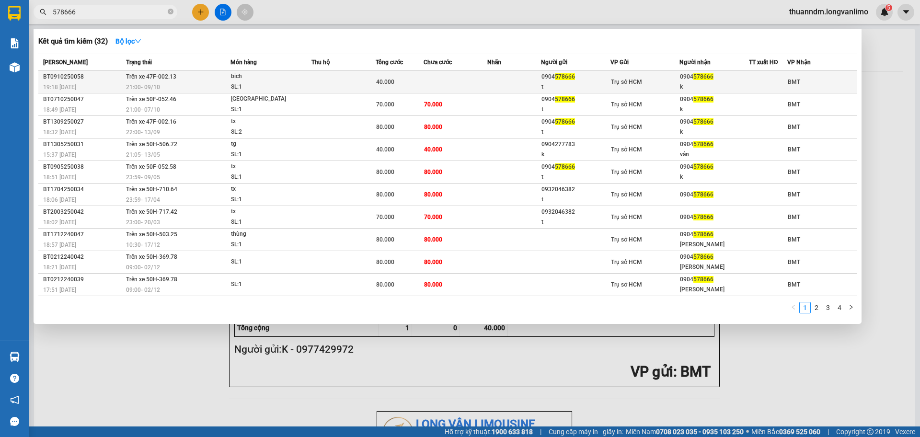
type input "578666"
click at [431, 90] on td at bounding box center [456, 82] width 64 height 23
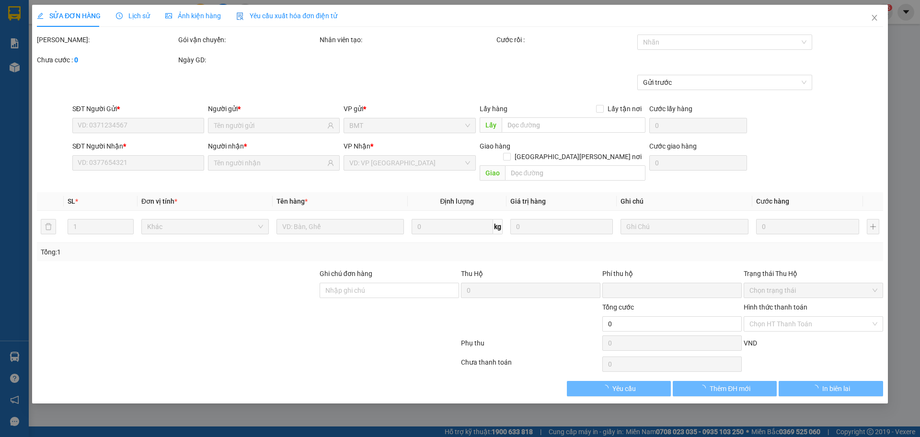
type input "0904578666"
type input "t"
type input "0904578666"
type input "k"
type input "0"
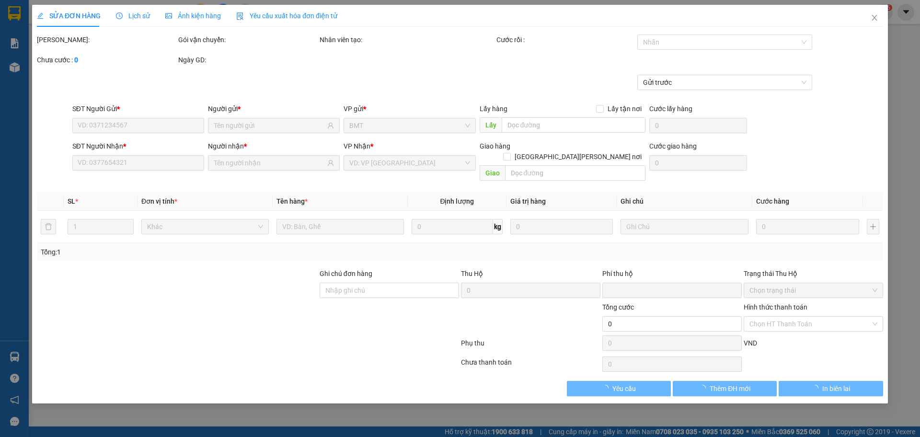
type input "40.000"
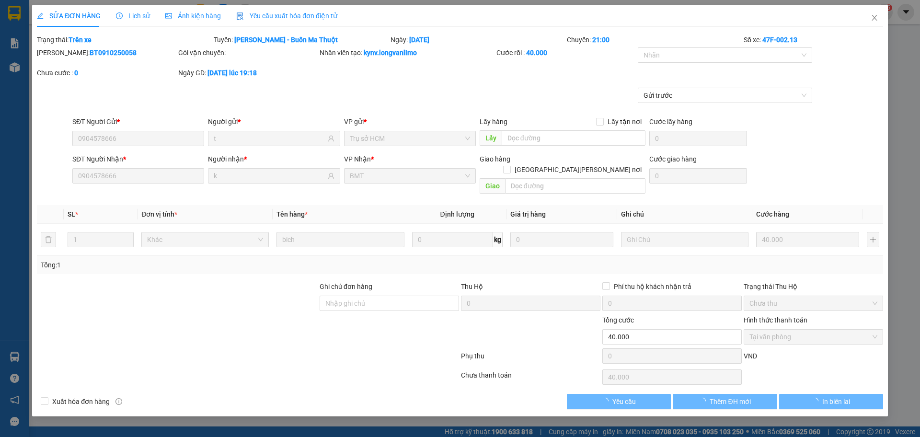
click at [175, 10] on div "Ảnh kiện hàng" at bounding box center [193, 16] width 56 height 22
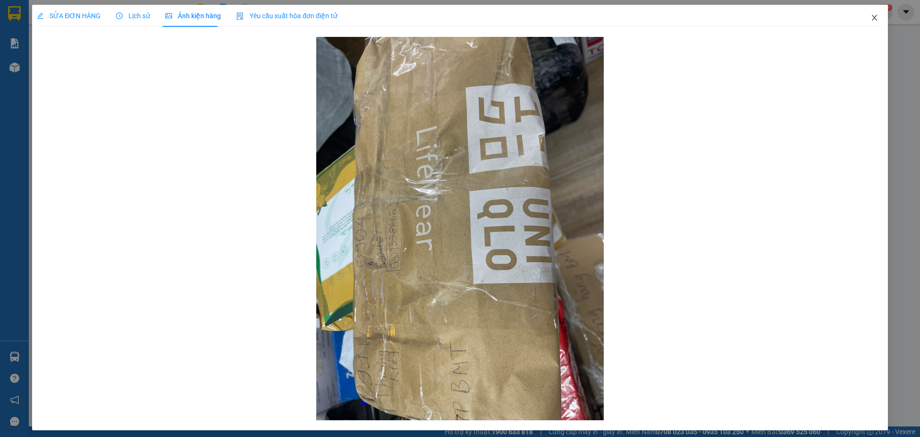
click at [871, 18] on icon "close" at bounding box center [875, 18] width 8 height 8
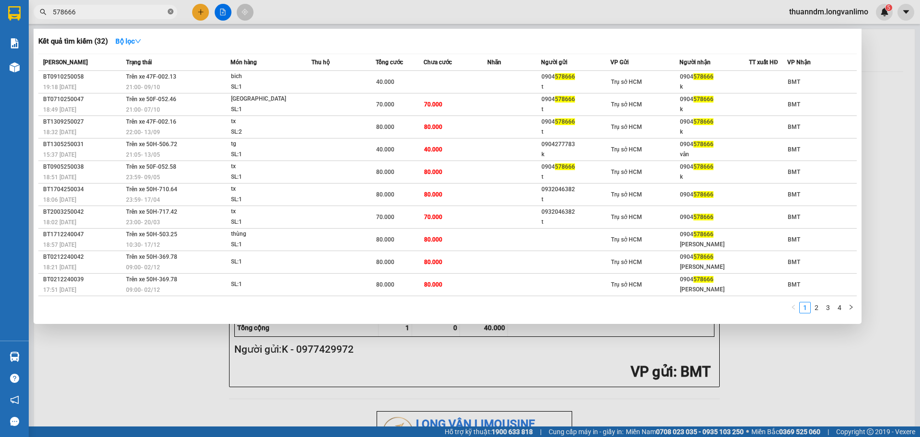
click at [173, 12] on icon "close-circle" at bounding box center [171, 12] width 6 height 6
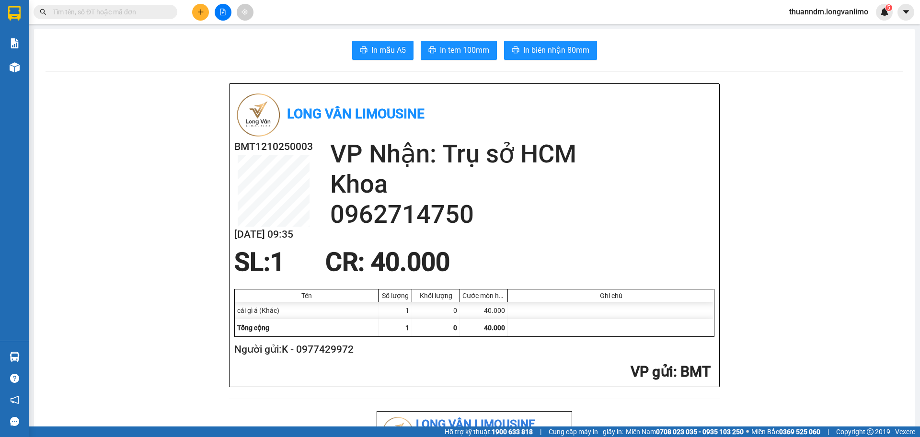
click at [146, 12] on input "text" at bounding box center [109, 12] width 113 height 11
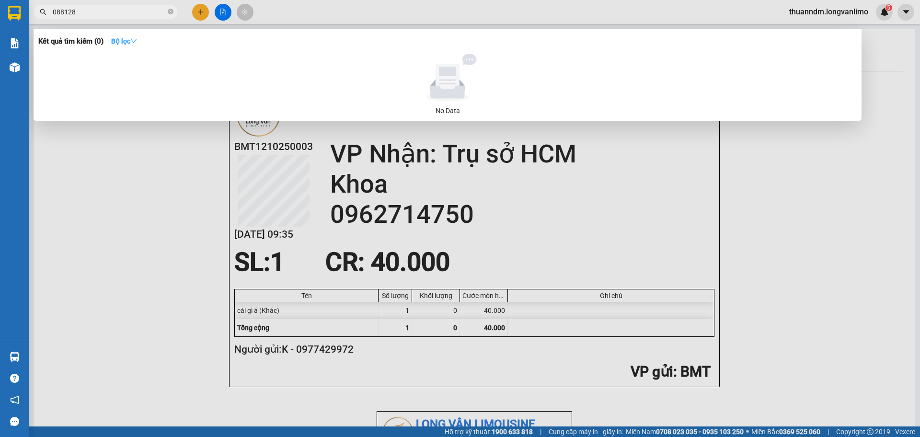
type input "088128"
click at [127, 41] on strong "Bộ lọc" at bounding box center [124, 41] width 26 height 8
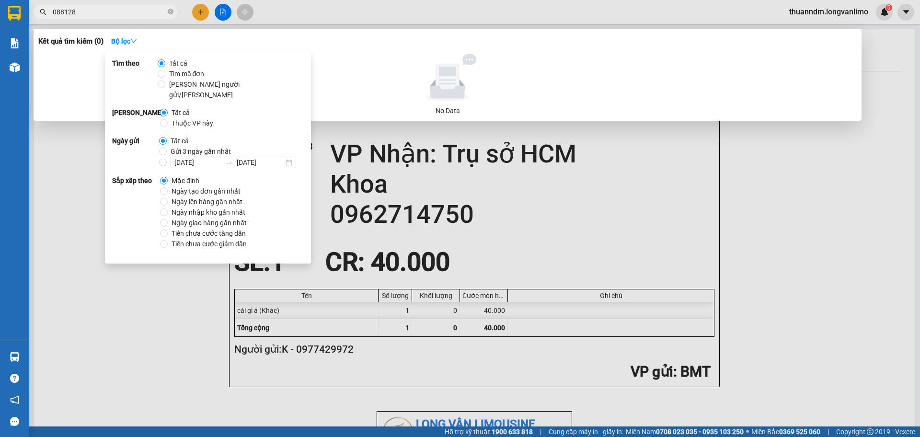
click at [191, 146] on span "Gửi 3 ngày gần nhất" at bounding box center [201, 151] width 68 height 11
click at [167, 148] on input "Gửi 3 ngày gần nhất" at bounding box center [163, 152] width 8 height 8
radio input "true"
radio input "false"
click at [370, 62] on div at bounding box center [447, 78] width 811 height 48
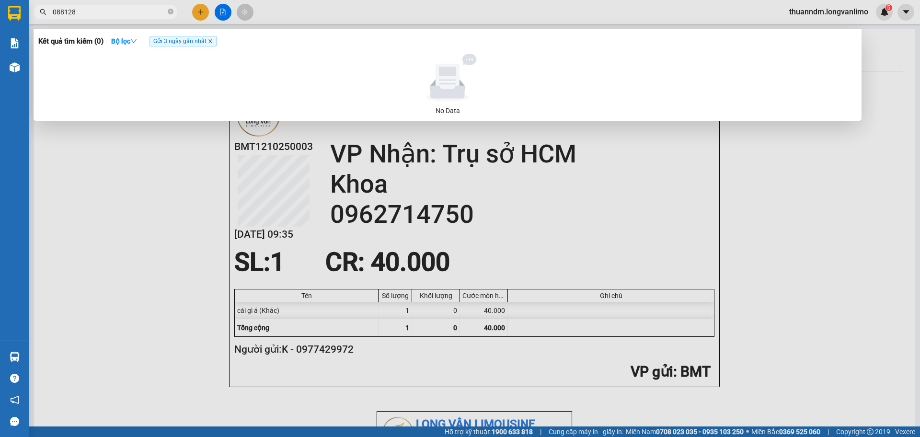
click at [212, 42] on icon "close" at bounding box center [209, 41] width 3 height 3
click at [118, 11] on input "088128" at bounding box center [109, 12] width 113 height 11
click at [113, 16] on input "088128" at bounding box center [109, 12] width 113 height 11
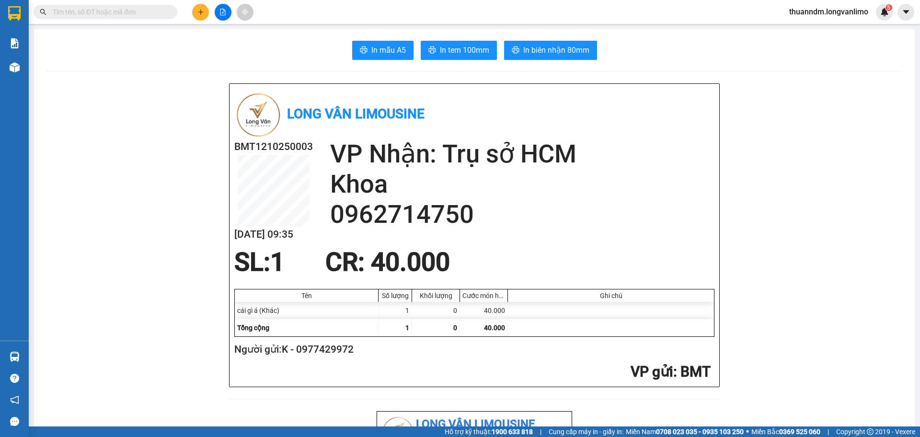
type input "0"
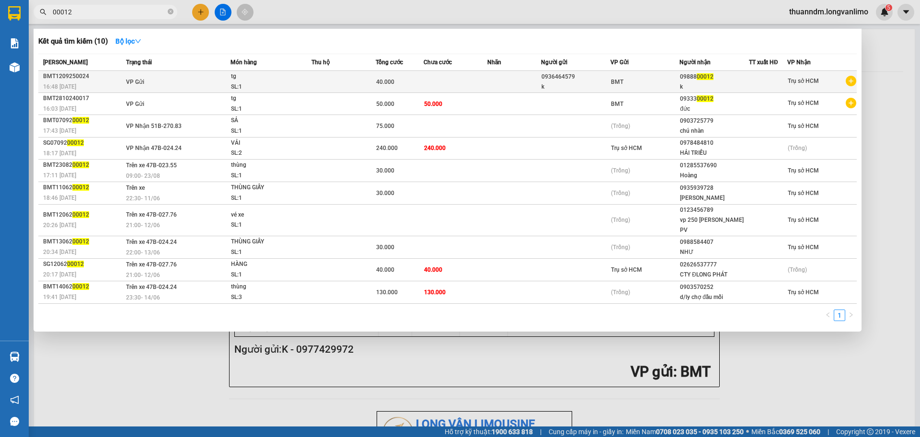
type input "00012"
click at [340, 89] on td at bounding box center [343, 82] width 64 height 22
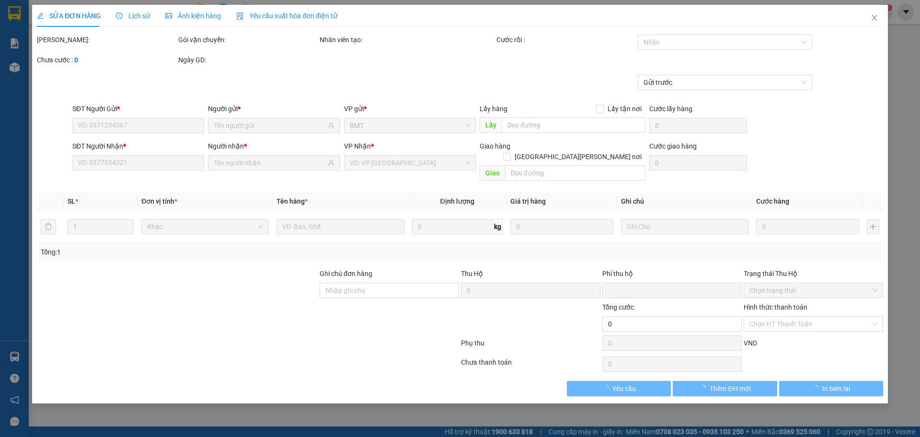
type input "0936464579"
type input "0988800012"
type input "0"
type input "40.000"
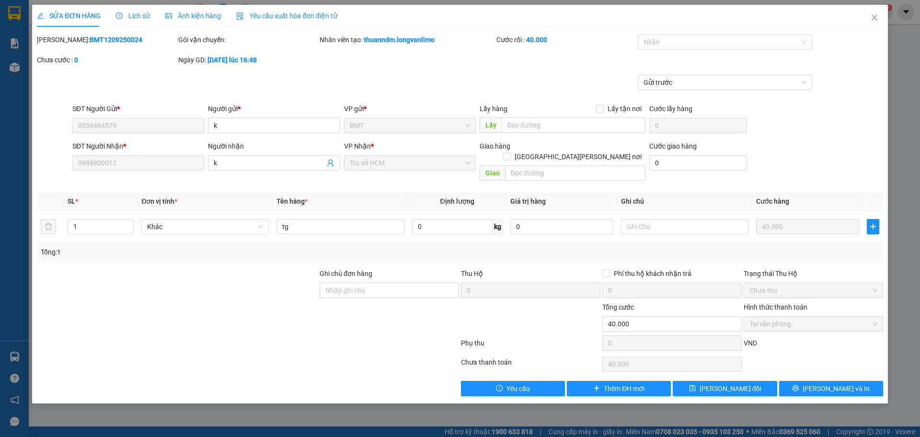
click at [207, 14] on span "Ảnh kiện hàng" at bounding box center [193, 16] width 56 height 8
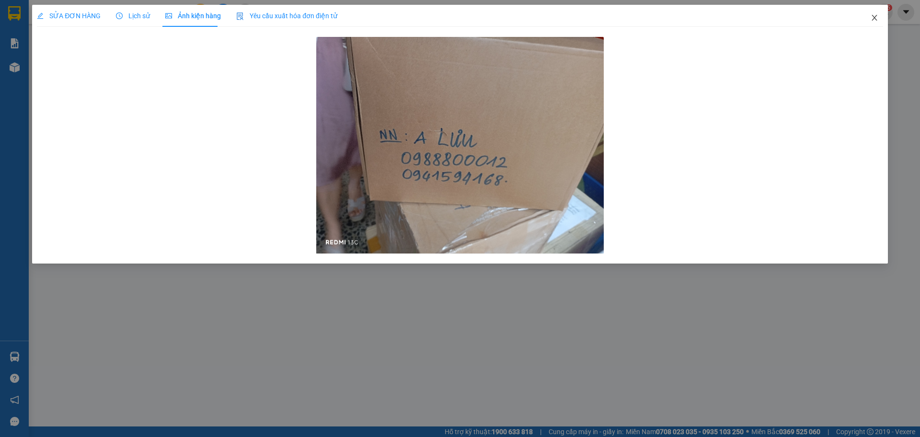
click at [878, 18] on icon "close" at bounding box center [875, 18] width 8 height 8
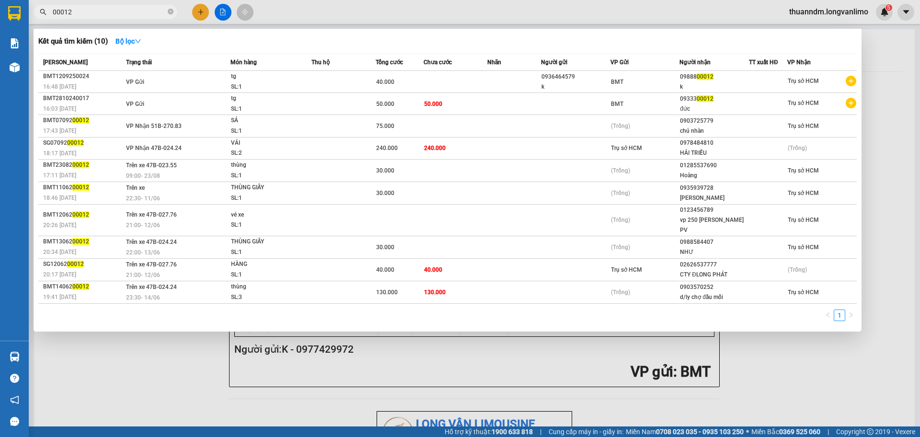
click at [148, 9] on input "00012" at bounding box center [109, 12] width 113 height 11
click at [103, 12] on input "00012" at bounding box center [109, 12] width 113 height 11
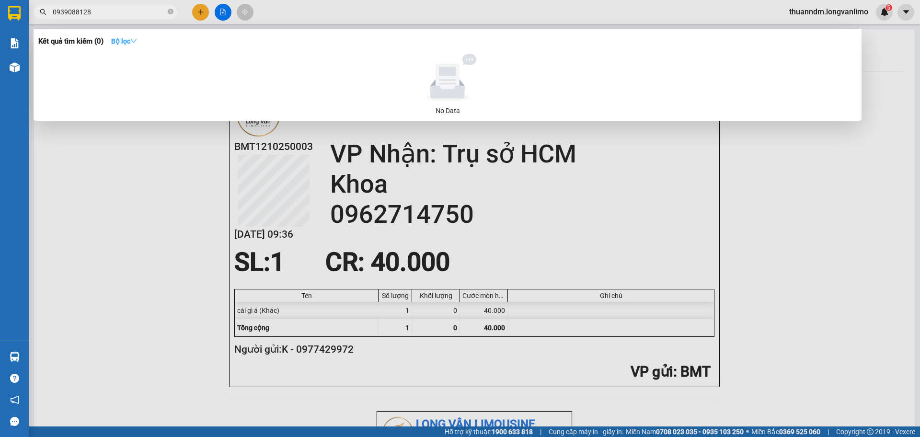
type input "0939088128"
click at [132, 39] on strong "Bộ lọc" at bounding box center [124, 41] width 26 height 8
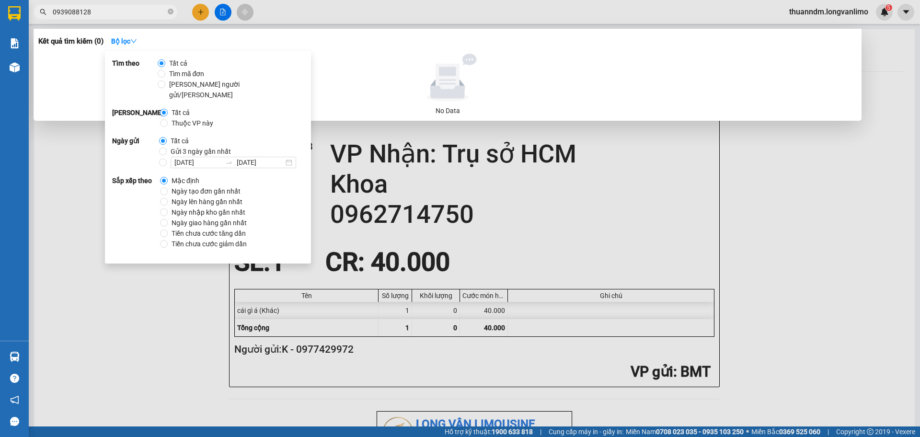
click at [190, 146] on span "Gửi 3 ngày gần nhất" at bounding box center [201, 151] width 68 height 11
click at [167, 148] on input "Gửi 3 ngày gần nhất" at bounding box center [163, 152] width 8 height 8
radio input "true"
radio input "false"
click at [131, 15] on input "0939088128" at bounding box center [109, 12] width 113 height 11
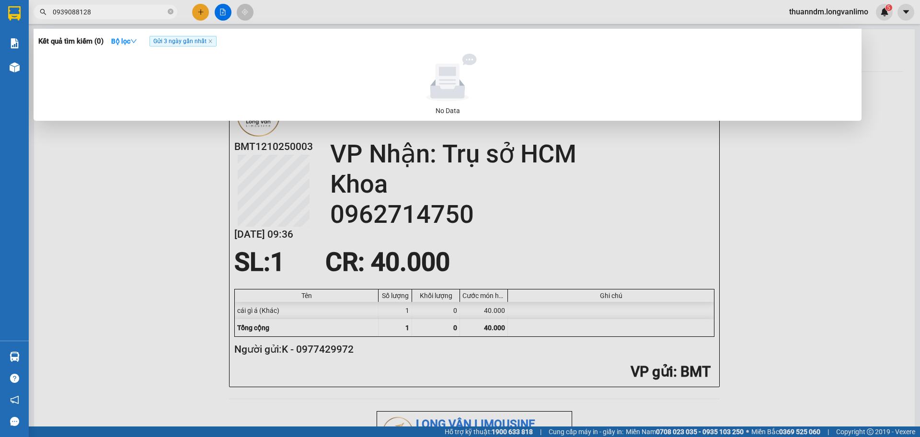
click at [131, 15] on input "0939088128" at bounding box center [109, 12] width 113 height 11
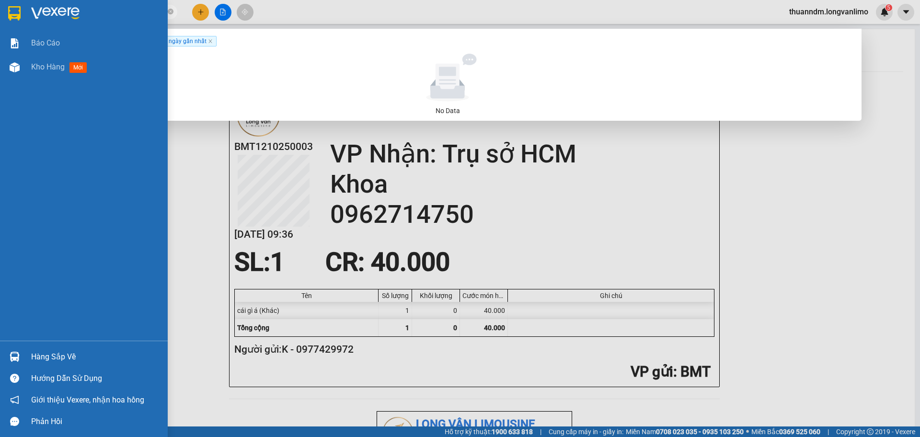
click at [18, 10] on img at bounding box center [14, 13] width 12 height 14
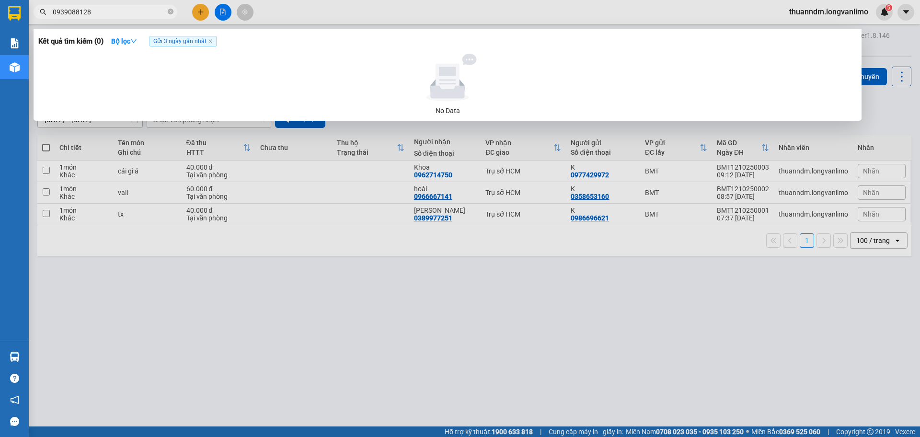
click at [382, 129] on div at bounding box center [460, 218] width 920 height 437
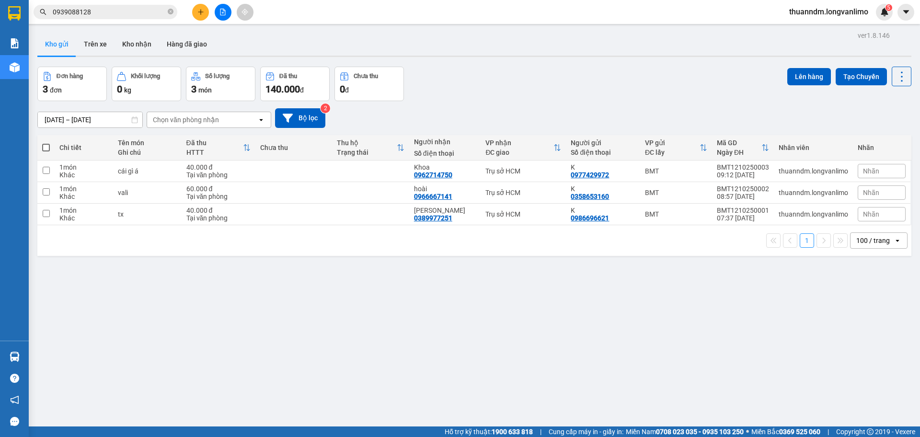
click at [114, 4] on div "Kết quả [PERSON_NAME] ( 0 ) Bộ lọc Gửi 3 ngày gần nhất No Data 0939088128" at bounding box center [93, 12] width 187 height 17
click at [115, 7] on span "0939088128" at bounding box center [106, 12] width 144 height 14
click at [115, 12] on input "0939088128" at bounding box center [109, 12] width 113 height 11
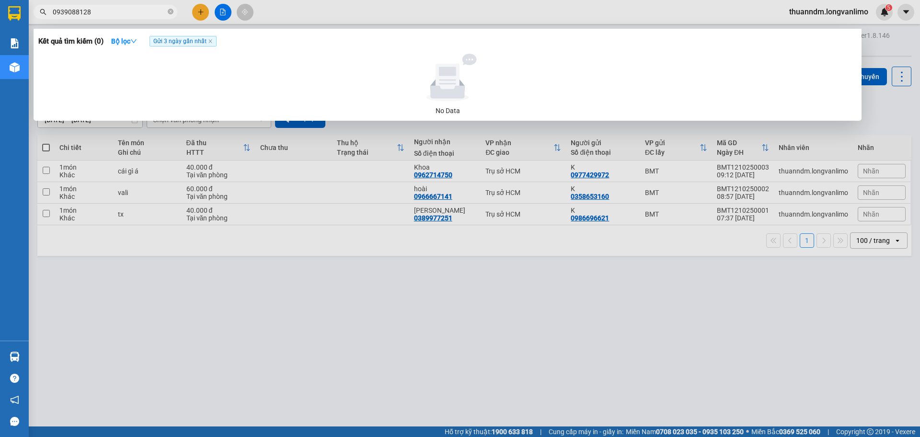
click at [115, 12] on input "0939088128" at bounding box center [109, 12] width 113 height 11
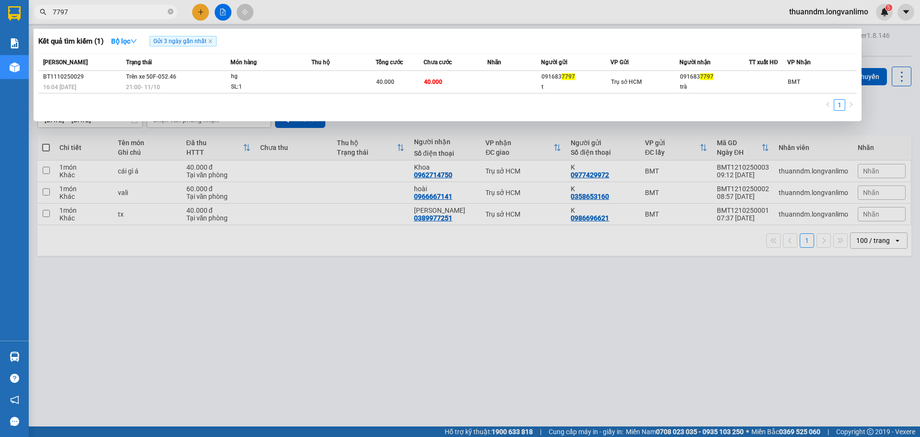
type input "7797"
click at [366, 84] on td at bounding box center [343, 82] width 64 height 23
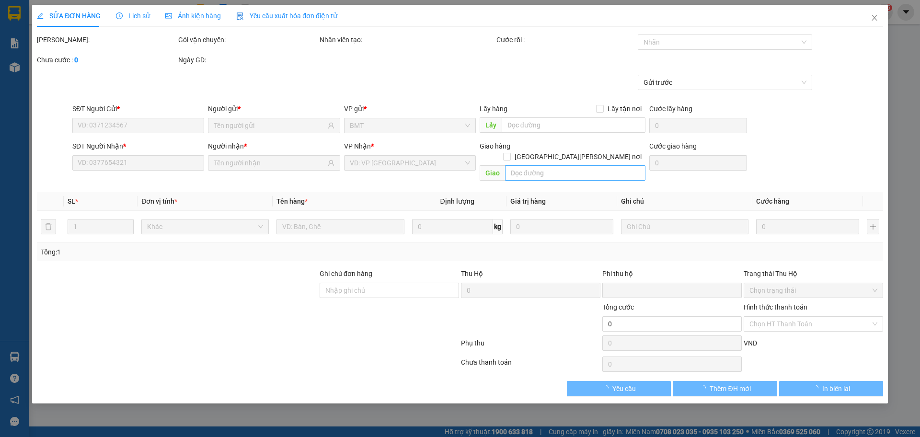
type input "0916837797"
type input "t"
type input "0916837797"
type input "trà"
type input "0"
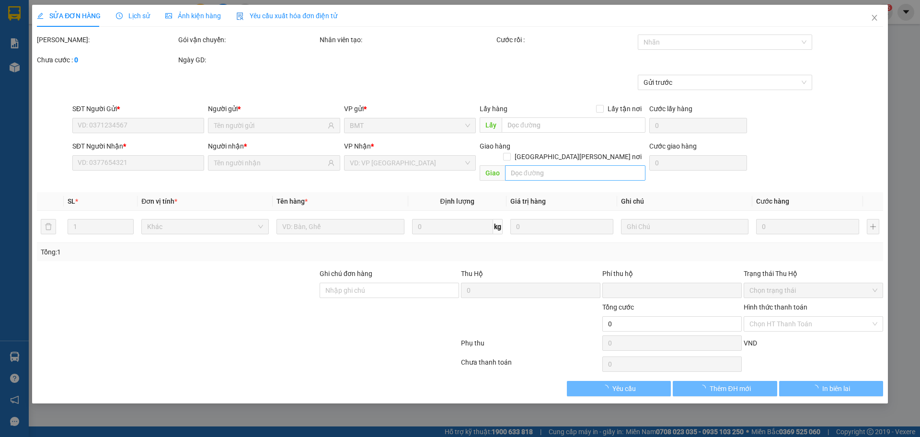
type input "40.000"
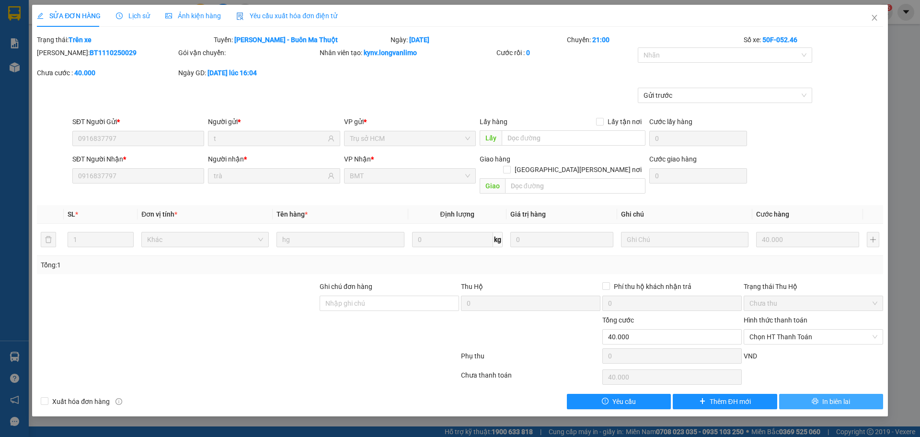
click at [799, 394] on button "In biên lai" at bounding box center [831, 401] width 104 height 15
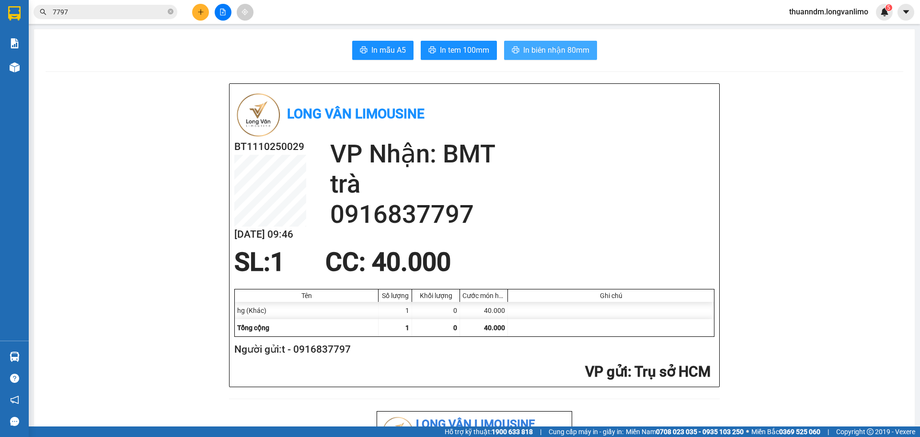
click at [550, 51] on span "In biên nhận 80mm" at bounding box center [556, 50] width 66 height 12
click at [89, 18] on span "7797" at bounding box center [106, 12] width 144 height 14
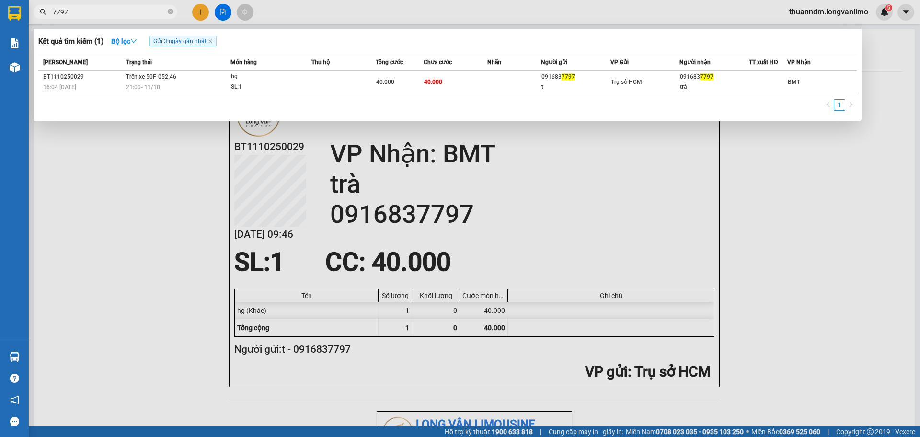
click at [91, 15] on input "7797" at bounding box center [109, 12] width 113 height 11
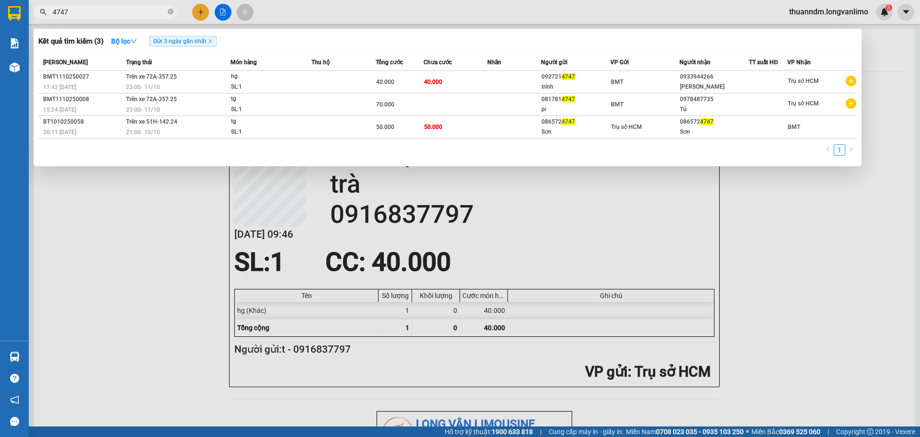
type input "4747"
click at [430, 81] on span "40.000" at bounding box center [433, 82] width 18 height 7
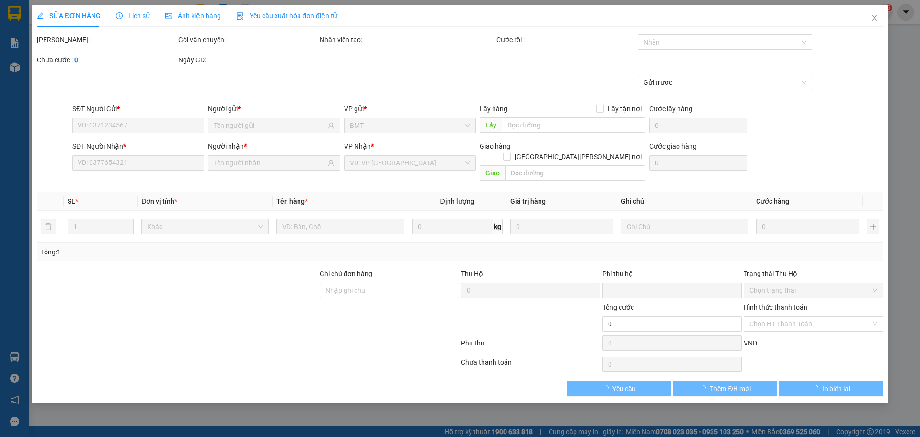
type input "0927214747"
type input "0933944266"
type input "0"
type input "40.000"
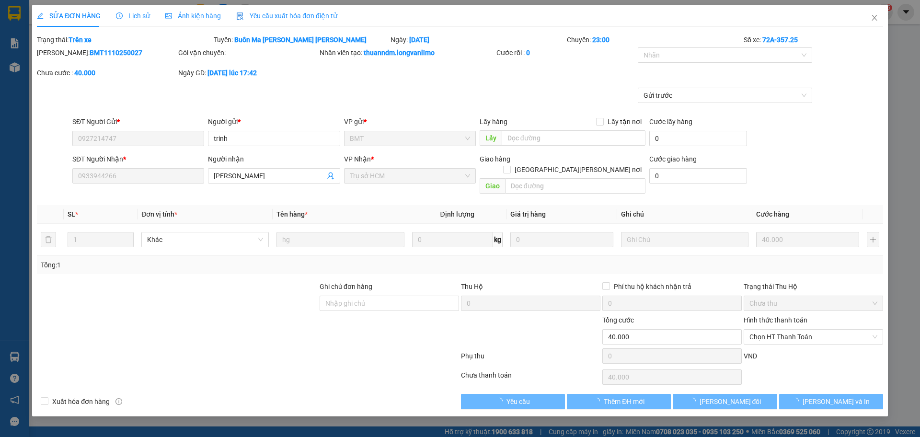
click at [195, 13] on span "Ảnh kiện hàng" at bounding box center [193, 16] width 56 height 8
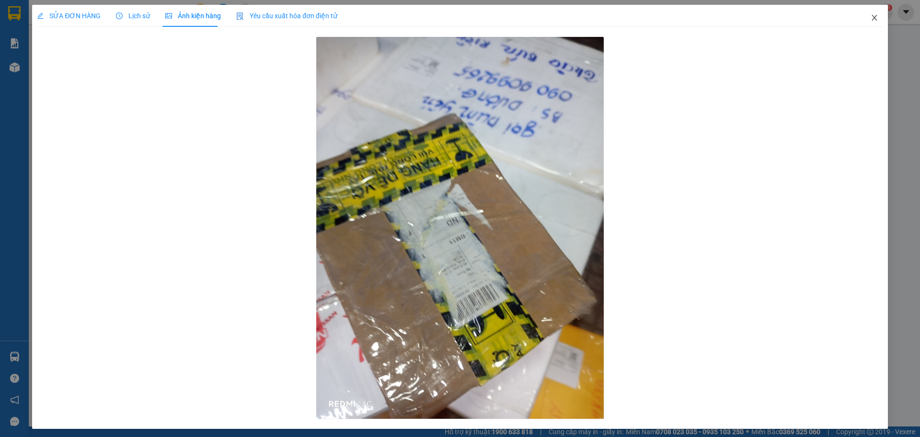
click at [871, 20] on icon "close" at bounding box center [875, 18] width 8 height 8
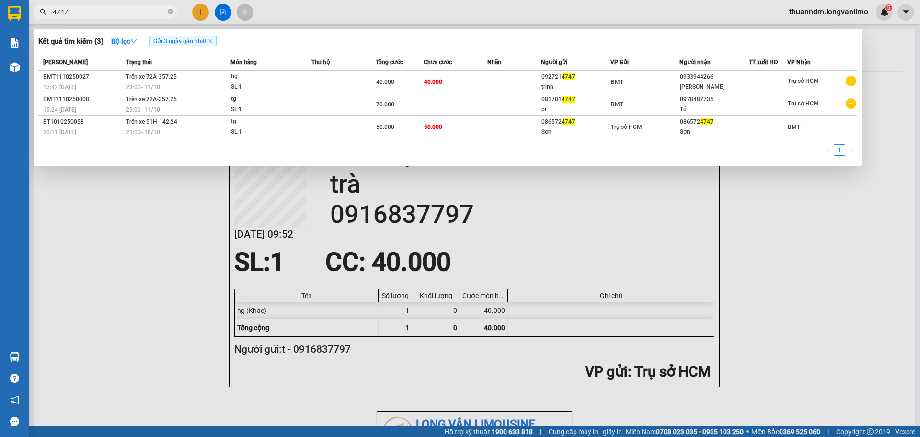
click at [133, 11] on input "4747" at bounding box center [109, 12] width 113 height 11
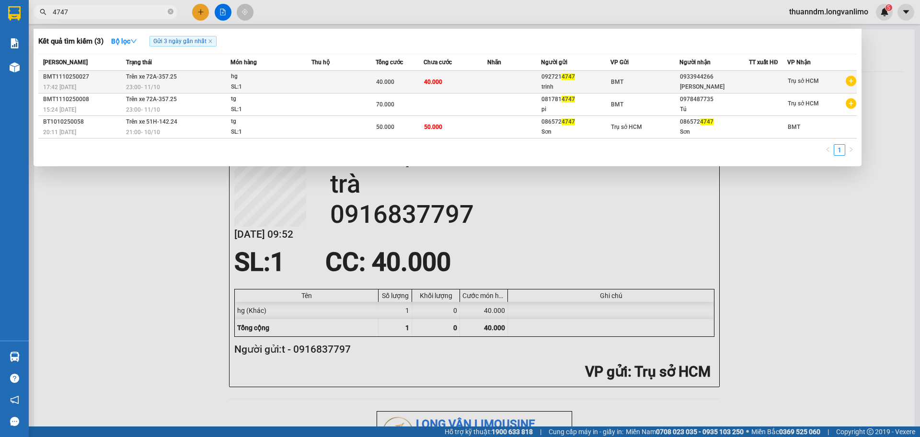
click at [341, 84] on td at bounding box center [343, 82] width 64 height 23
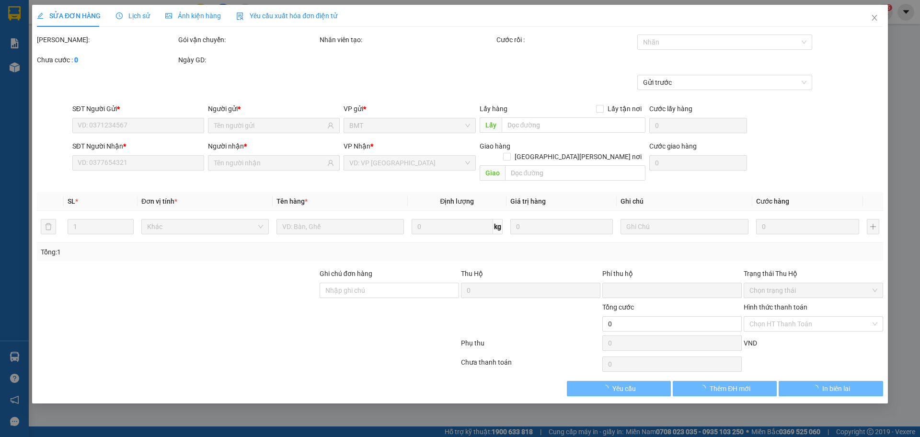
type input "0927214747"
type input "0933944266"
type input "0"
type input "40.000"
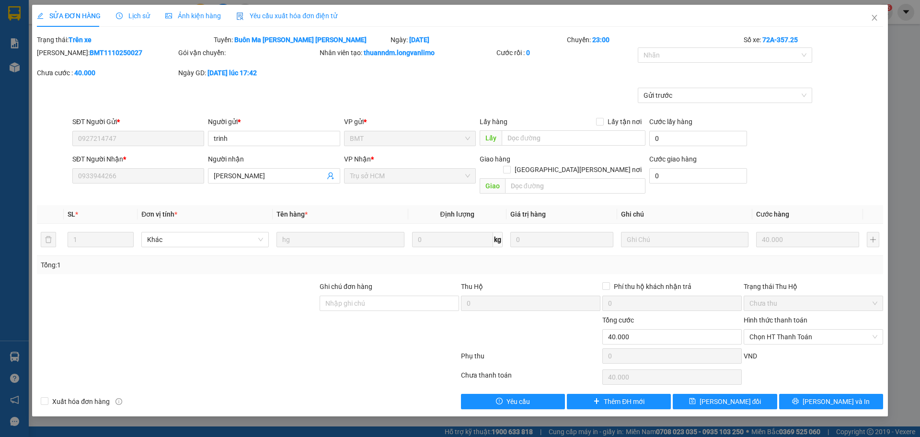
click at [187, 18] on span "Ảnh kiện hàng" at bounding box center [193, 16] width 56 height 8
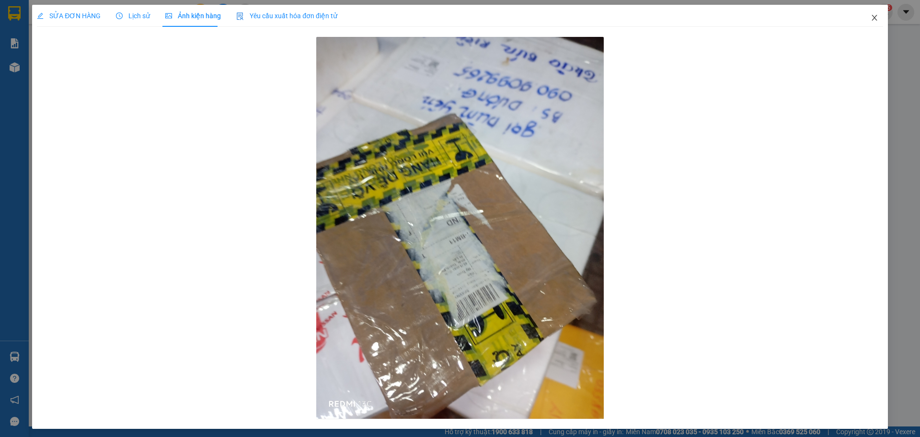
drag, startPoint x: 870, startPoint y: 17, endPoint x: 856, endPoint y: 14, distance: 14.3
click at [871, 16] on icon "close" at bounding box center [875, 18] width 8 height 8
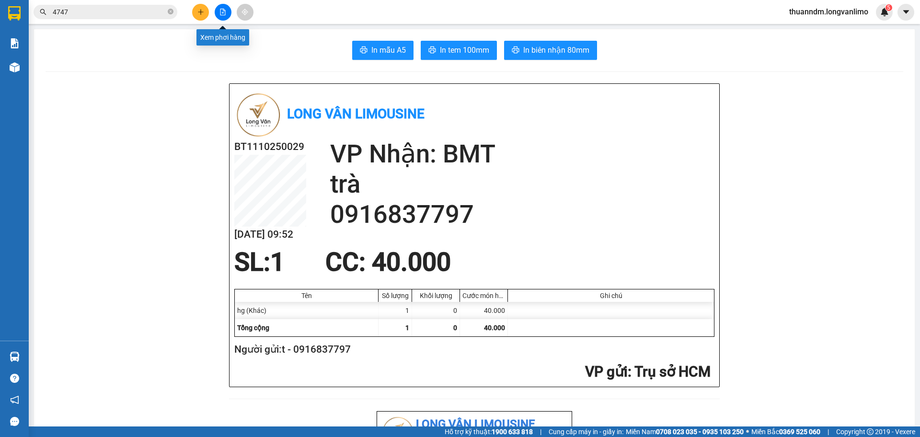
click at [220, 12] on icon "file-add" at bounding box center [222, 12] width 7 height 7
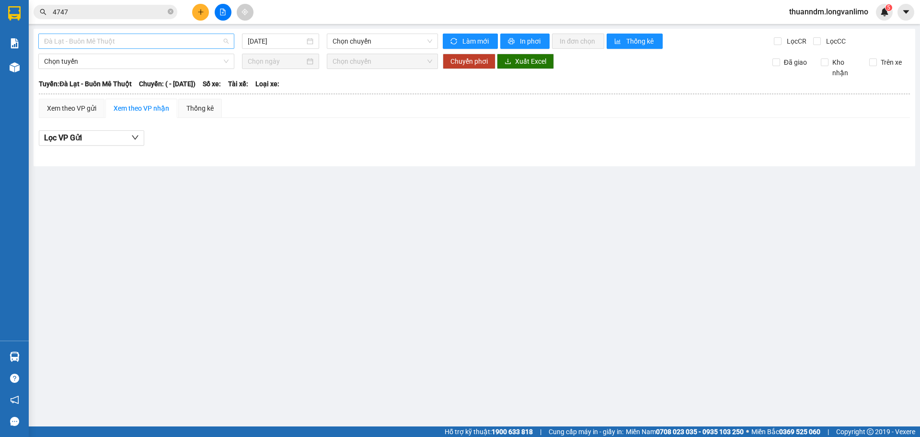
click at [198, 47] on span "Đà Lạt - Buôn Mê Thuột" at bounding box center [136, 41] width 184 height 14
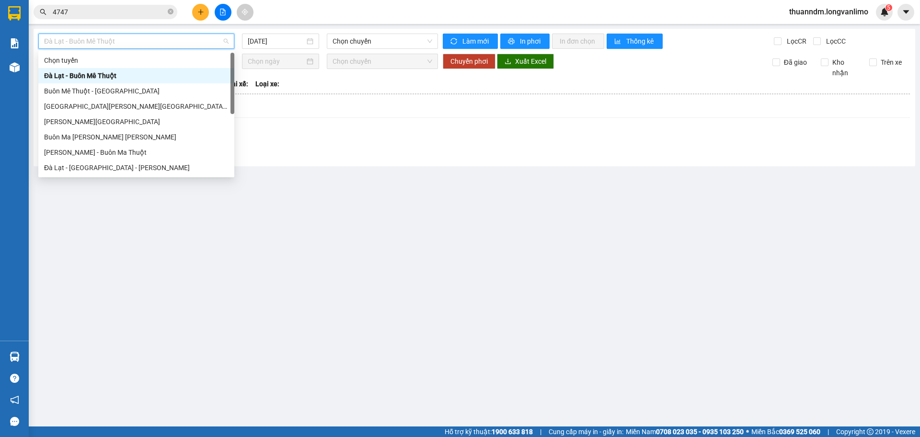
click at [121, 10] on input "4747" at bounding box center [109, 12] width 113 height 11
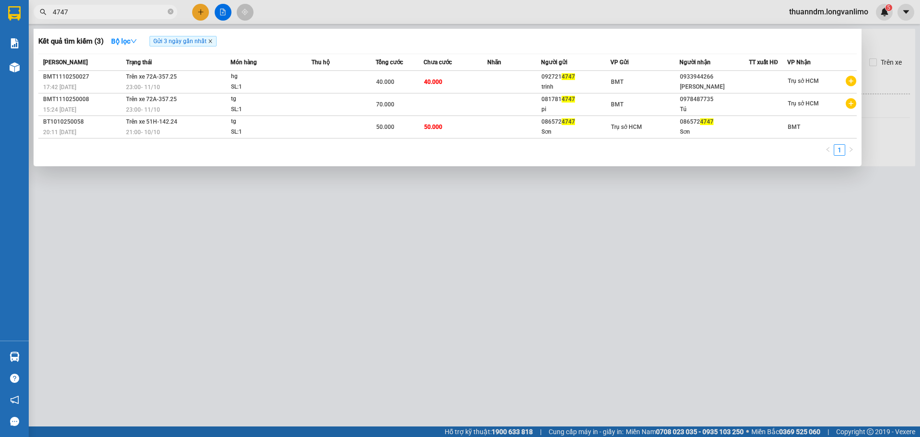
click at [212, 40] on icon "close" at bounding box center [210, 41] width 5 height 5
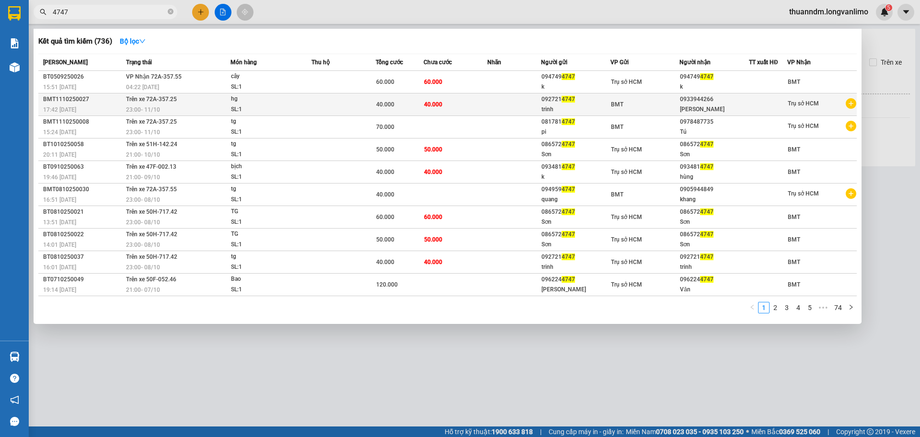
click at [334, 93] on td at bounding box center [343, 104] width 64 height 23
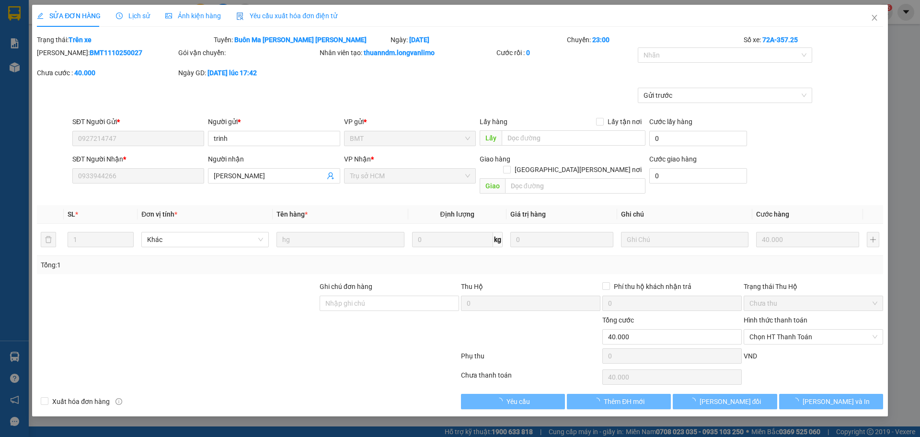
type input "0927214747"
type input "0933944266"
type input "0"
type input "40.000"
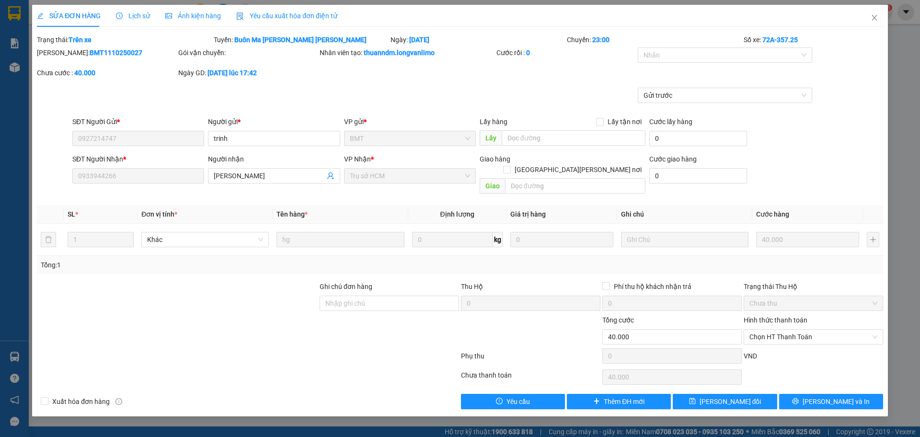
click at [201, 21] on div "Ảnh kiện hàng" at bounding box center [193, 16] width 56 height 11
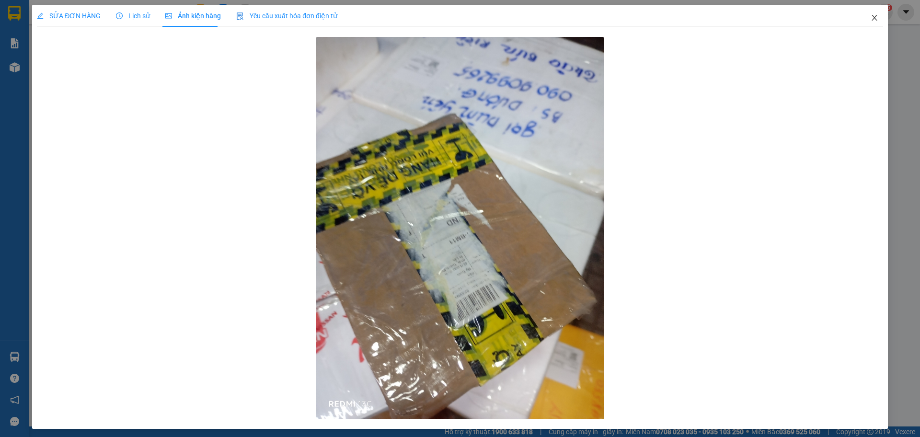
click at [871, 14] on icon "close" at bounding box center [875, 18] width 8 height 8
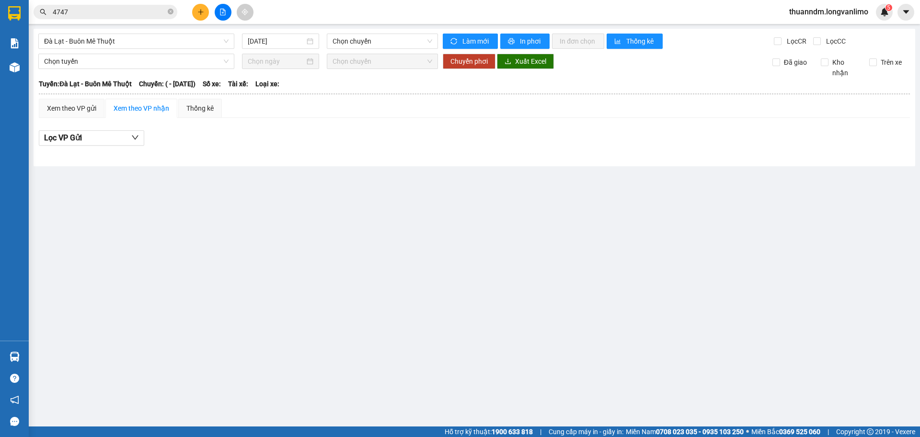
click at [148, 12] on input "4747" at bounding box center [109, 12] width 113 height 11
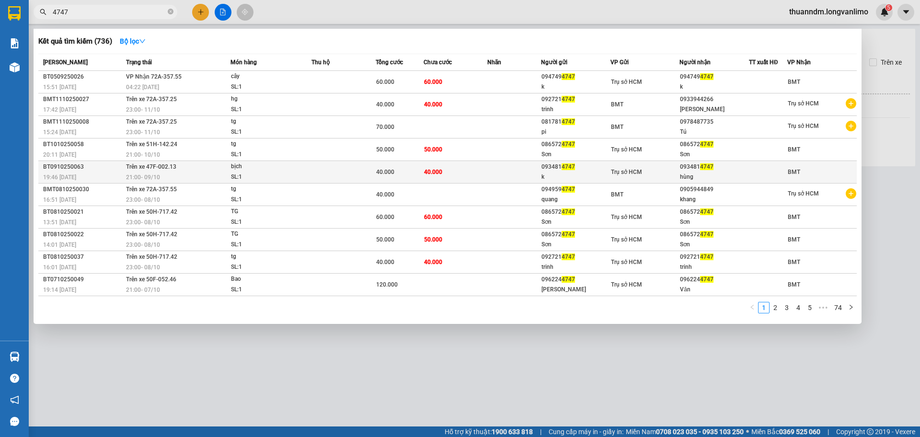
click at [424, 174] on td "40.000" at bounding box center [456, 172] width 64 height 23
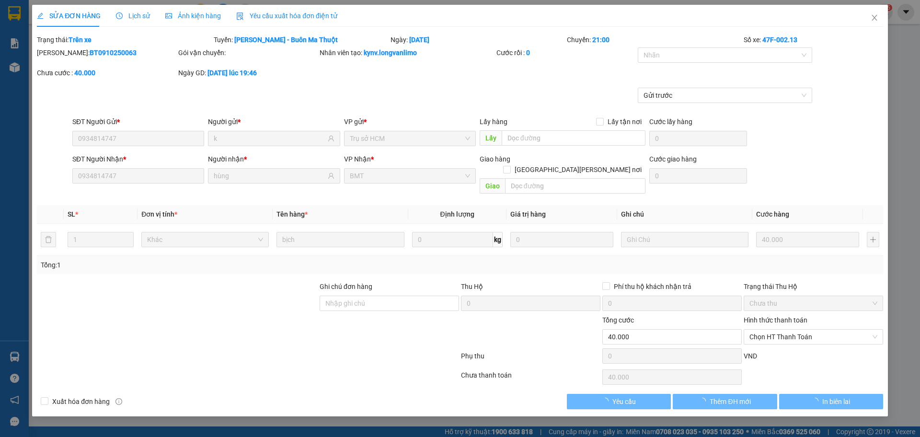
type input "0934814747"
type input "k"
type input "0934814747"
type input "hùng"
type input "0"
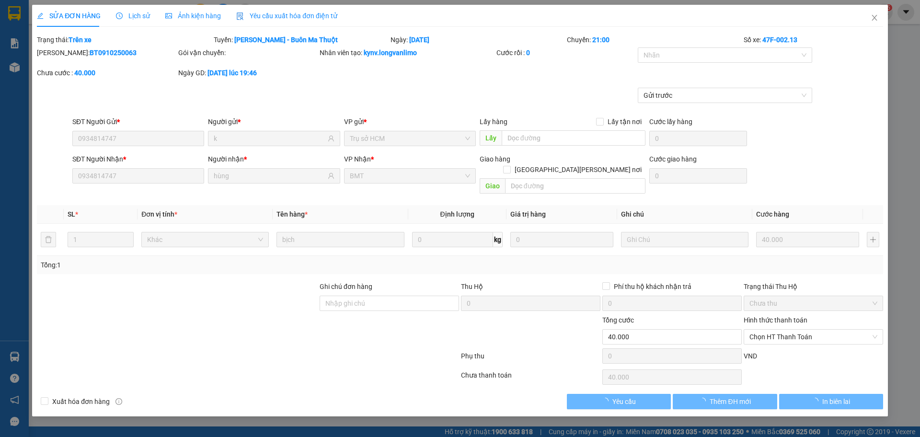
type input "40.000"
click at [211, 23] on div "Ảnh kiện hàng" at bounding box center [193, 16] width 56 height 22
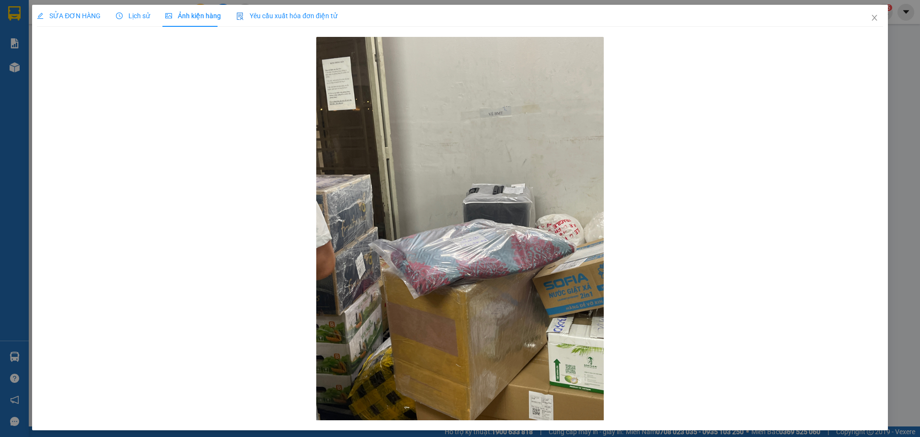
click at [288, 19] on span "Yêu cầu xuất hóa đơn điện tử" at bounding box center [286, 16] width 101 height 8
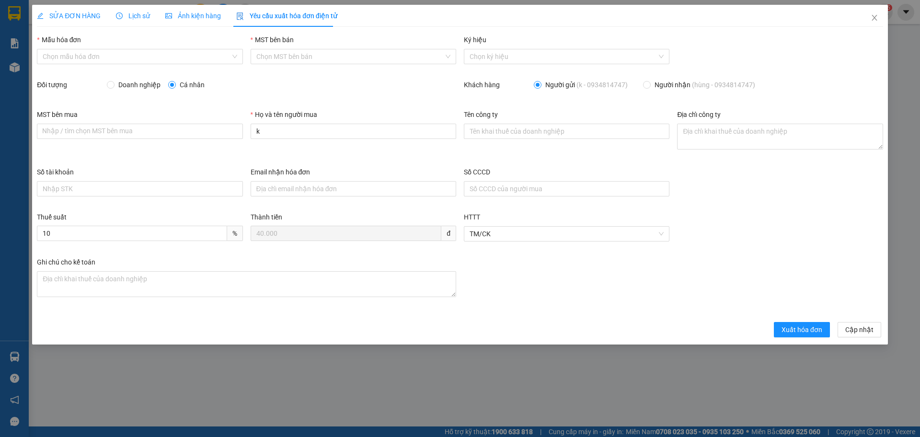
click at [80, 12] on span "SỬA ĐƠN HÀNG" at bounding box center [69, 16] width 64 height 8
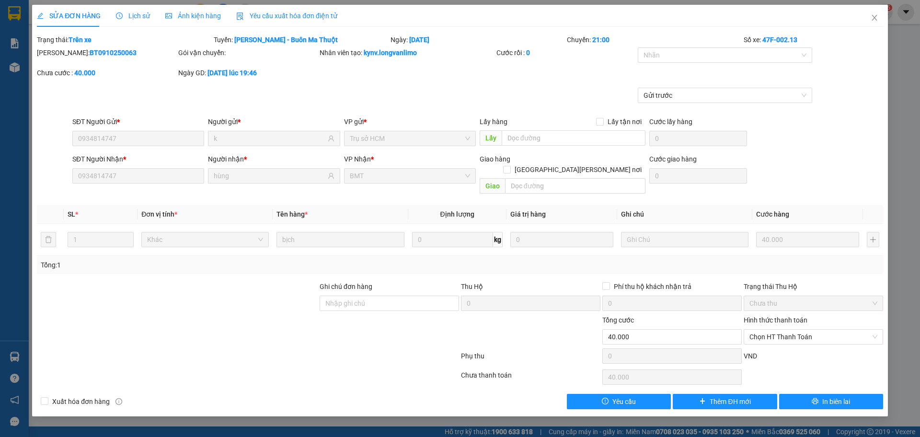
click at [96, 54] on b "BT0910250063" at bounding box center [113, 53] width 47 height 8
copy b "BT0910250063"
click at [118, 165] on div "SĐT Người Nhận *" at bounding box center [138, 161] width 132 height 14
drag, startPoint x: 877, startPoint y: 19, endPoint x: 868, endPoint y: 16, distance: 9.0
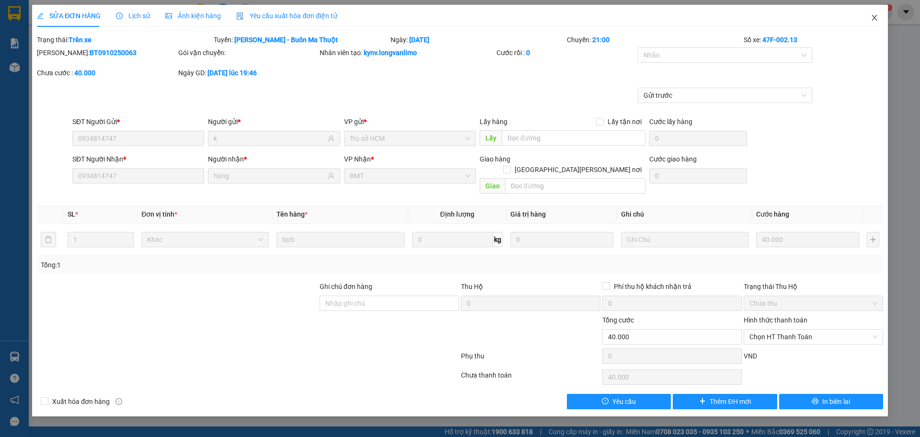
click at [877, 19] on icon "close" at bounding box center [875, 18] width 8 height 8
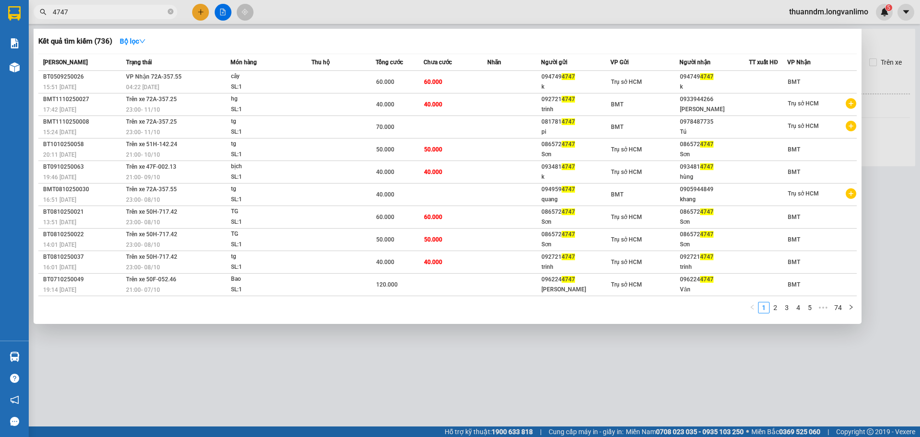
click at [91, 14] on input "4747" at bounding box center [109, 12] width 113 height 11
type input "\"
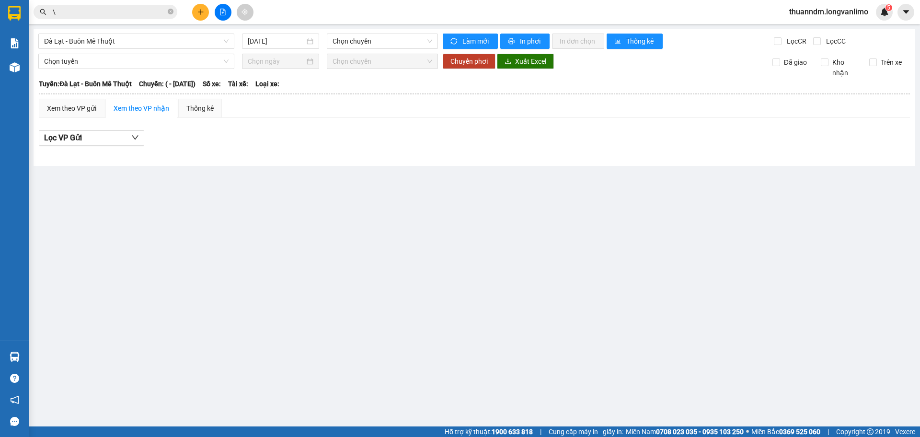
click at [91, 14] on input "\" at bounding box center [109, 12] width 113 height 11
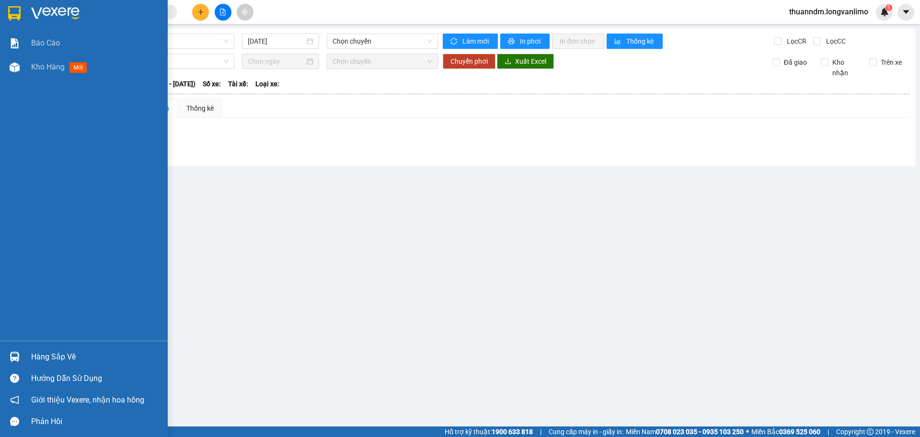
click at [19, 10] on img at bounding box center [14, 13] width 12 height 14
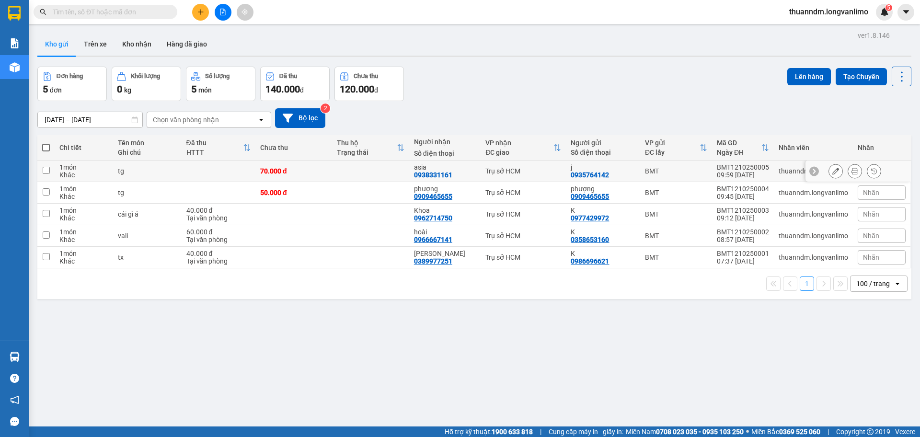
click at [272, 170] on div "70.000 đ" at bounding box center [293, 171] width 67 height 8
checkbox input "true"
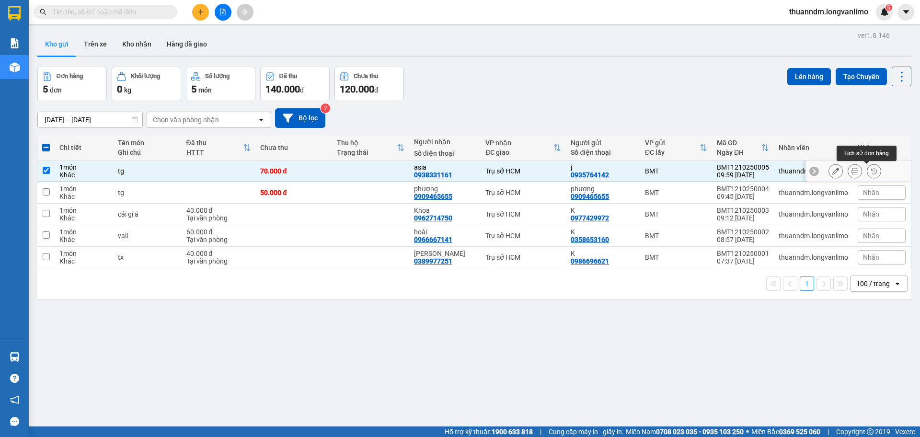
click at [851, 173] on button at bounding box center [854, 171] width 13 height 17
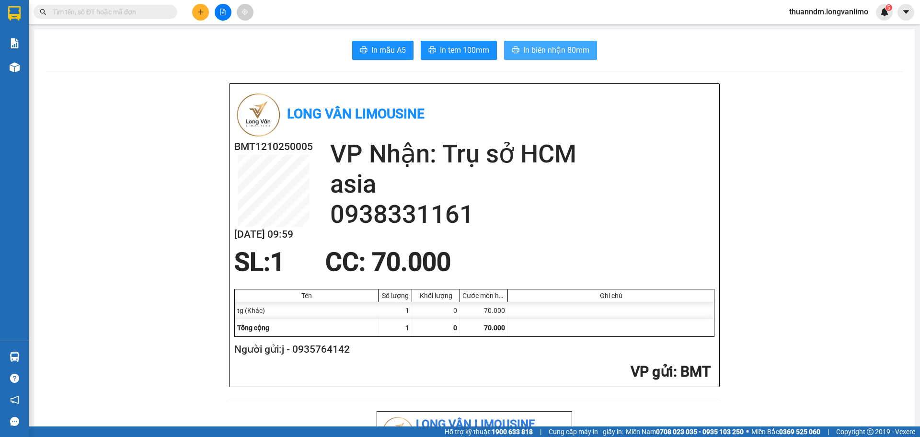
click at [523, 46] on span "In biên nhận 80mm" at bounding box center [556, 50] width 66 height 12
click at [96, 7] on input "text" at bounding box center [109, 12] width 113 height 11
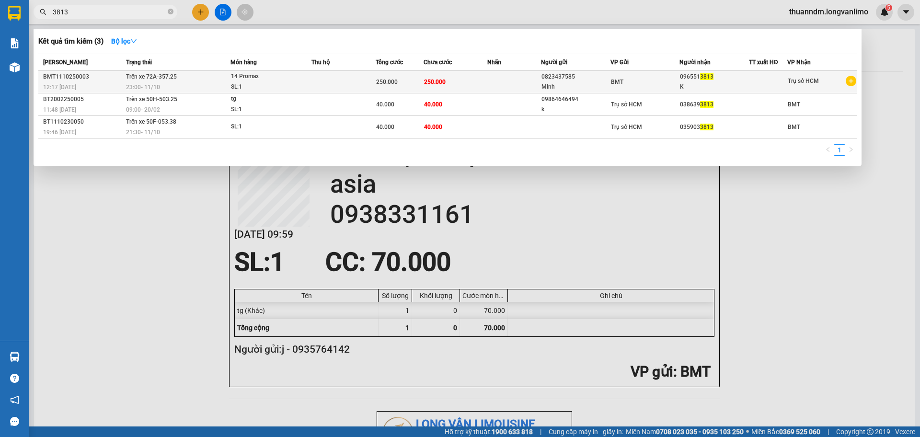
type input "3813"
click at [352, 86] on td at bounding box center [343, 82] width 64 height 23
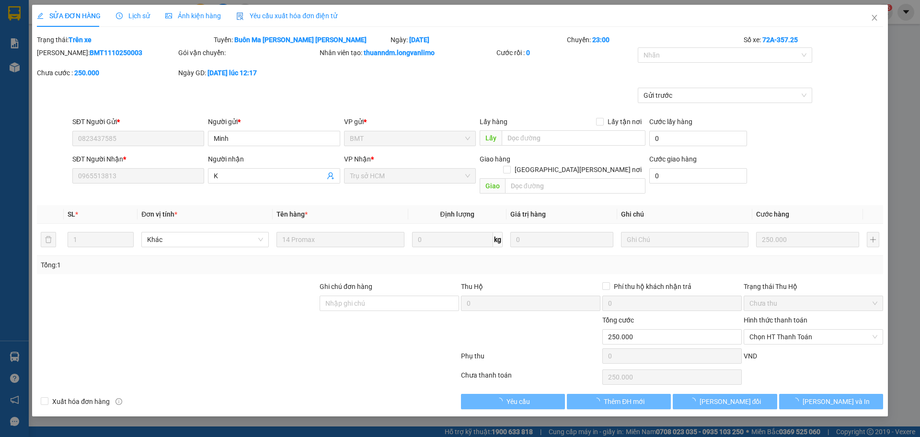
click at [203, 21] on div "Ảnh kiện hàng" at bounding box center [193, 16] width 56 height 11
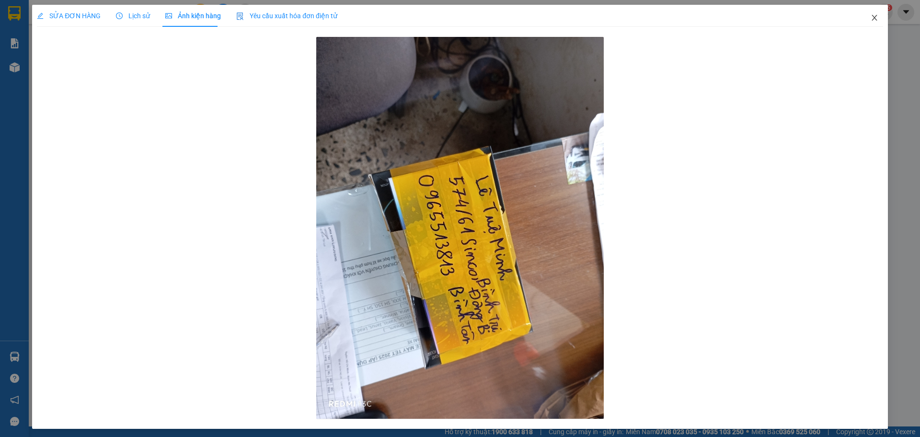
click at [871, 21] on icon "close" at bounding box center [875, 18] width 8 height 8
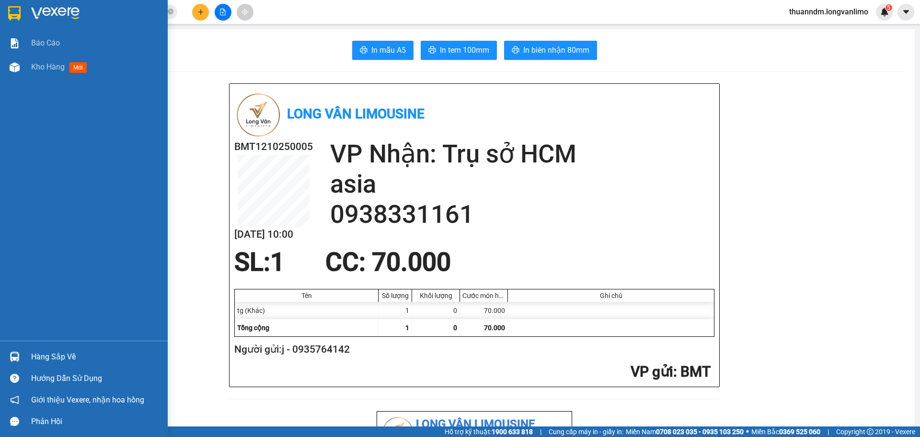
click at [20, 15] on img at bounding box center [14, 13] width 12 height 14
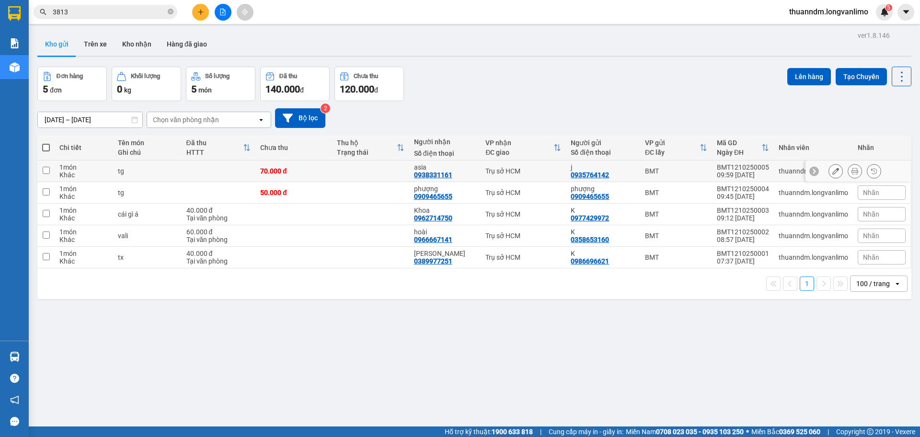
click at [301, 176] on td "70.000 đ" at bounding box center [293, 172] width 77 height 22
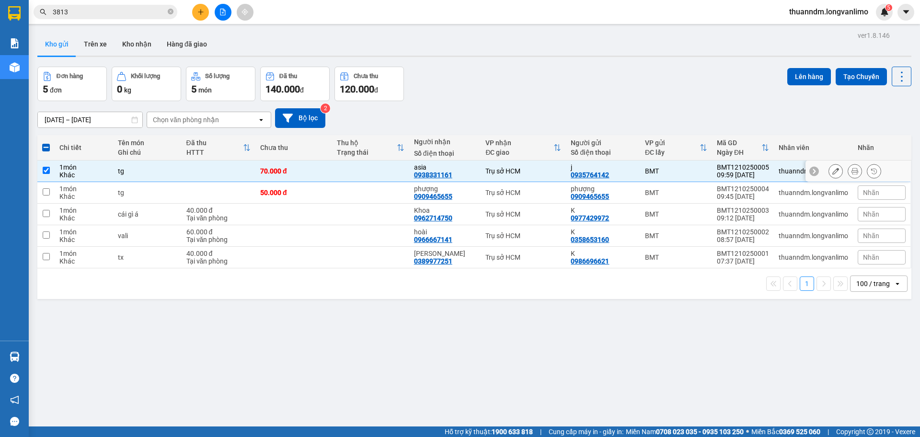
click at [851, 172] on icon at bounding box center [854, 171] width 7 height 7
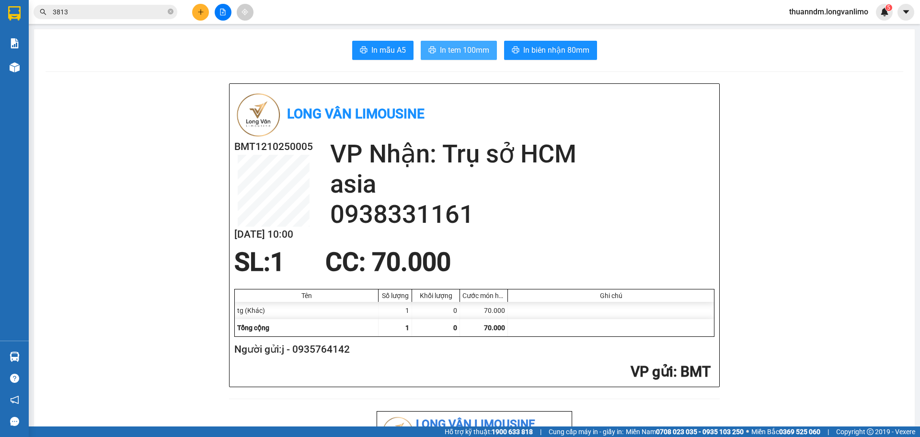
click at [477, 53] on span "In tem 100mm" at bounding box center [464, 50] width 49 height 12
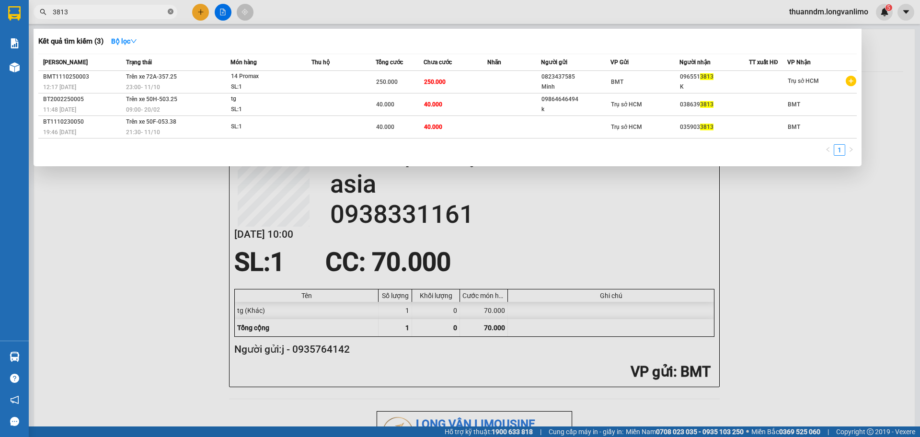
click at [170, 12] on icon "close-circle" at bounding box center [171, 12] width 6 height 6
click at [158, 12] on input "text" at bounding box center [109, 12] width 113 height 11
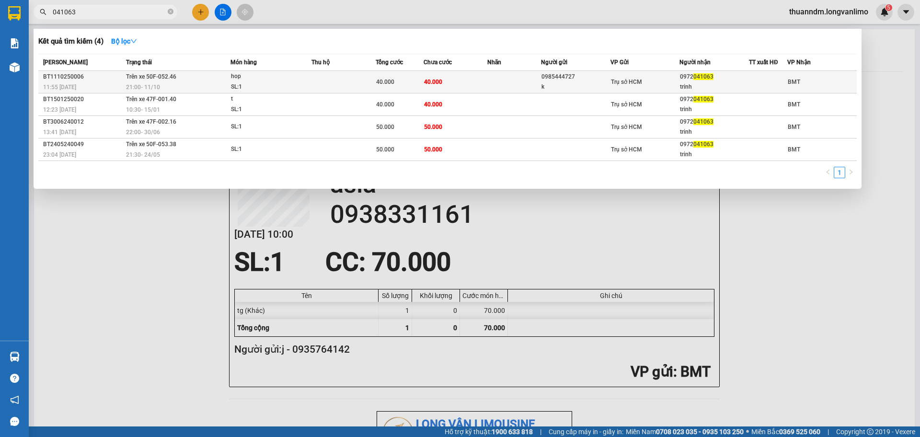
click at [372, 83] on td at bounding box center [343, 82] width 64 height 23
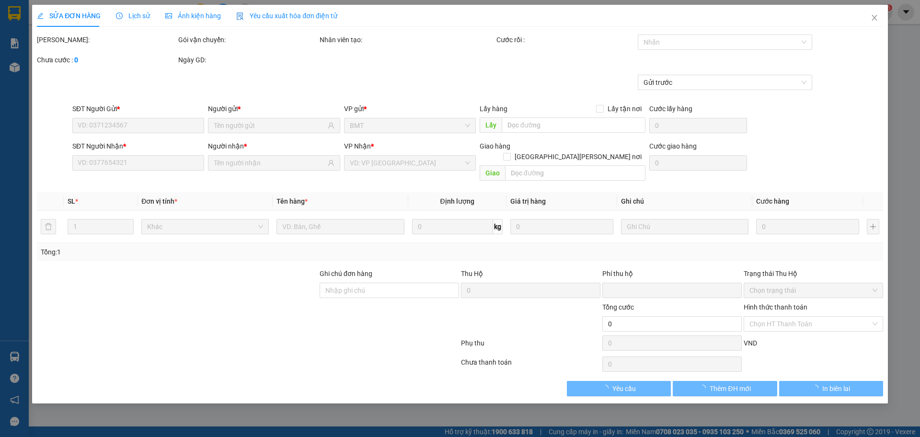
click at [201, 19] on span "Ảnh kiện hàng" at bounding box center [193, 16] width 56 height 8
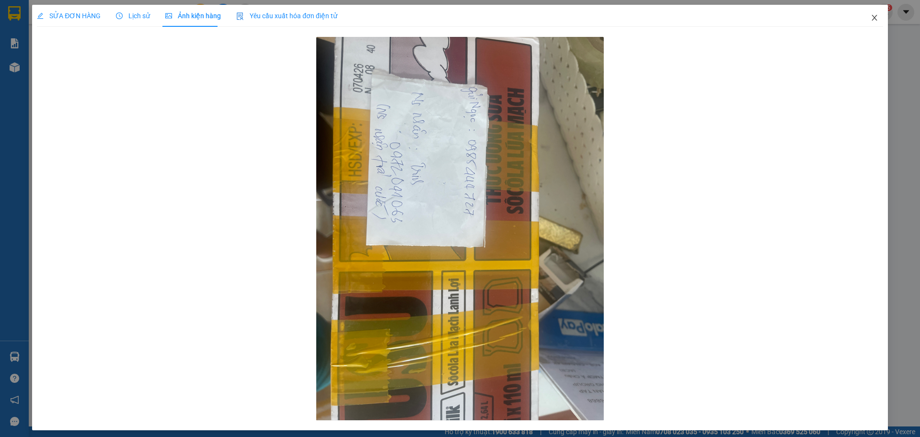
click at [872, 20] on icon "close" at bounding box center [874, 18] width 5 height 6
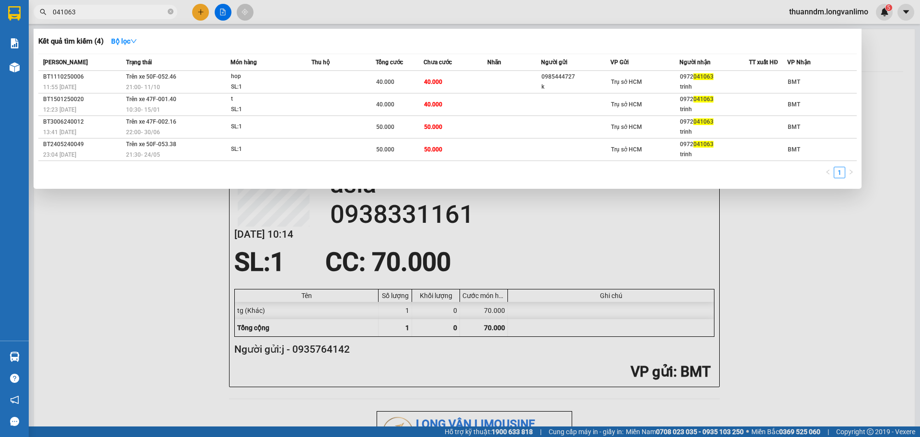
click at [127, 15] on input "041063" at bounding box center [109, 12] width 113 height 11
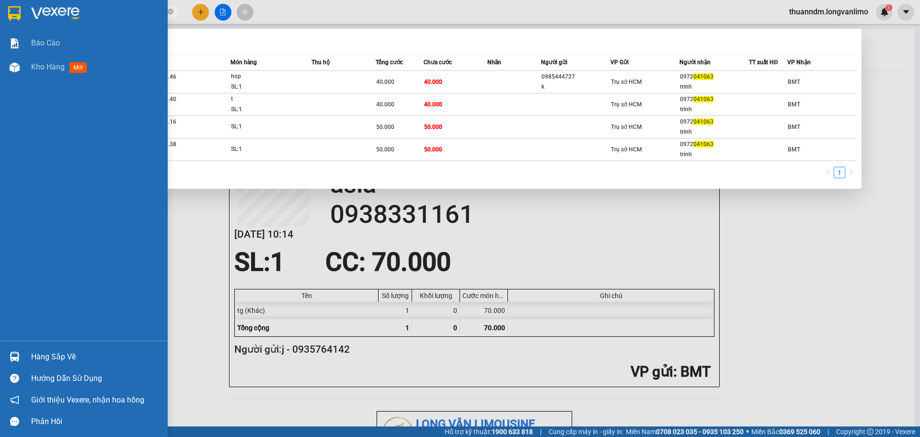
click at [17, 8] on img at bounding box center [14, 13] width 12 height 14
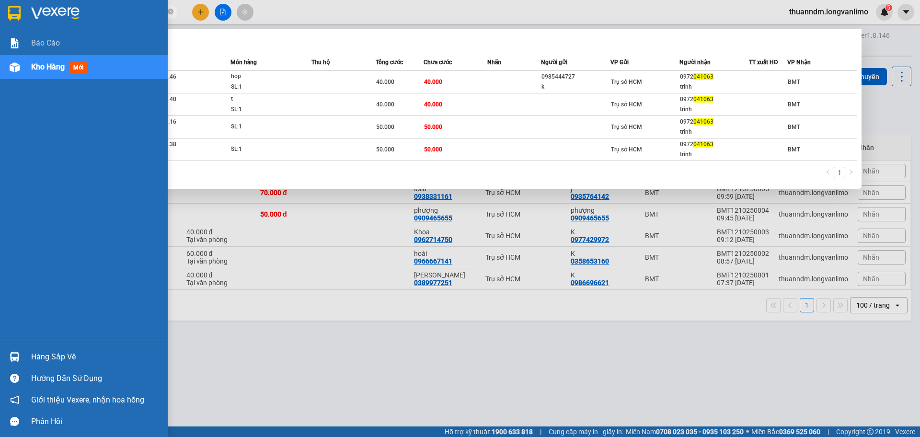
click at [23, 11] on div at bounding box center [84, 15] width 168 height 31
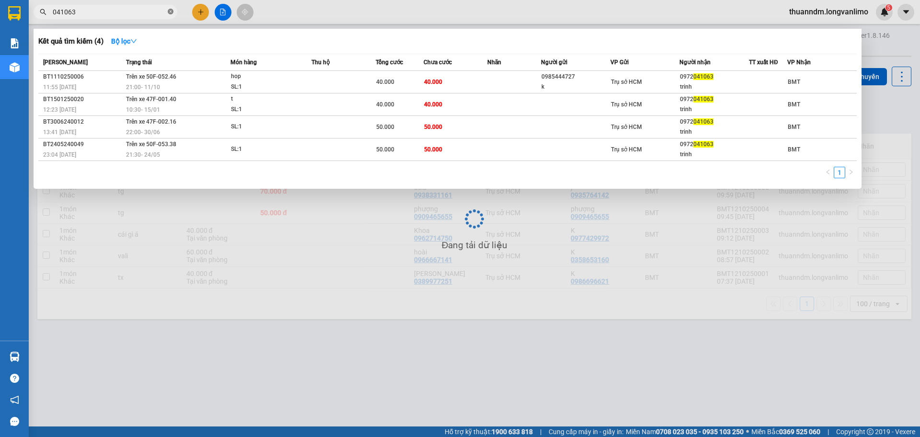
click at [172, 12] on icon "close-circle" at bounding box center [171, 12] width 6 height 6
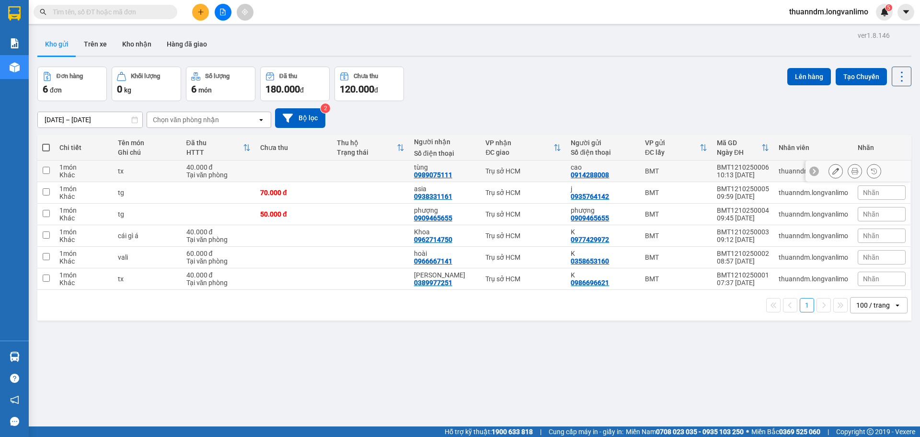
click at [403, 168] on td at bounding box center [370, 172] width 77 height 22
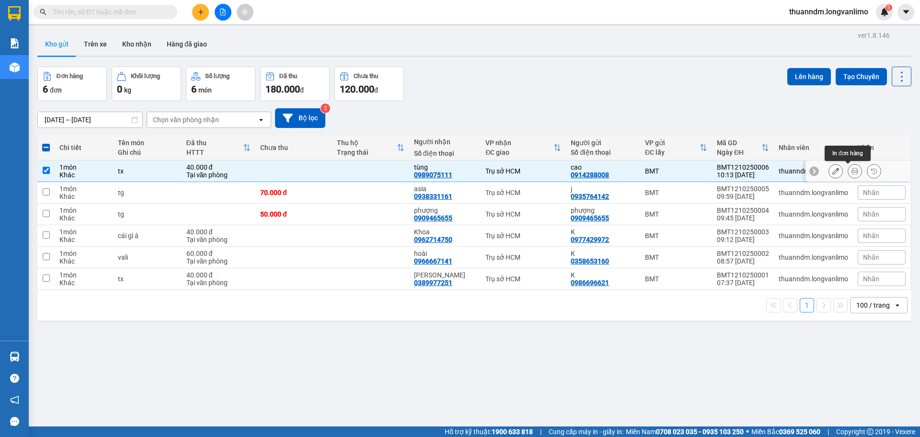
click at [851, 168] on icon at bounding box center [854, 171] width 7 height 7
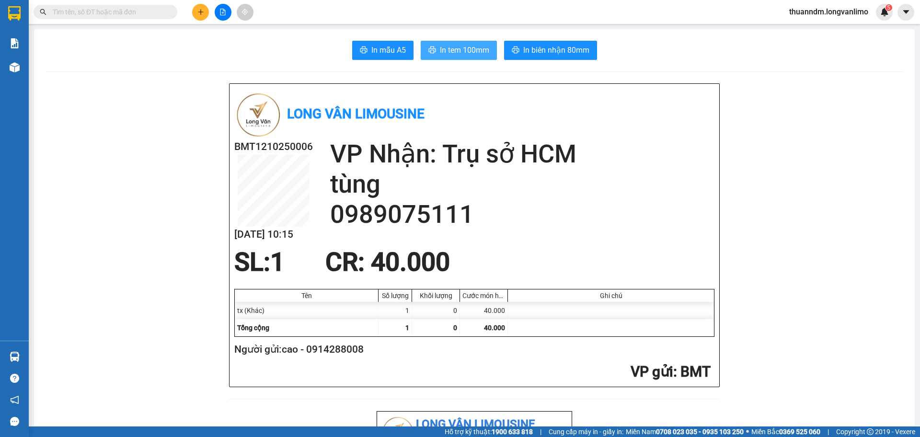
click at [471, 44] on button "In tem 100mm" at bounding box center [459, 50] width 76 height 19
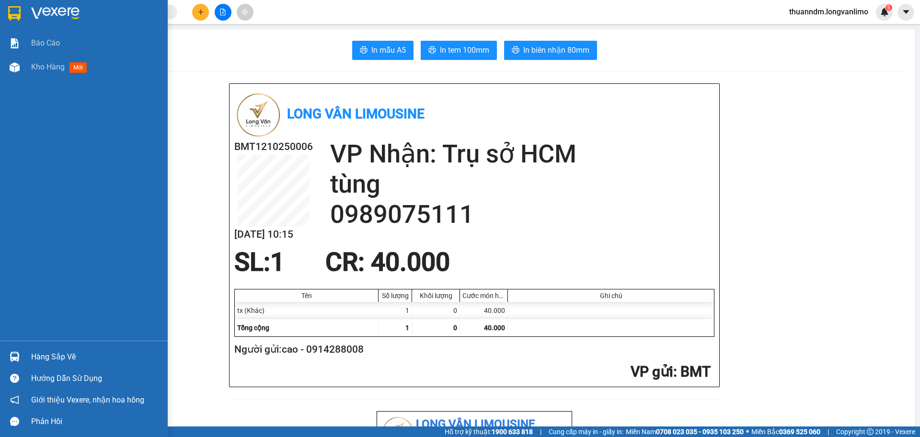
click at [20, 10] on img at bounding box center [14, 13] width 12 height 14
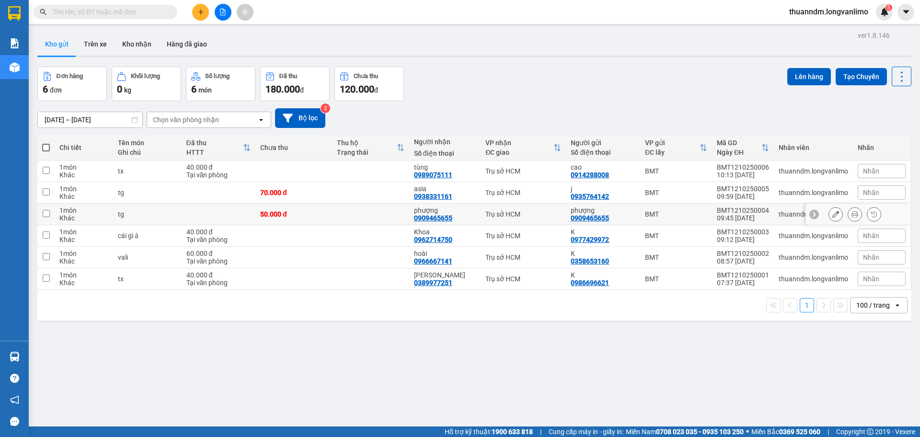
click at [356, 212] on td at bounding box center [370, 215] width 77 height 22
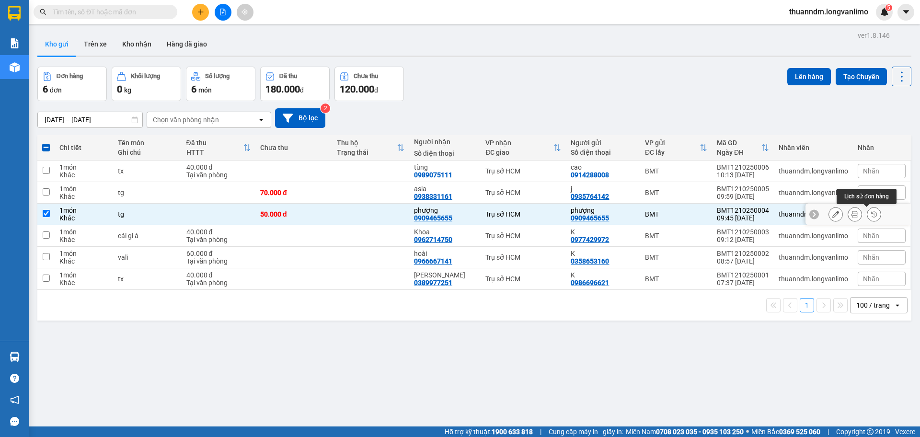
click at [851, 216] on icon at bounding box center [854, 214] width 7 height 7
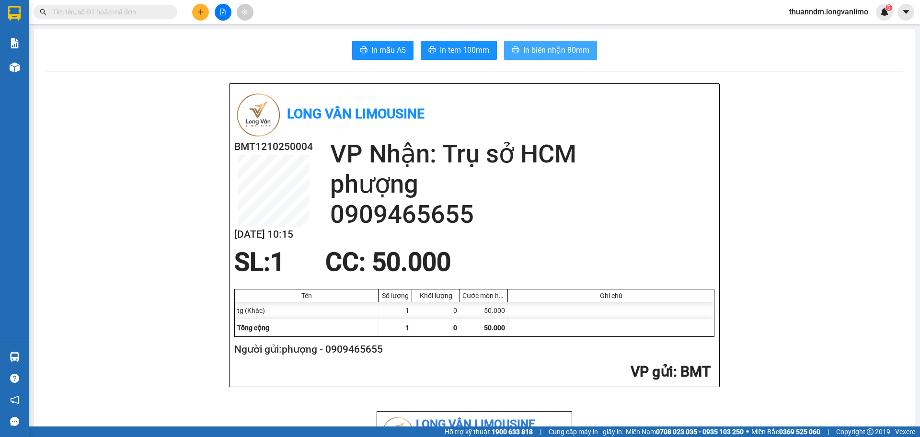
click at [529, 56] on span "In biên nhận 80mm" at bounding box center [556, 50] width 66 height 12
click at [448, 58] on button "In tem 100mm" at bounding box center [459, 50] width 76 height 19
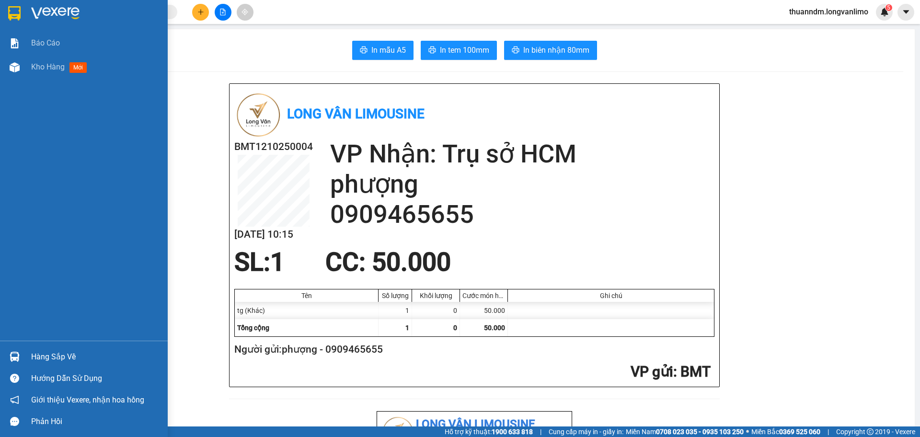
click at [6, 7] on div at bounding box center [14, 13] width 17 height 17
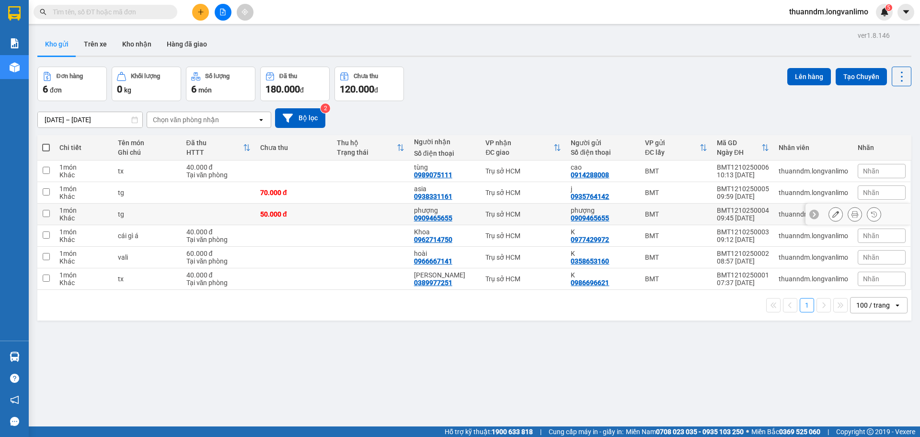
click at [372, 210] on td at bounding box center [370, 215] width 77 height 22
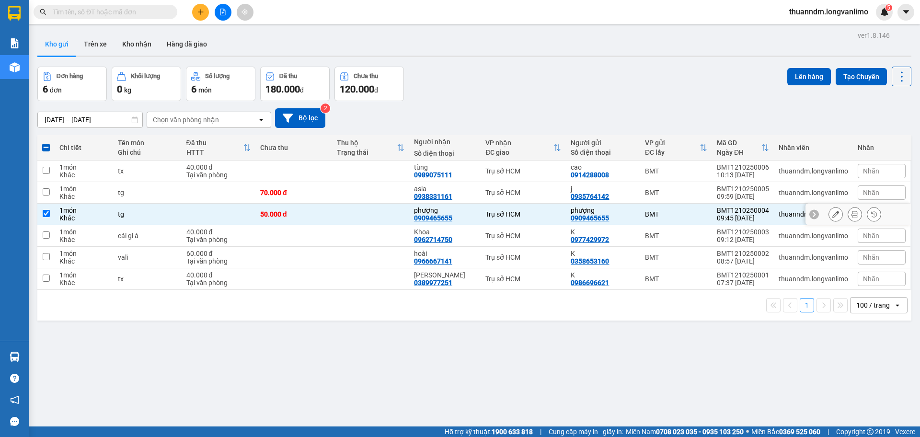
click at [833, 214] on button at bounding box center [835, 214] width 13 height 17
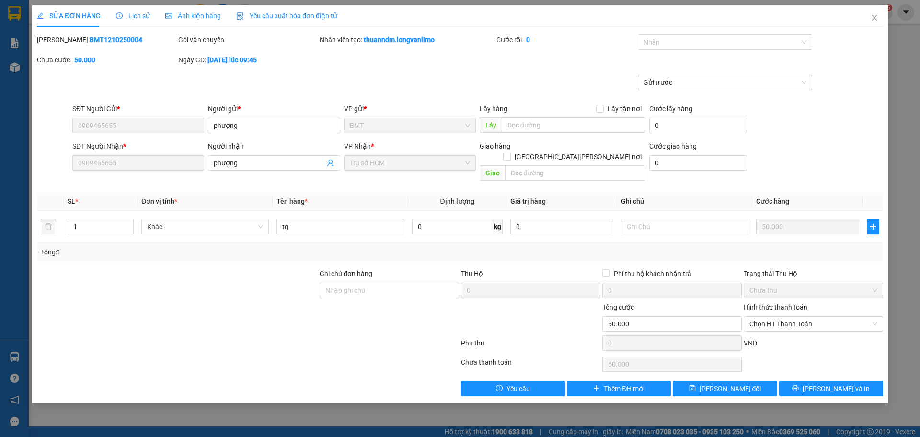
click at [197, 20] on span "Ảnh kiện hàng" at bounding box center [193, 16] width 56 height 8
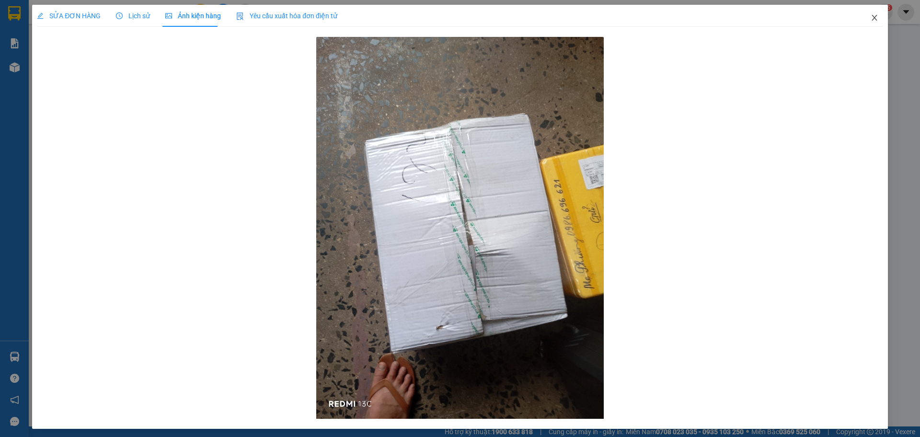
click at [871, 20] on icon "close" at bounding box center [875, 18] width 8 height 8
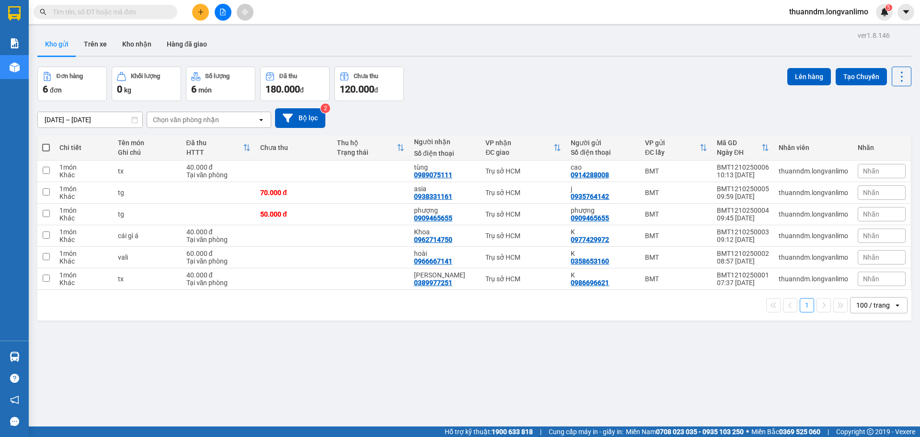
click at [70, 12] on input "text" at bounding box center [109, 12] width 113 height 11
click at [125, 13] on input "text" at bounding box center [109, 12] width 113 height 11
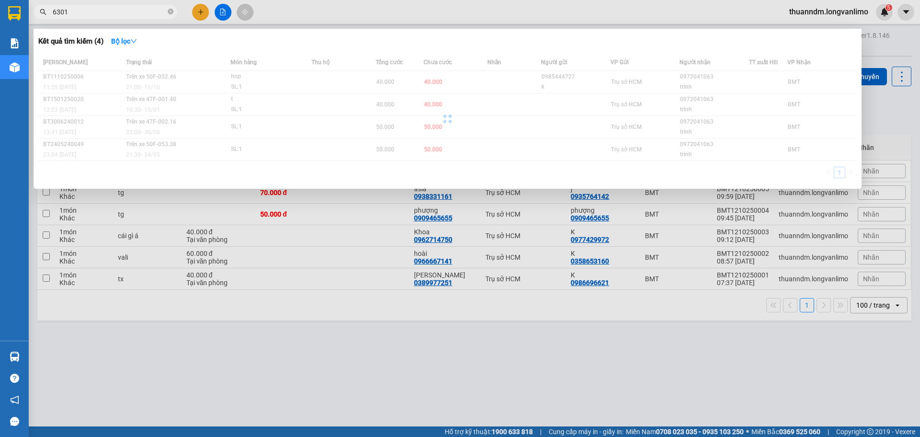
click at [88, 5] on span "6301" at bounding box center [106, 12] width 144 height 14
click at [89, 8] on input "6301" at bounding box center [109, 12] width 113 height 11
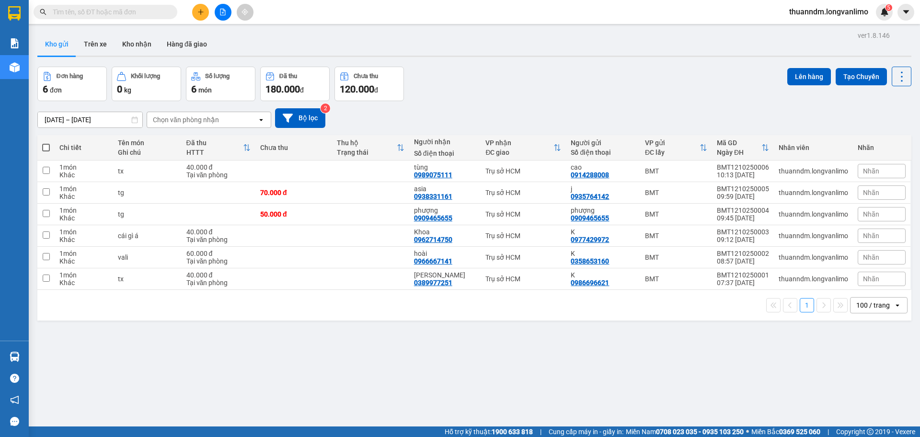
click at [106, 9] on input "text" at bounding box center [109, 12] width 113 height 11
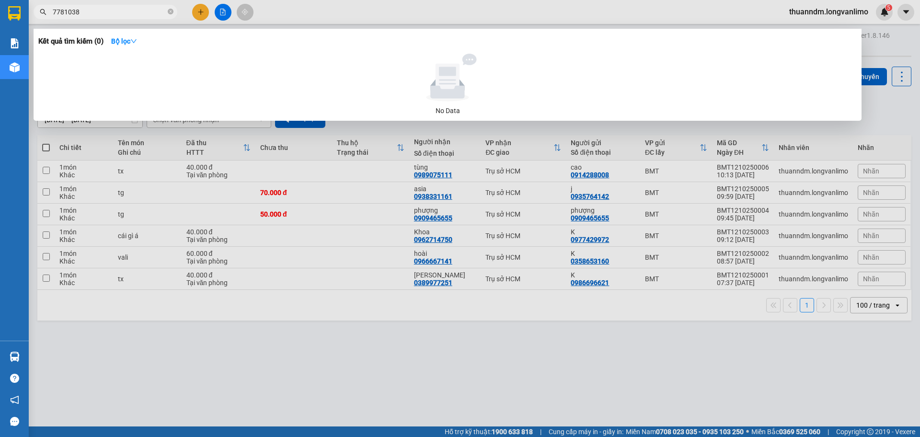
drag, startPoint x: 66, startPoint y: 11, endPoint x: 33, endPoint y: 11, distance: 33.1
click at [33, 11] on div "7781038" at bounding box center [93, 12] width 187 height 14
click at [118, 37] on strong "Bộ lọc" at bounding box center [124, 41] width 26 height 8
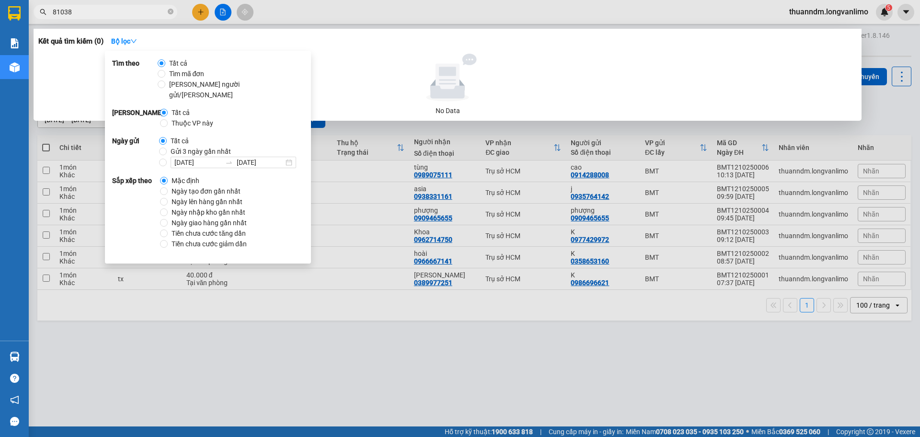
click at [185, 146] on span "Gửi 3 ngày gần nhất" at bounding box center [201, 151] width 68 height 11
click at [167, 148] on input "Gửi 3 ngày gần nhất" at bounding box center [163, 152] width 8 height 8
click at [179, 136] on span "Tất cả" at bounding box center [180, 141] width 26 height 11
click at [167, 137] on input "Tất cả" at bounding box center [163, 141] width 8 height 8
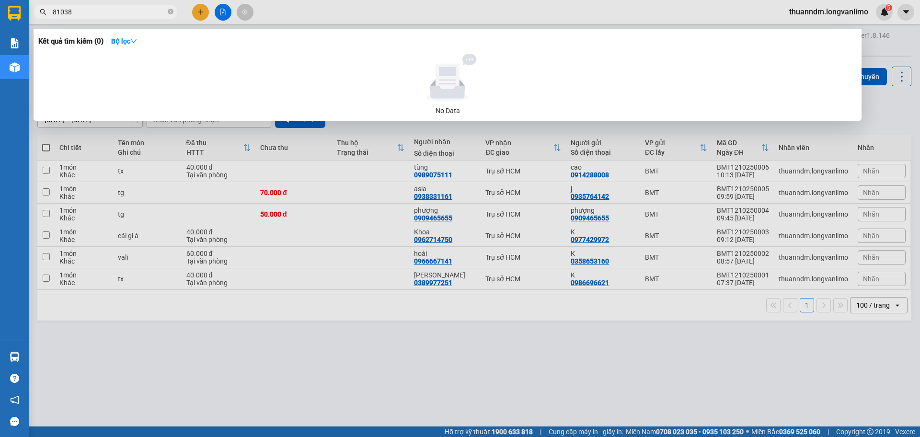
click at [94, 12] on input "81038" at bounding box center [109, 12] width 113 height 11
click at [161, 14] on input "81038" at bounding box center [109, 12] width 113 height 11
click at [132, 37] on strong "Bộ lọc" at bounding box center [124, 41] width 26 height 8
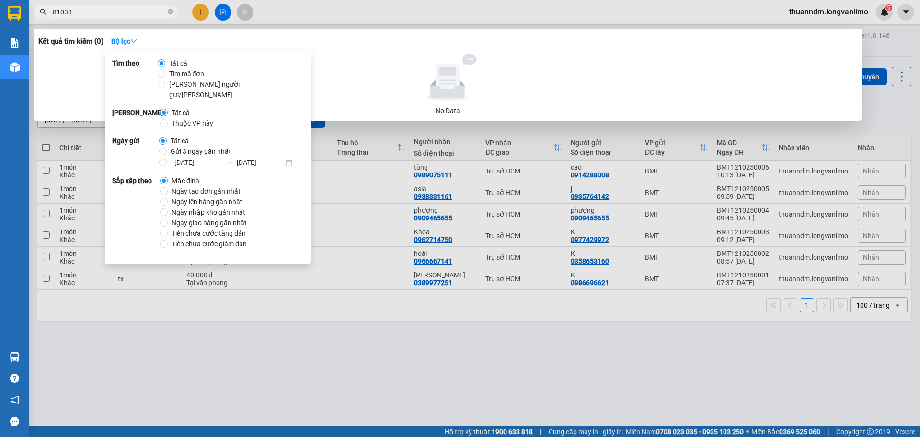
click at [185, 146] on span "Gửi 3 ngày gần nhất" at bounding box center [201, 151] width 68 height 11
click at [167, 148] on input "Gửi 3 ngày gần nhất" at bounding box center [163, 152] width 8 height 8
click at [177, 136] on span "Tất cả" at bounding box center [180, 141] width 26 height 11
click at [167, 137] on input "Tất cả" at bounding box center [163, 141] width 8 height 8
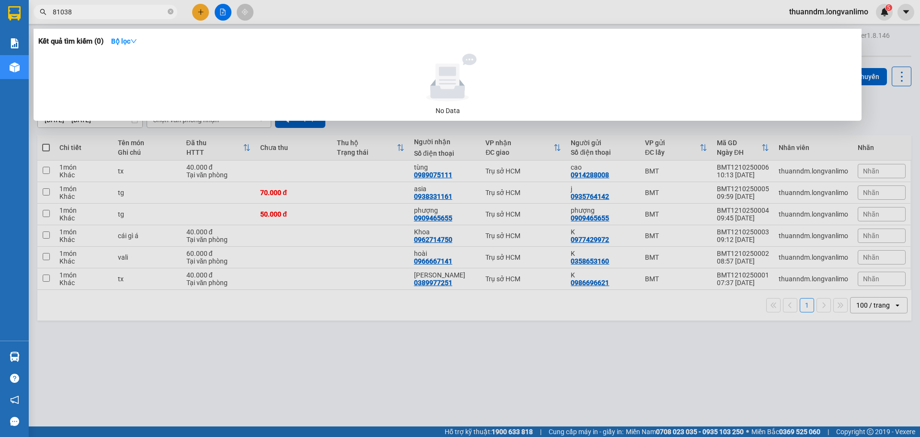
click at [96, 7] on input "81038" at bounding box center [109, 12] width 113 height 11
click at [130, 164] on div at bounding box center [460, 218] width 920 height 437
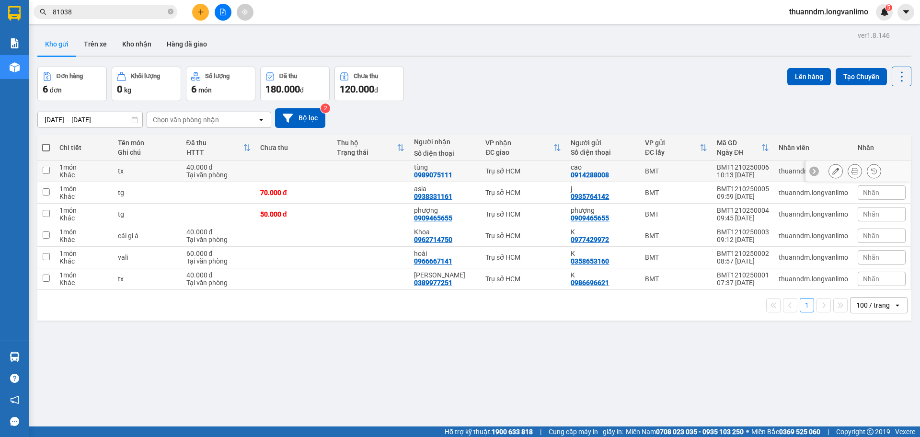
drag, startPoint x: 137, startPoint y: 173, endPoint x: 143, endPoint y: 173, distance: 6.7
click at [137, 173] on div "tx" at bounding box center [147, 171] width 59 height 8
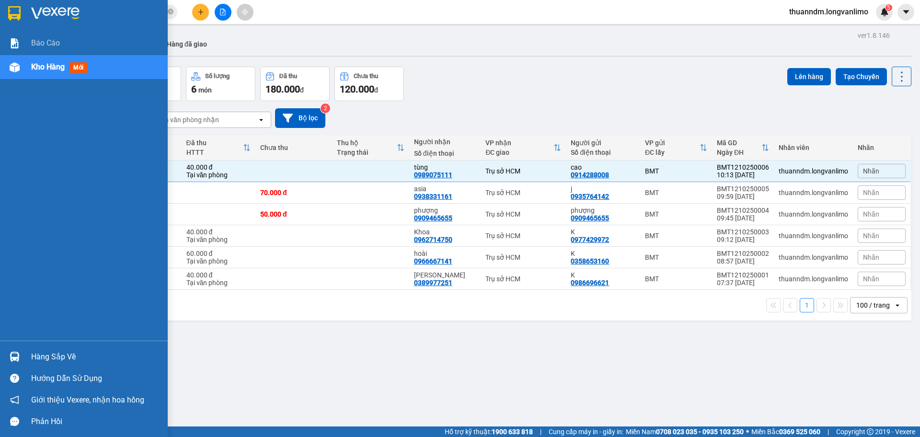
click at [18, 11] on img at bounding box center [14, 13] width 12 height 14
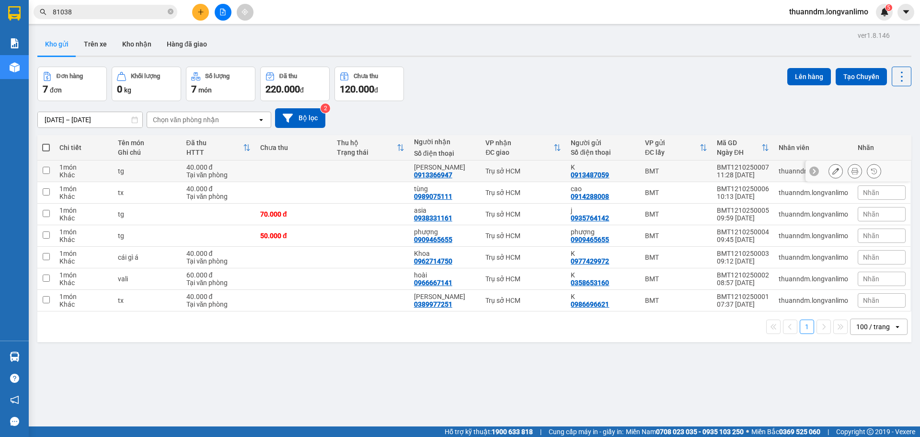
click at [348, 178] on td at bounding box center [370, 172] width 77 height 22
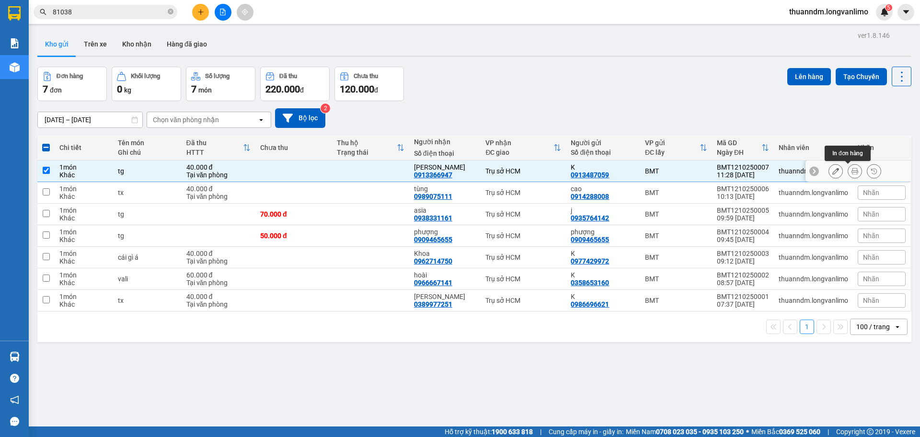
click at [851, 169] on icon at bounding box center [854, 171] width 7 height 7
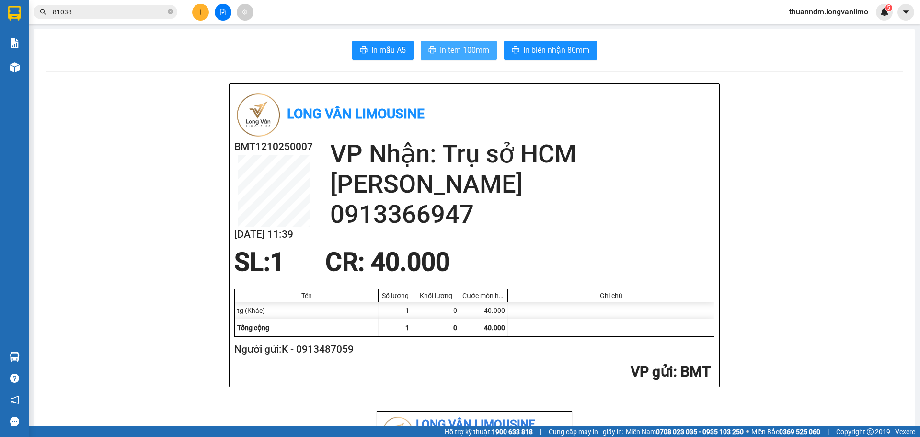
drag, startPoint x: 473, startPoint y: 44, endPoint x: 494, endPoint y: 51, distance: 22.3
click at [473, 45] on span "In tem 100mm" at bounding box center [464, 50] width 49 height 12
